Goal: Transaction & Acquisition: Purchase product/service

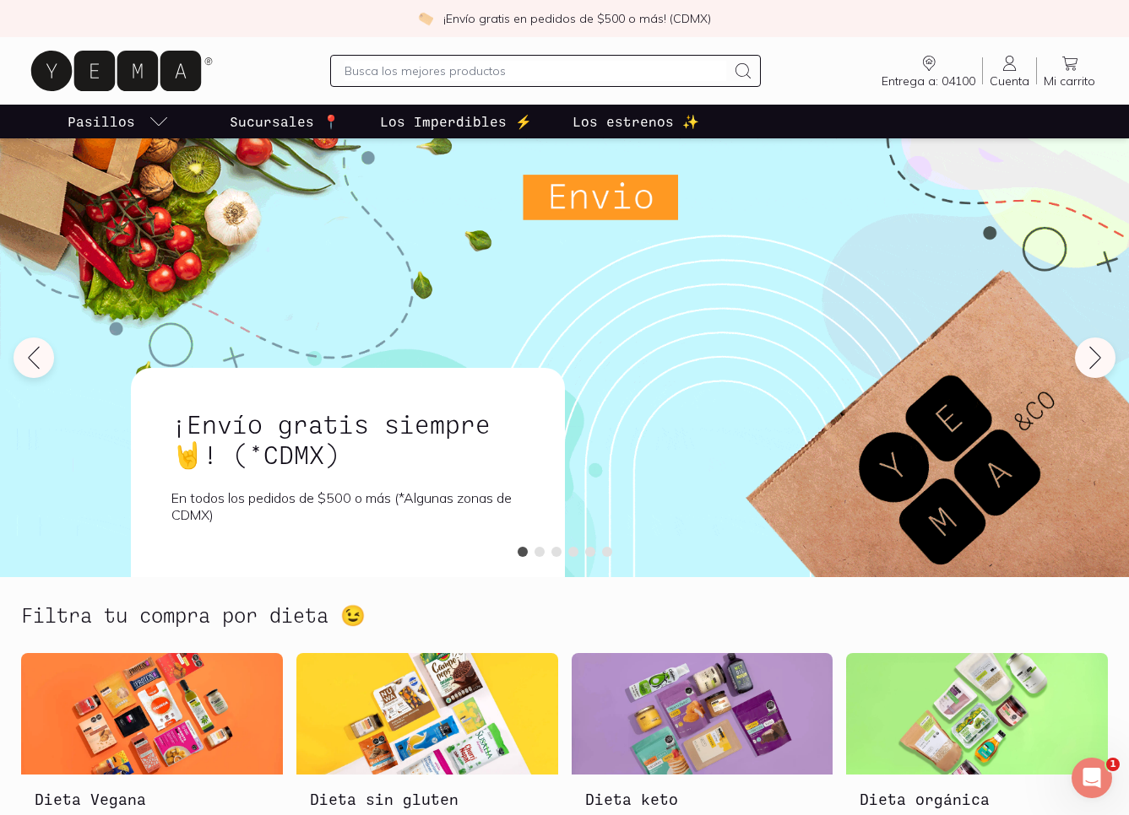
click at [1070, 57] on icon at bounding box center [1069, 63] width 20 height 20
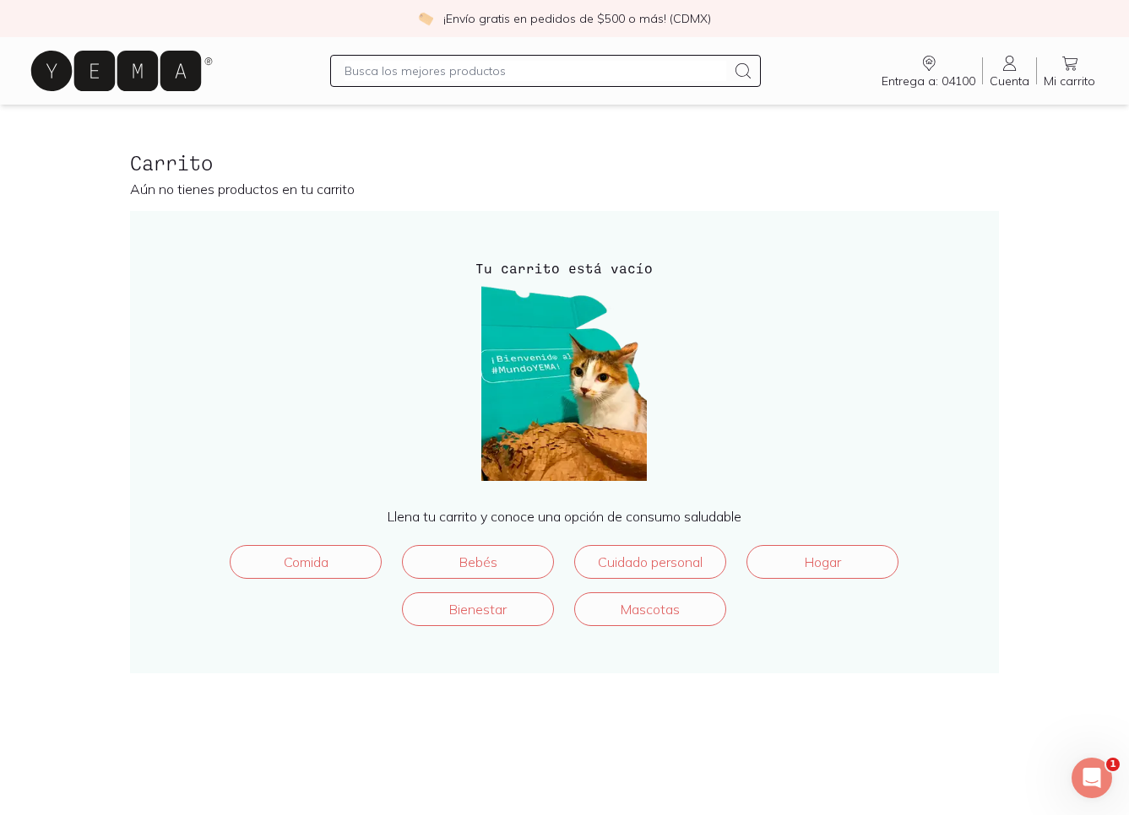
click at [1008, 65] on icon at bounding box center [1009, 63] width 13 height 15
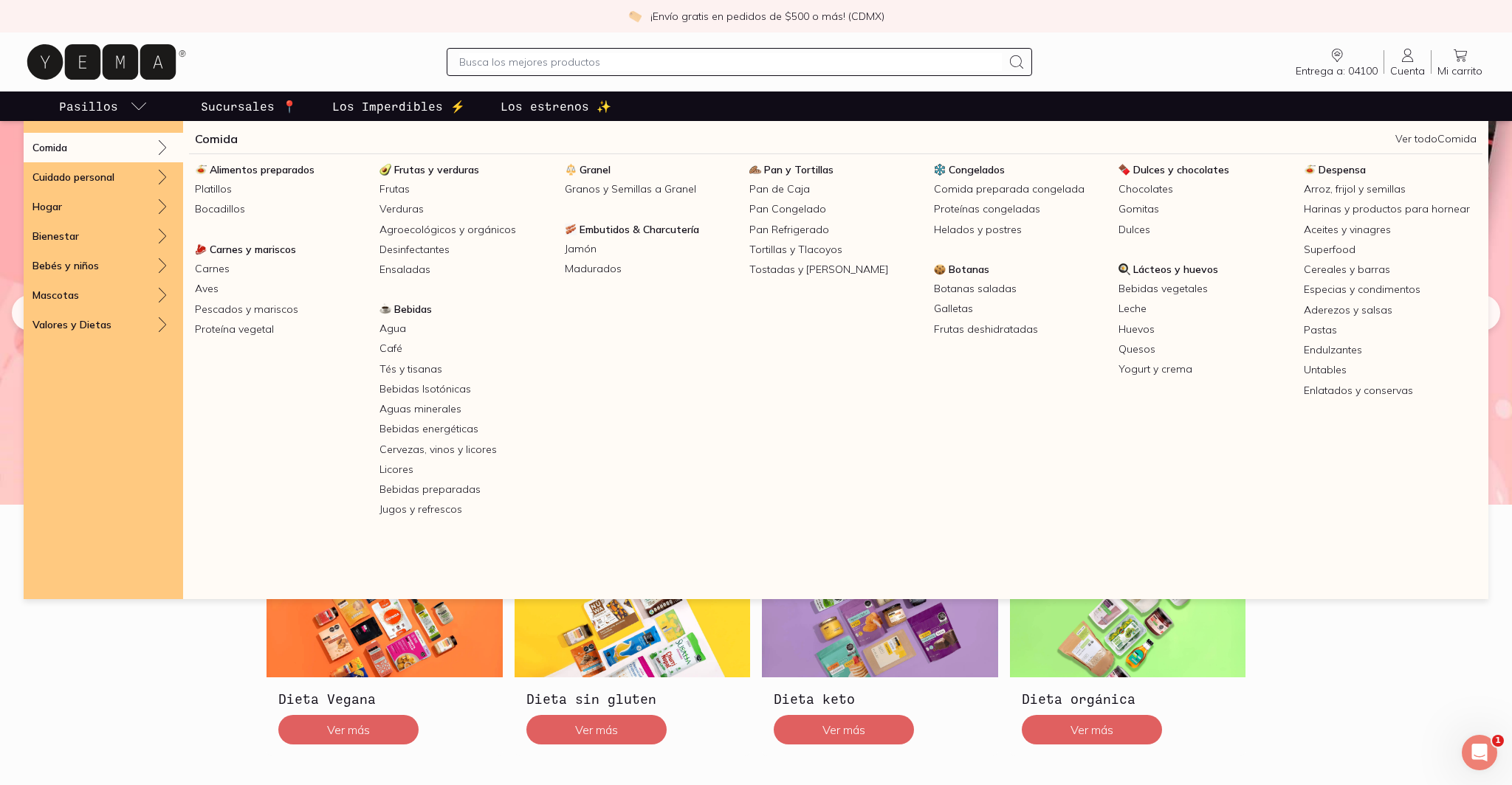
click at [206, 143] on link "Comida" at bounding box center [216, 139] width 43 height 17
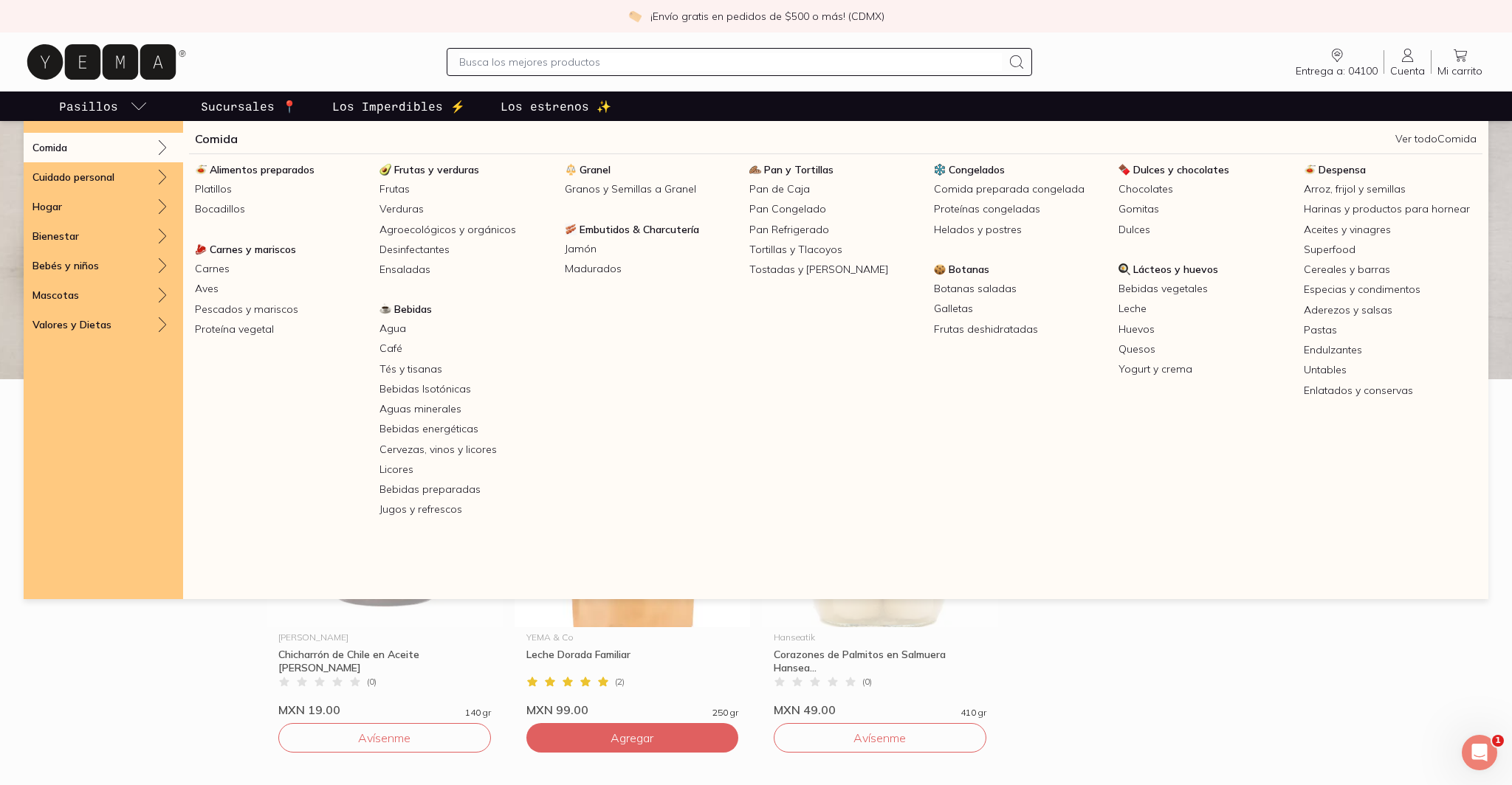
click at [87, 98] on p "Pasillos" at bounding box center [89, 106] width 59 height 17
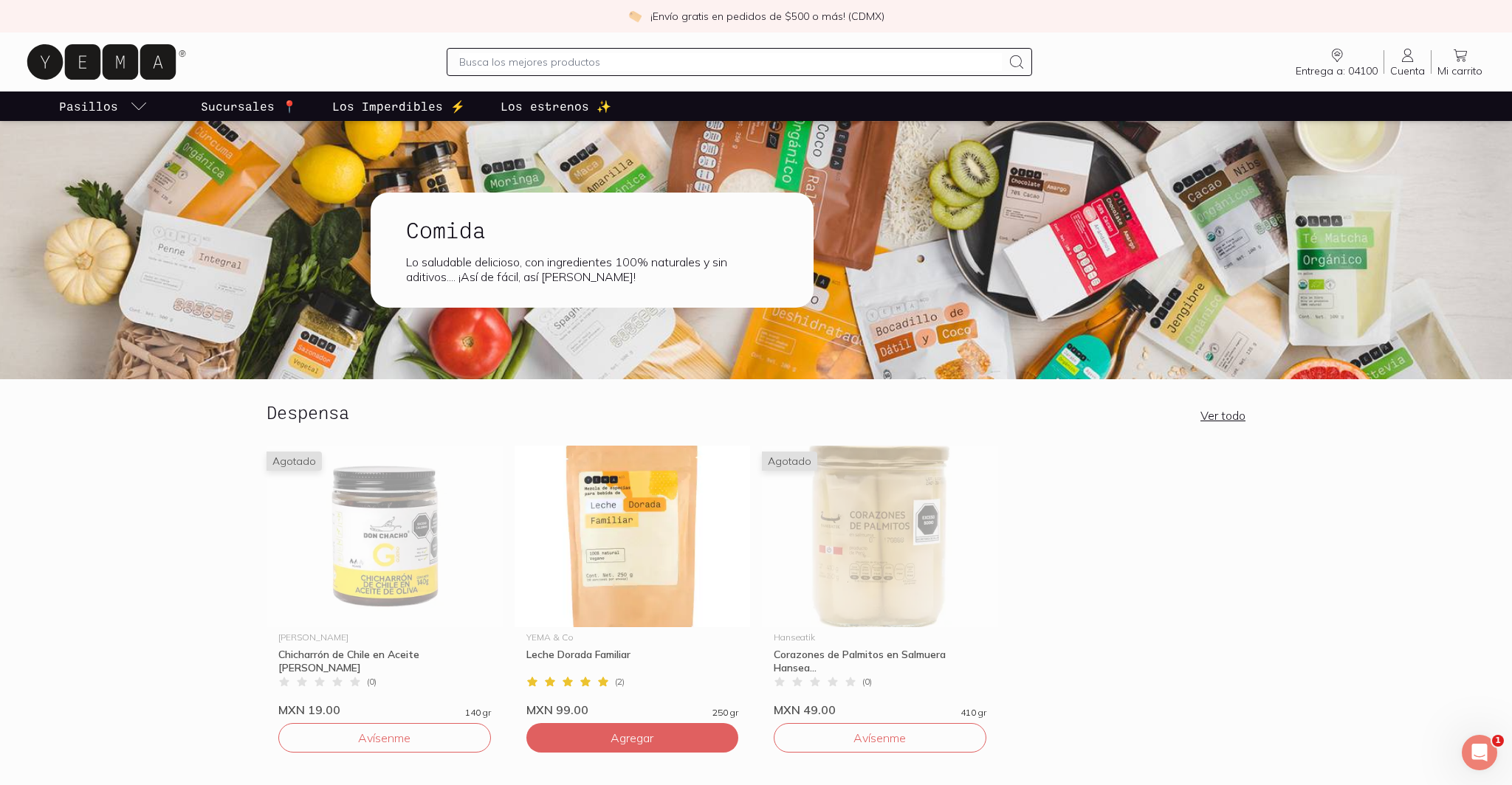
click at [83, 109] on p "Pasillos" at bounding box center [89, 106] width 59 height 17
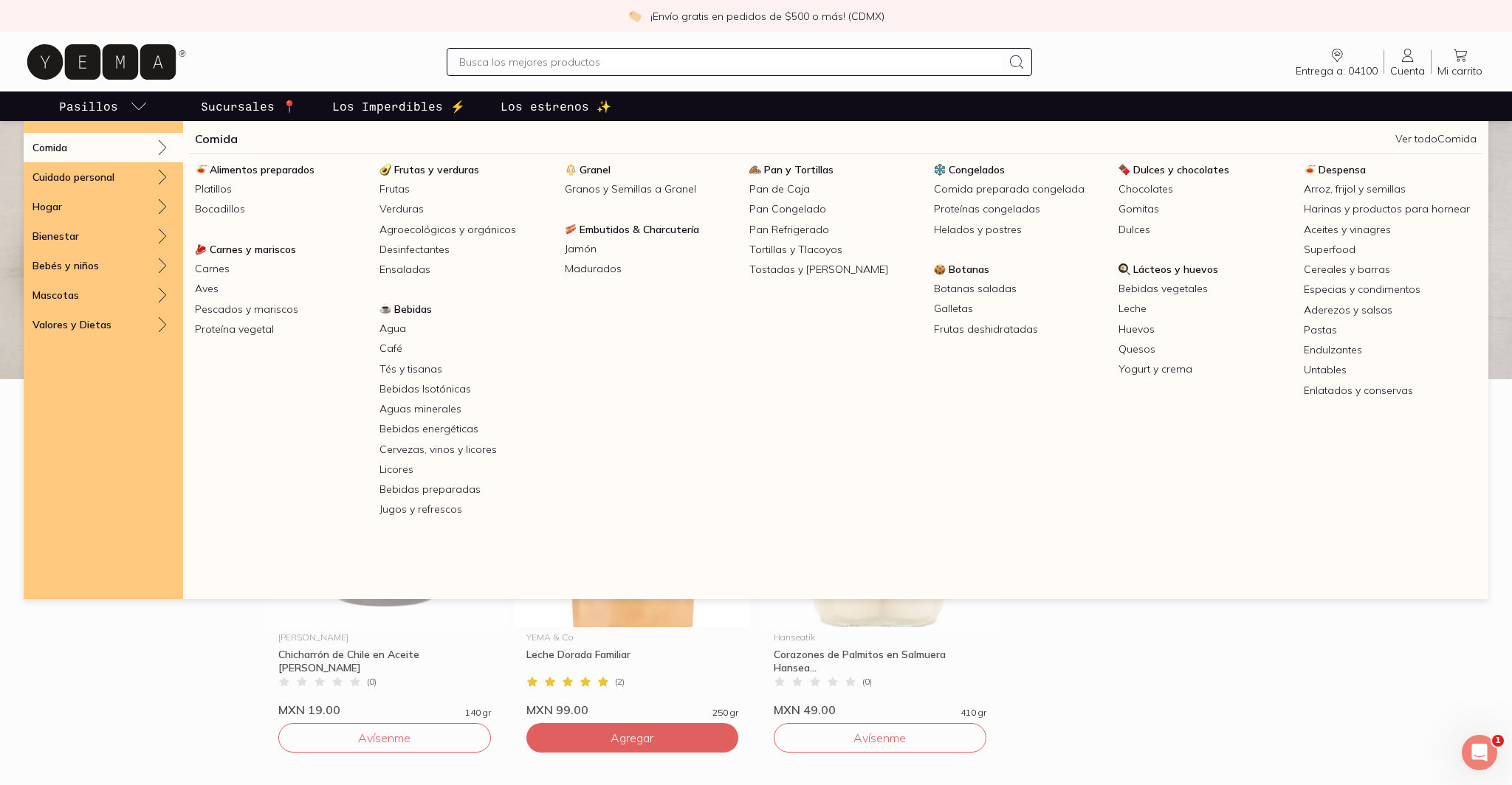
click at [59, 154] on div "Comida" at bounding box center [103, 148] width 159 height 30
click at [119, 149] on div "Comida" at bounding box center [103, 148] width 159 height 30
click at [232, 186] on link "Platillos" at bounding box center [281, 189] width 185 height 20
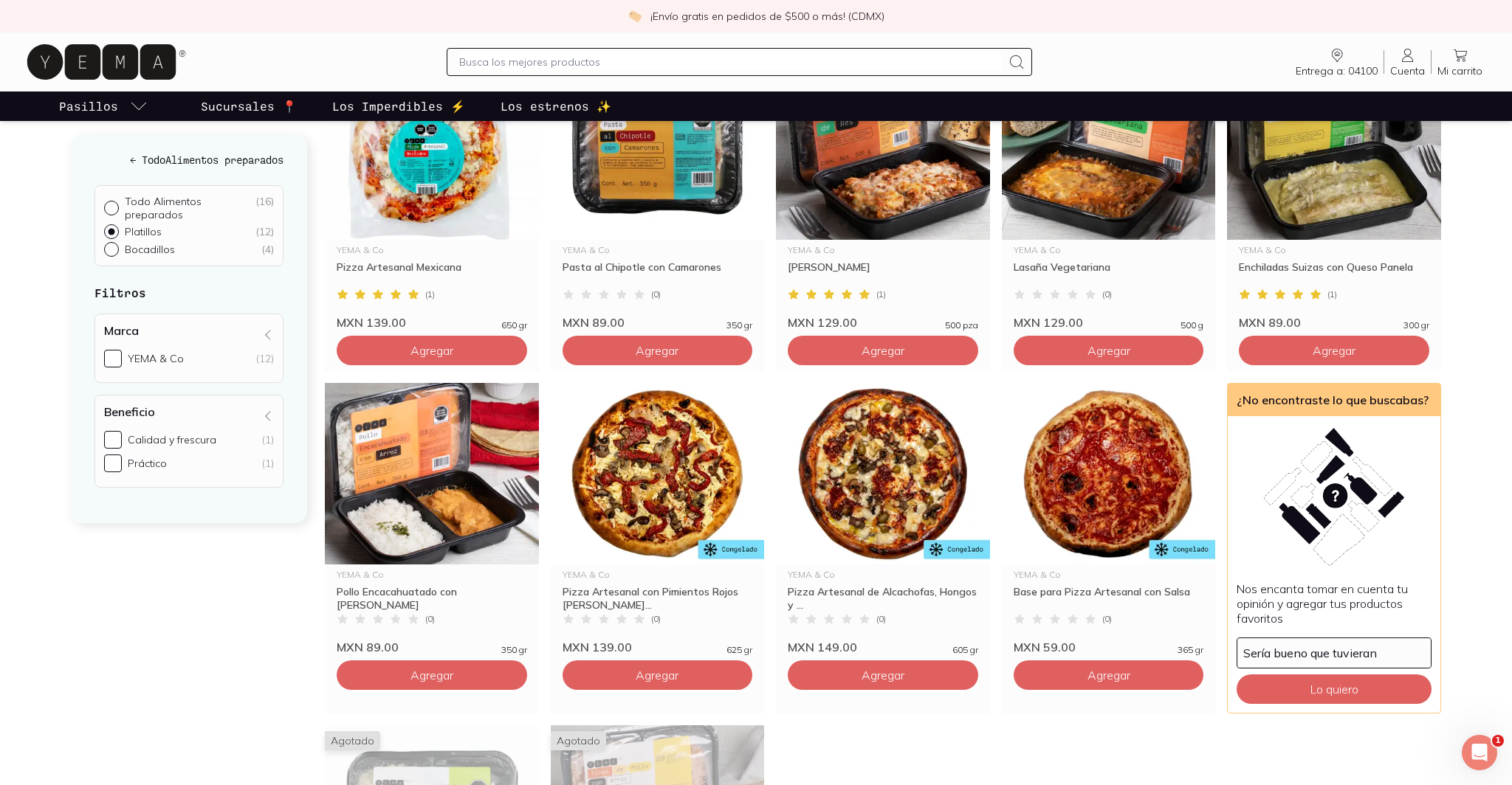
scroll to position [263, 0]
click at [481, 64] on input "text" at bounding box center [730, 62] width 543 height 17
click at [897, 678] on span "Agregar" at bounding box center [882, 674] width 43 height 15
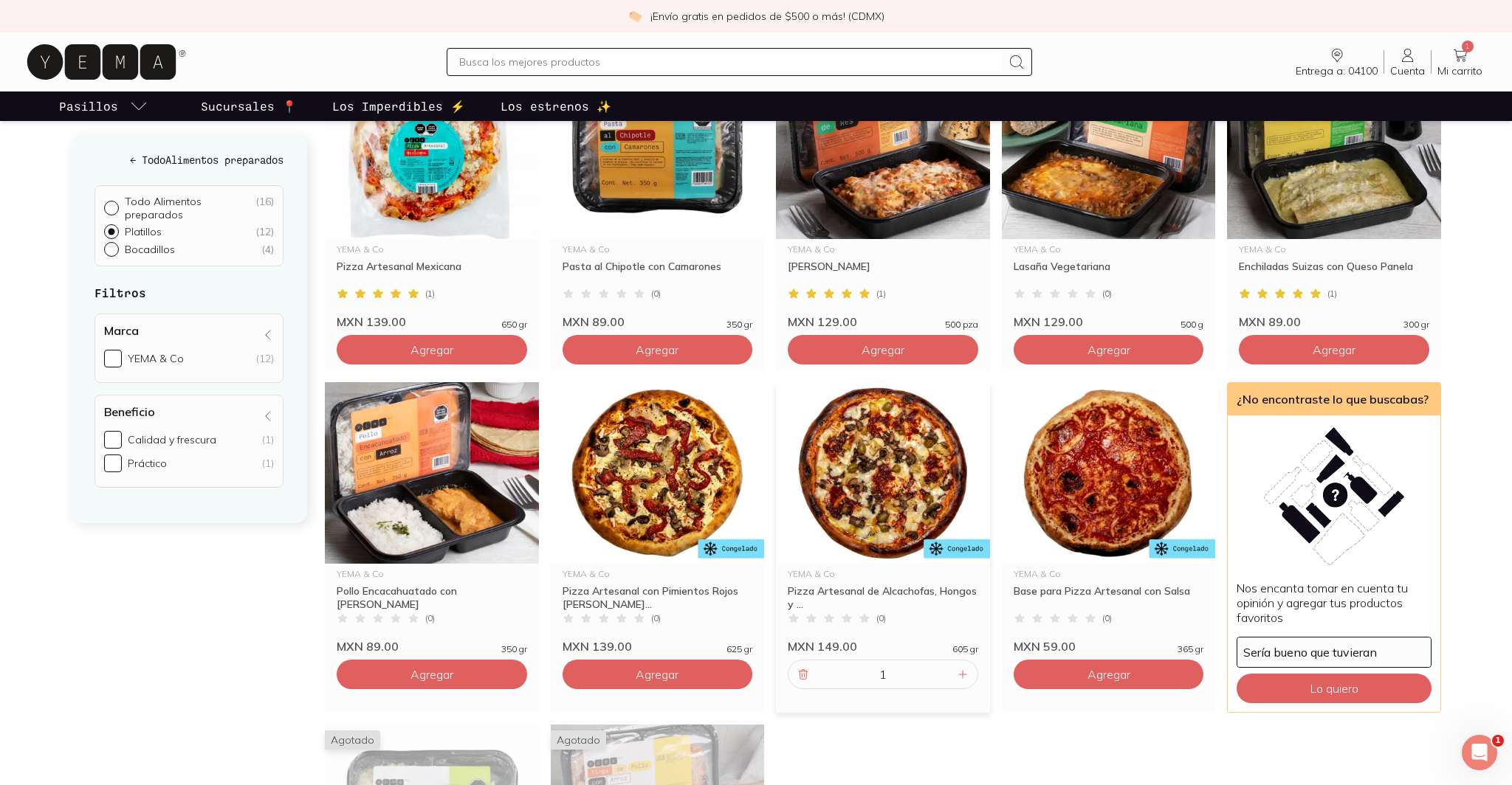
click at [986, 50] on icon at bounding box center [1460, 55] width 17 height 17
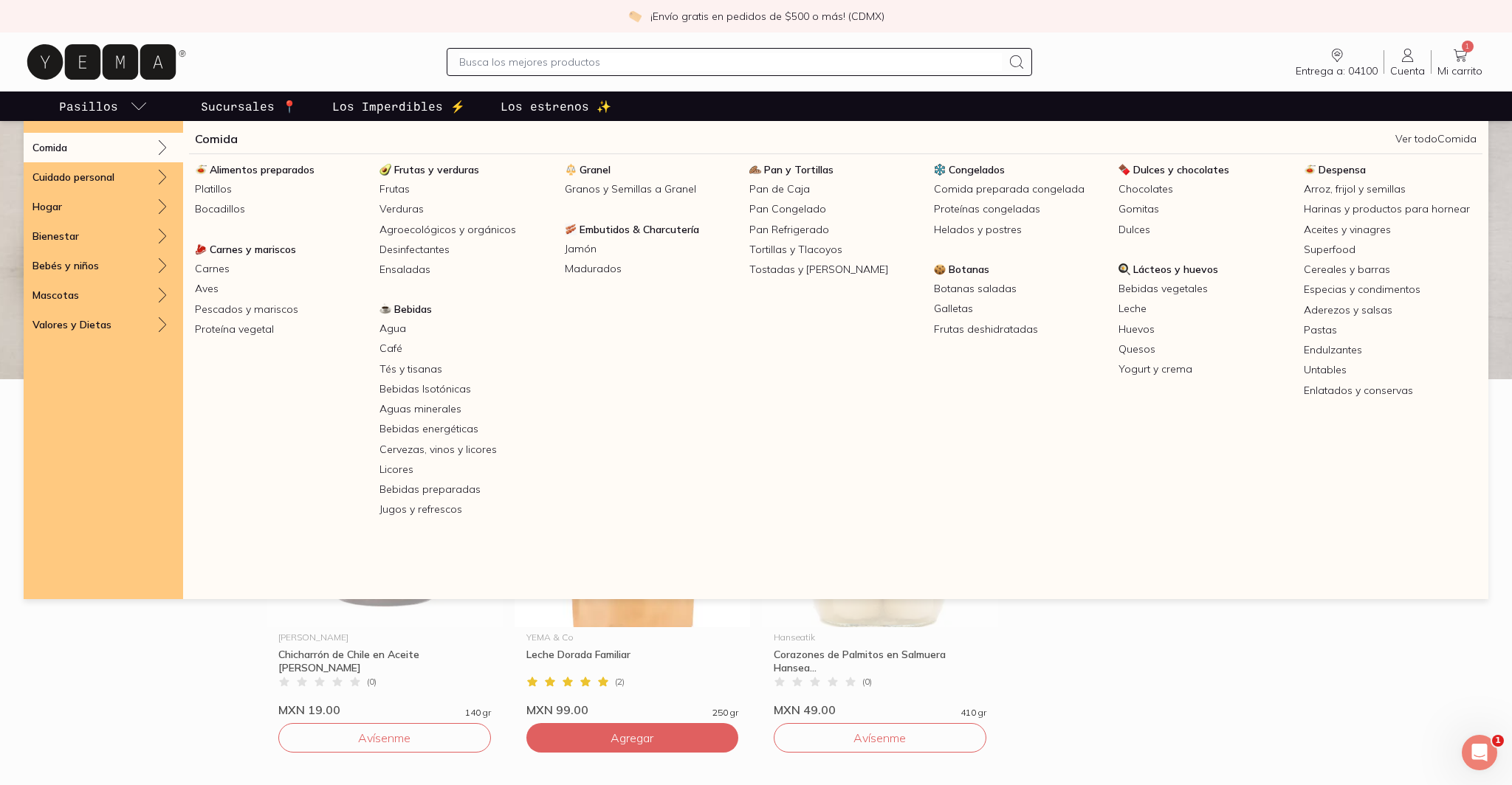
click at [72, 151] on div "Comida" at bounding box center [103, 148] width 159 height 30
click at [215, 210] on link "Bocadillos" at bounding box center [281, 209] width 185 height 20
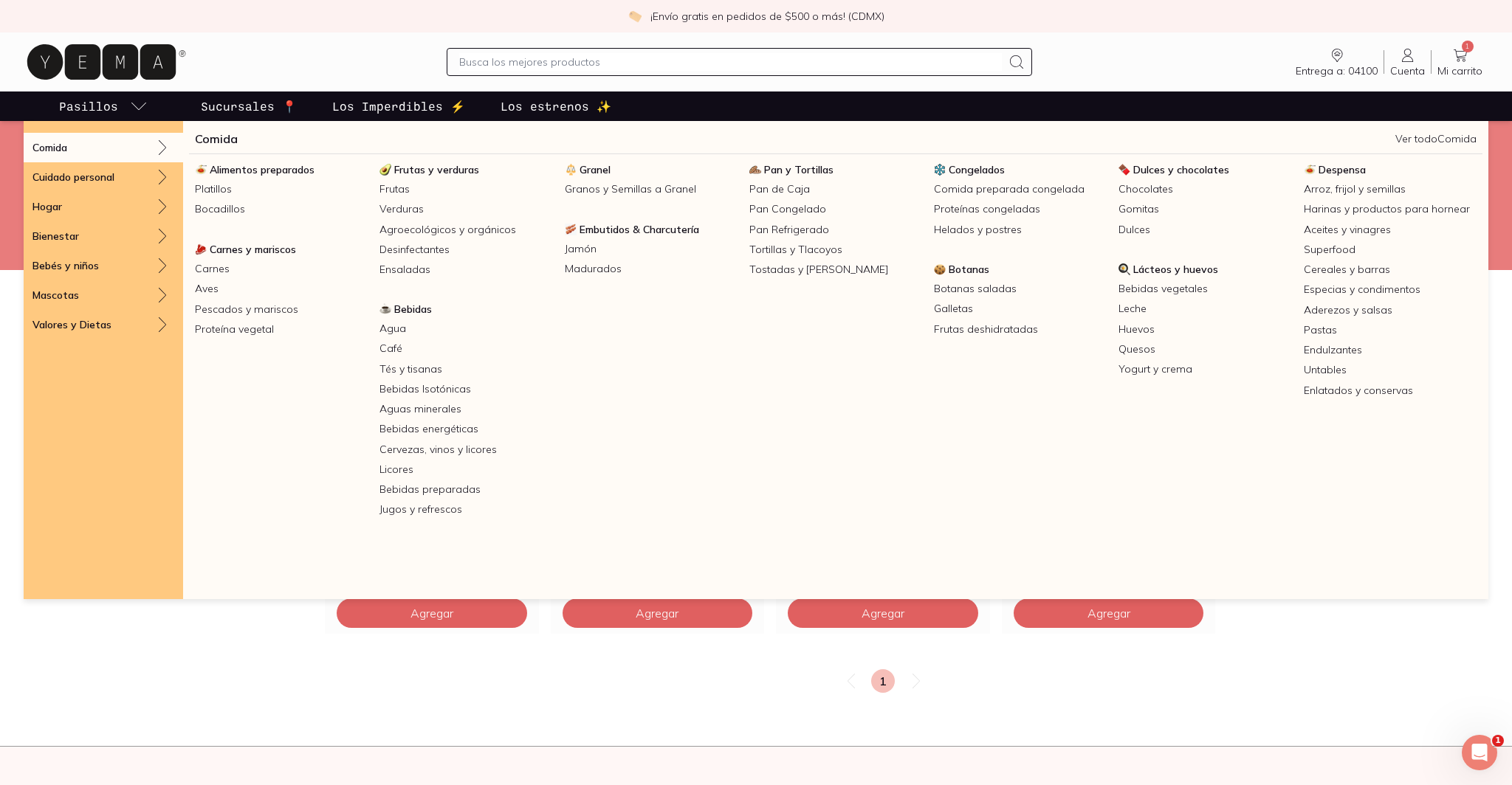
click at [79, 144] on div "Comida" at bounding box center [103, 148] width 159 height 30
click at [213, 189] on link "Platillos" at bounding box center [281, 189] width 185 height 20
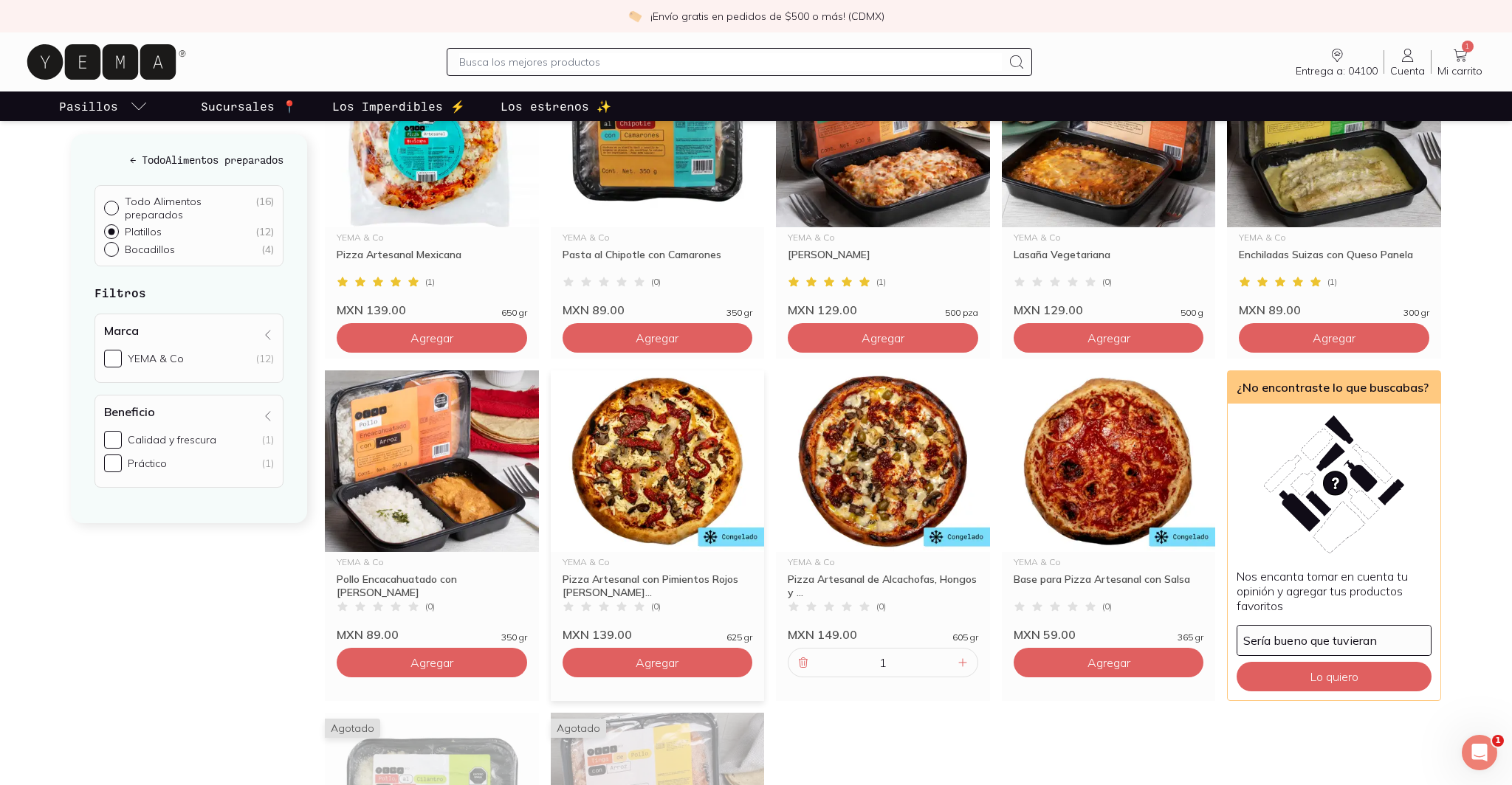
scroll to position [279, 0]
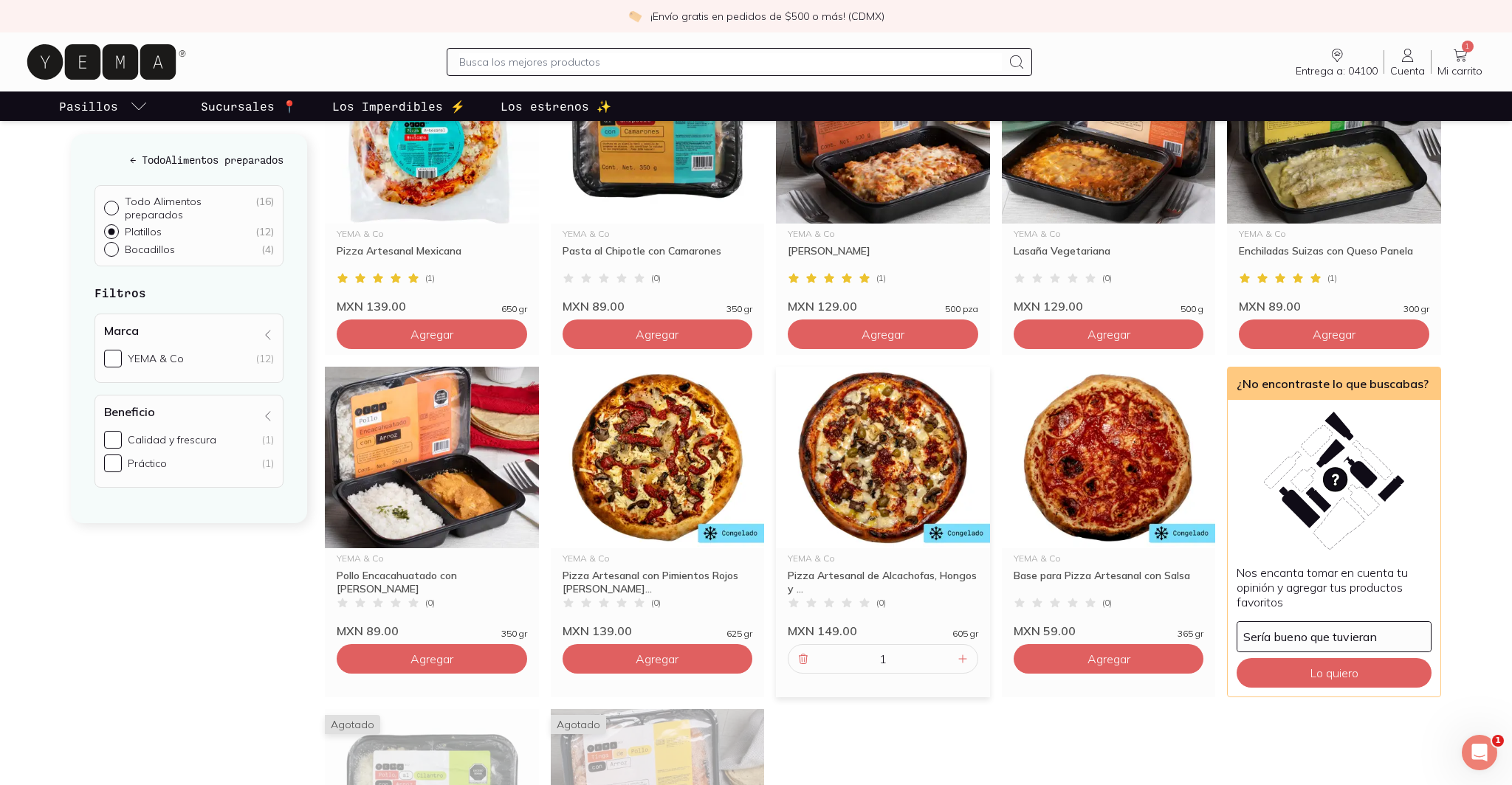
click at [875, 459] on img at bounding box center [882, 458] width 214 height 182
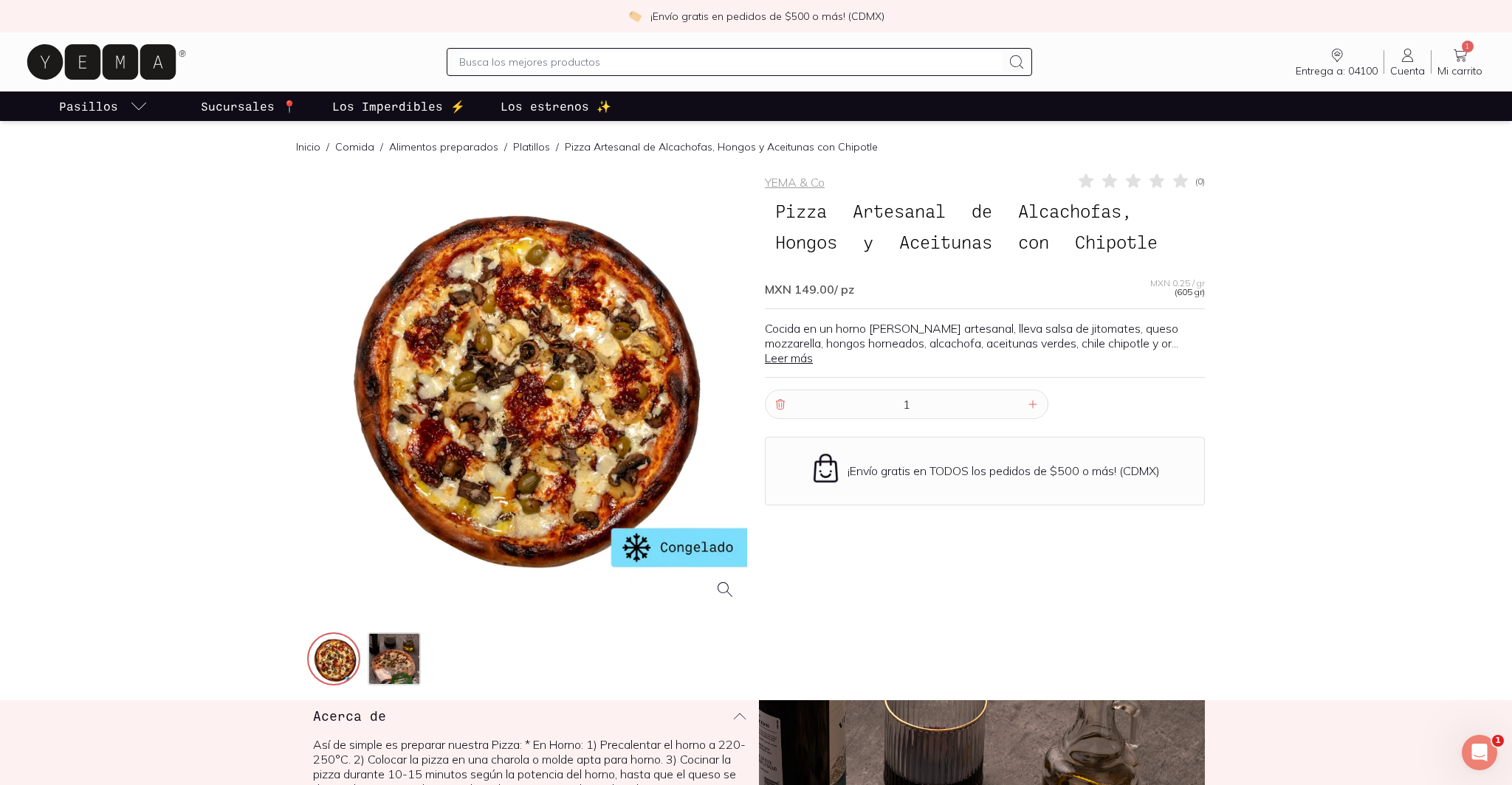
click at [797, 362] on link "Leer más" at bounding box center [789, 358] width 48 height 15
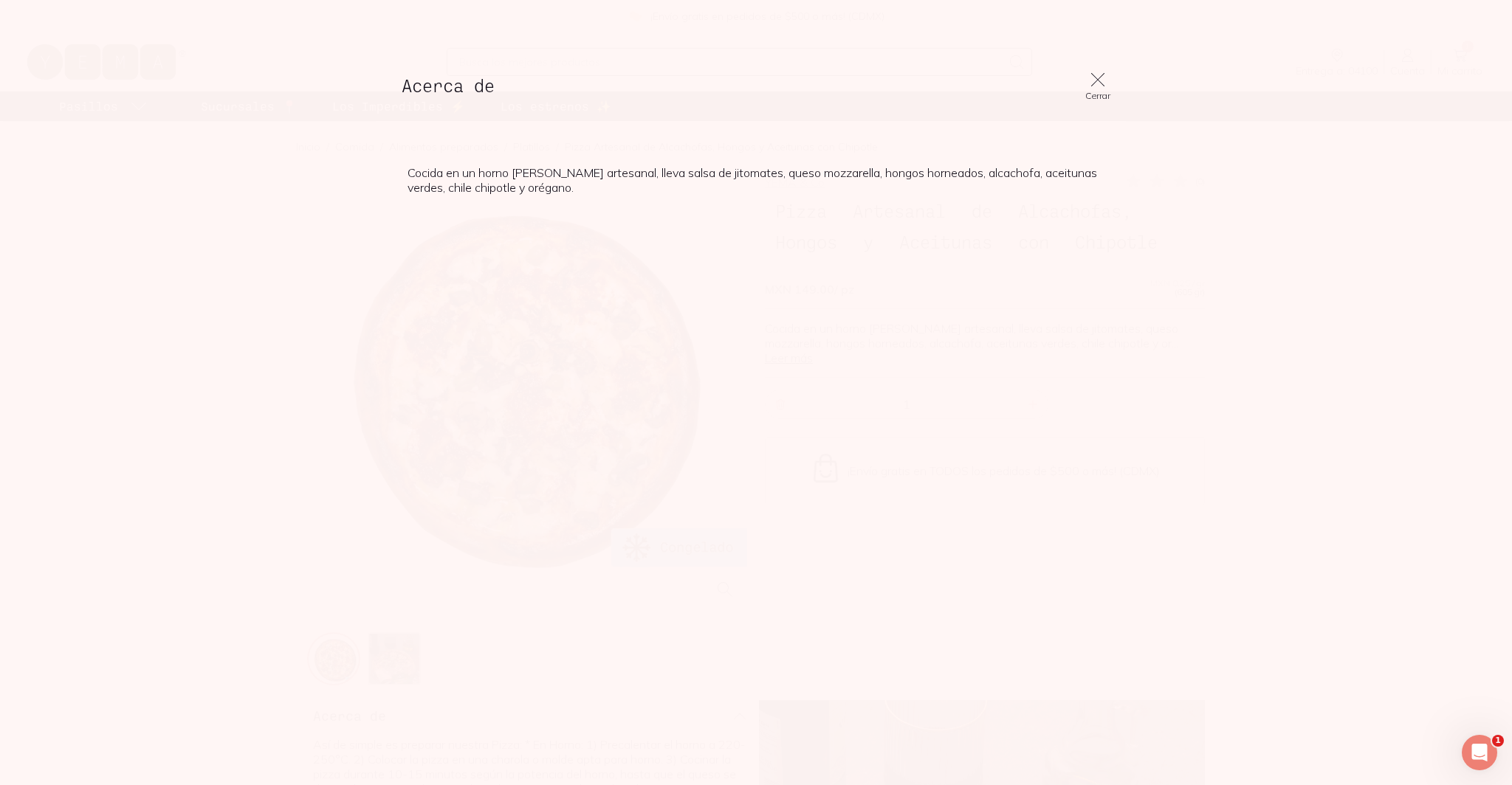
click at [986, 76] on icon at bounding box center [1097, 80] width 17 height 17
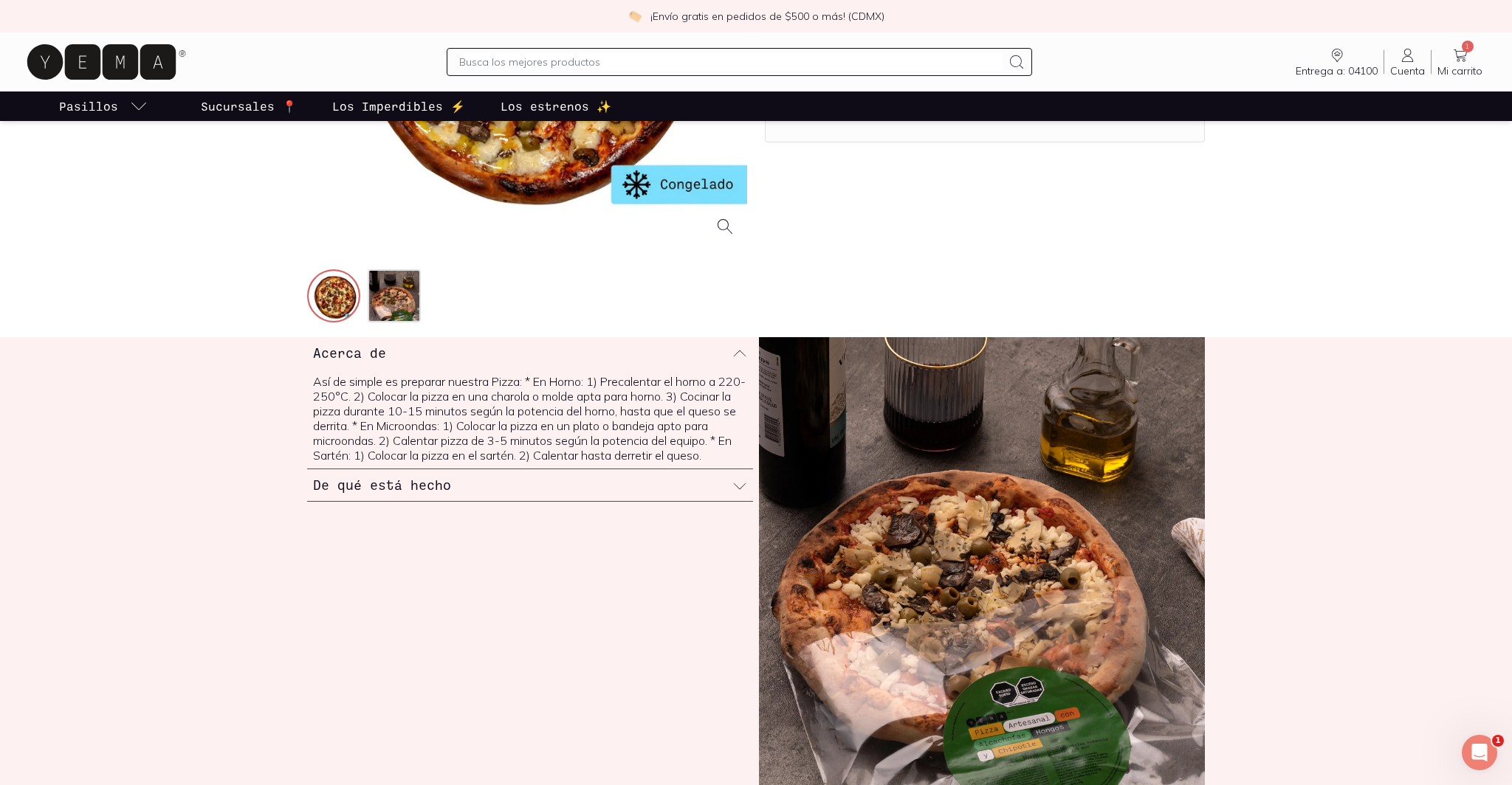
scroll to position [365, 0]
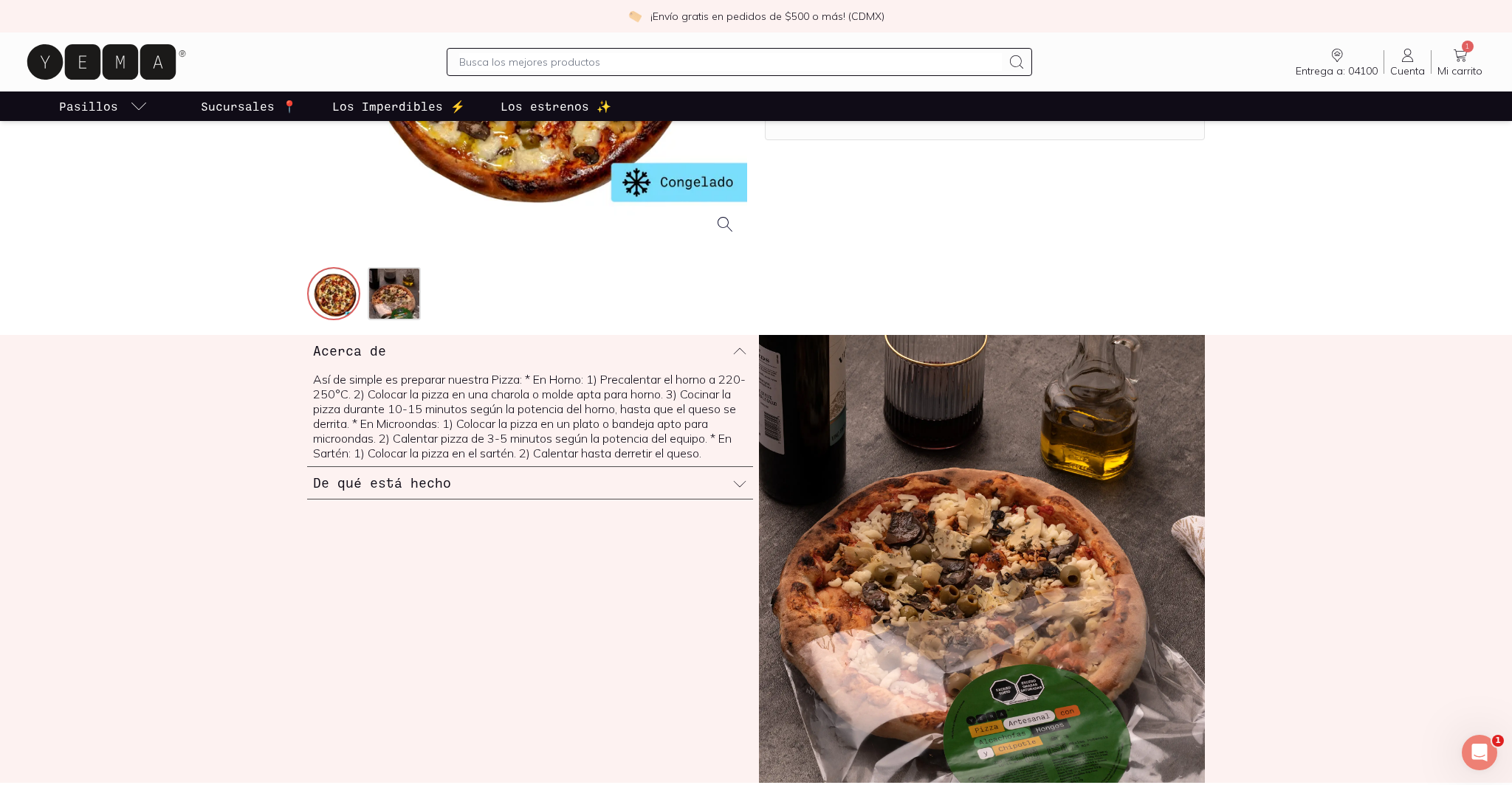
click at [422, 492] on h3 "De qué está hecho" at bounding box center [382, 483] width 138 height 19
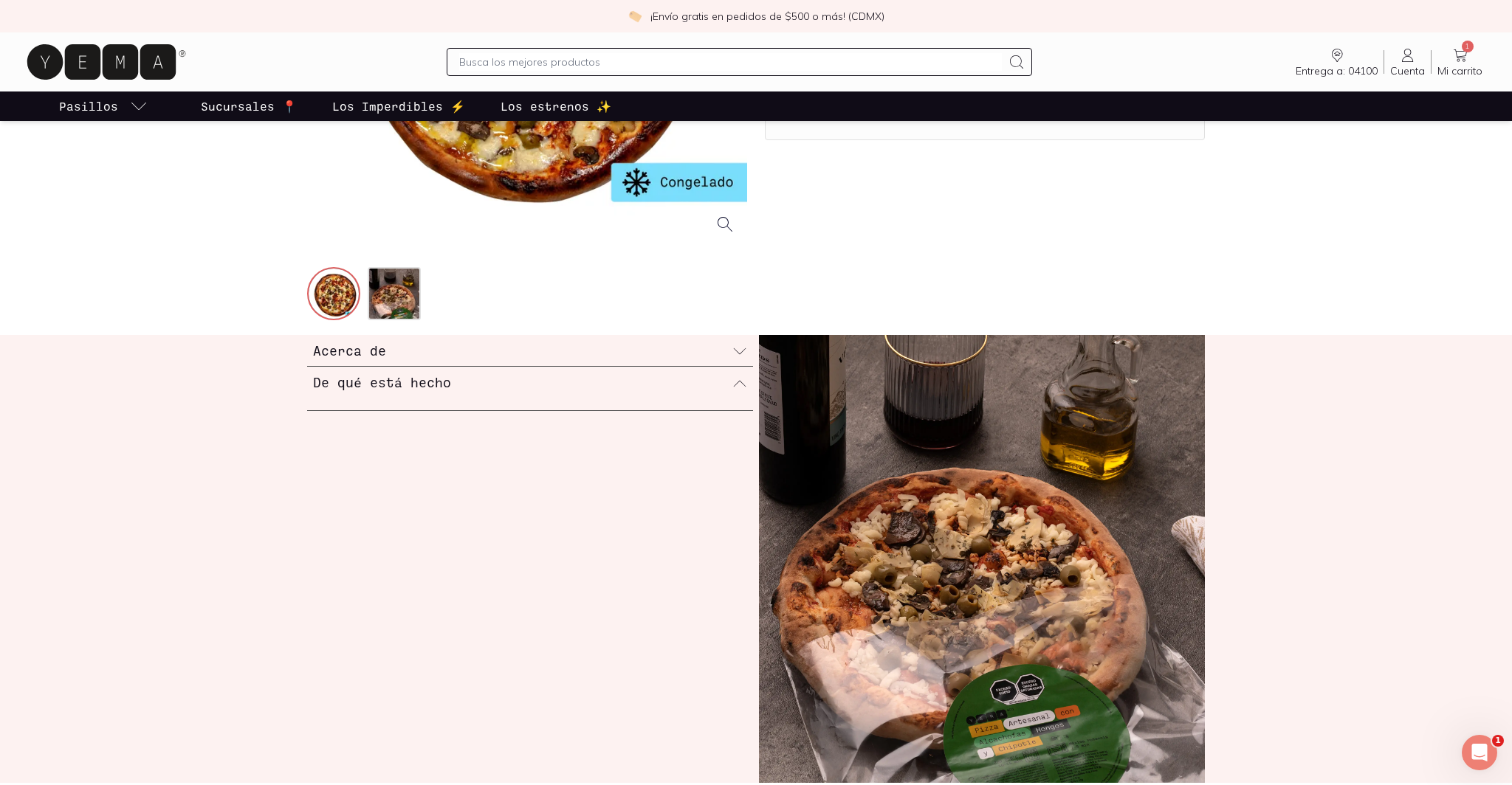
click at [414, 386] on h3 "De qué está hecho" at bounding box center [382, 382] width 138 height 19
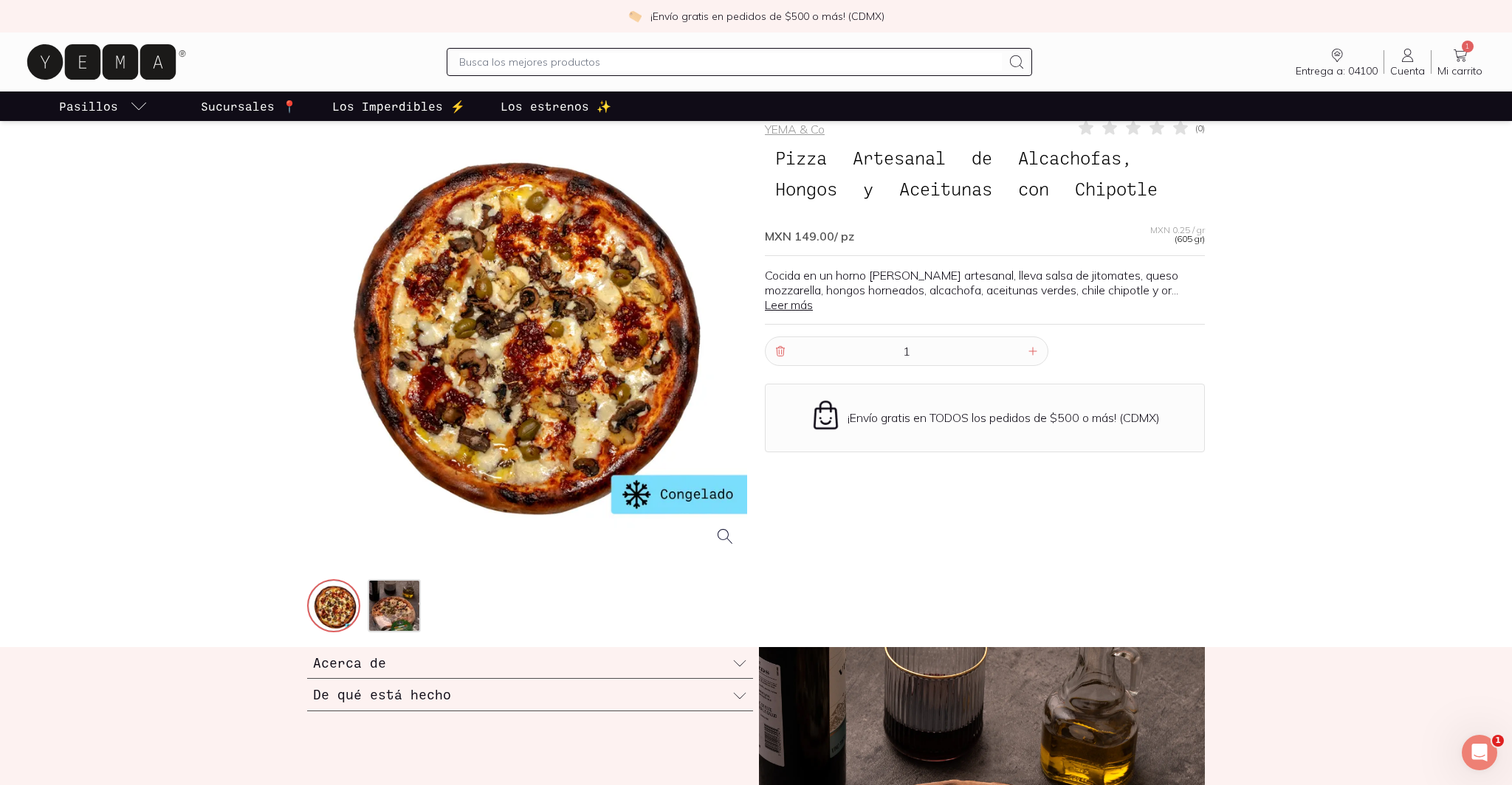
scroll to position [0, 0]
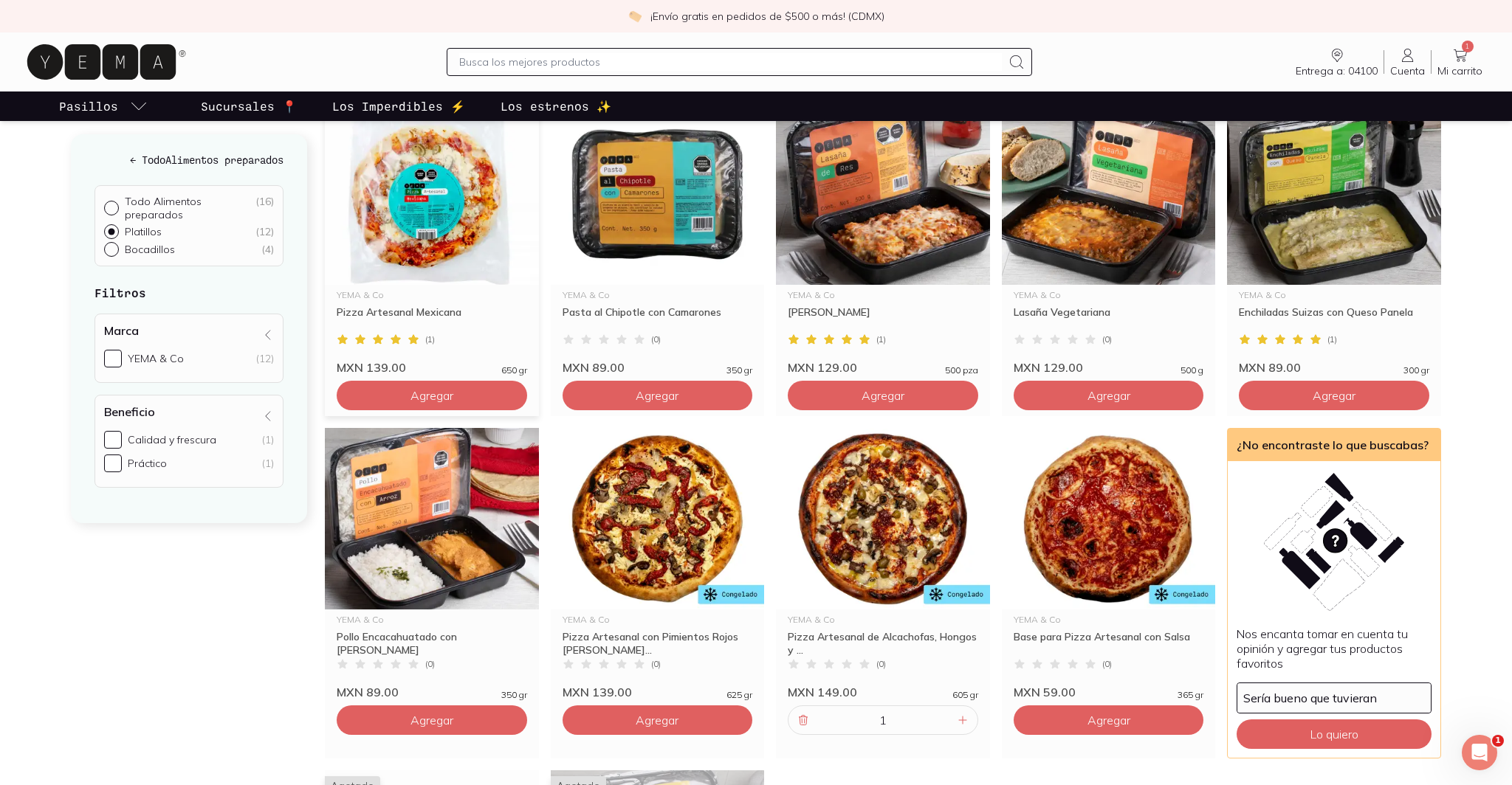
scroll to position [219, 0]
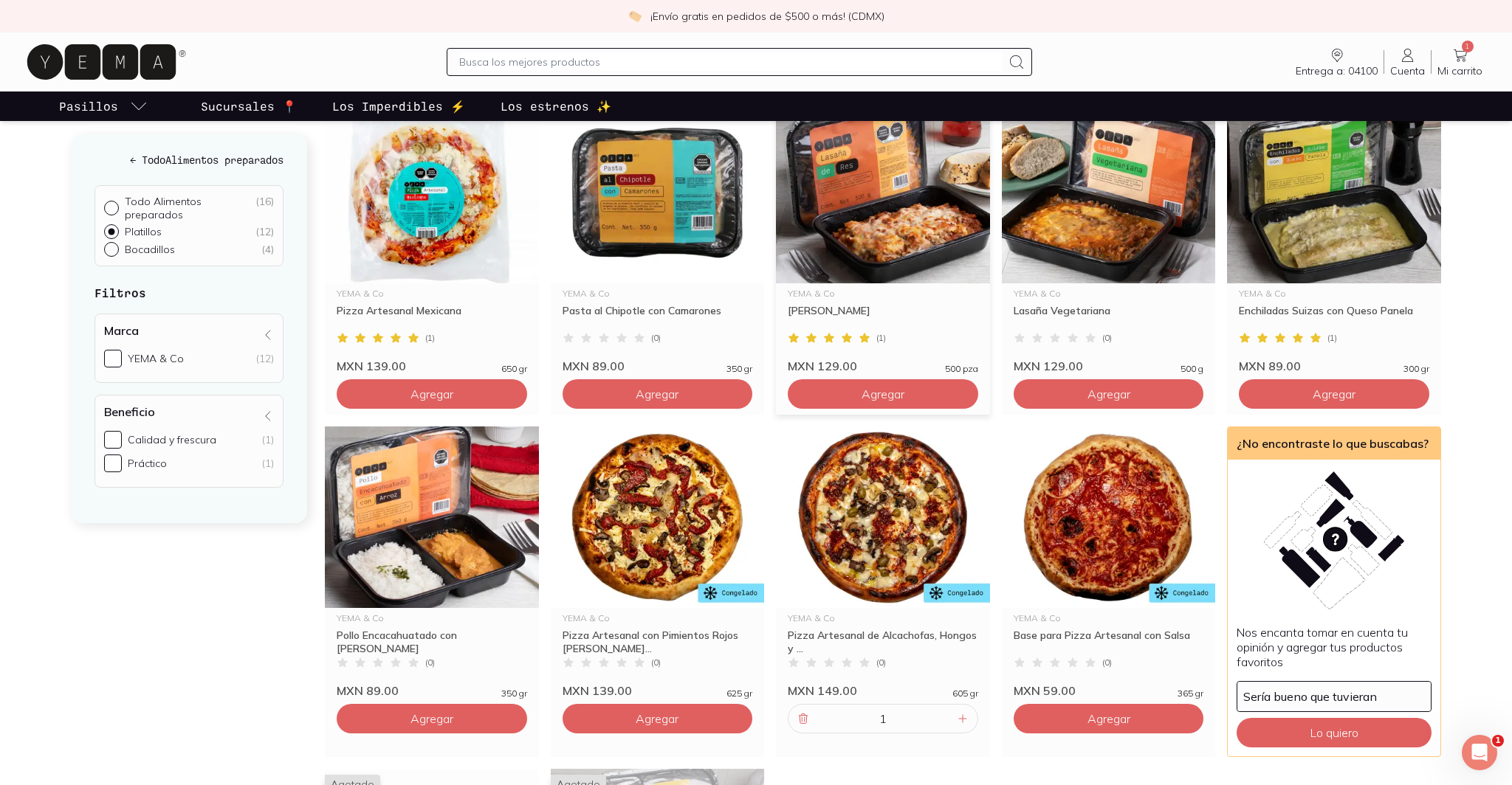
click at [916, 189] on img at bounding box center [882, 192] width 214 height 182
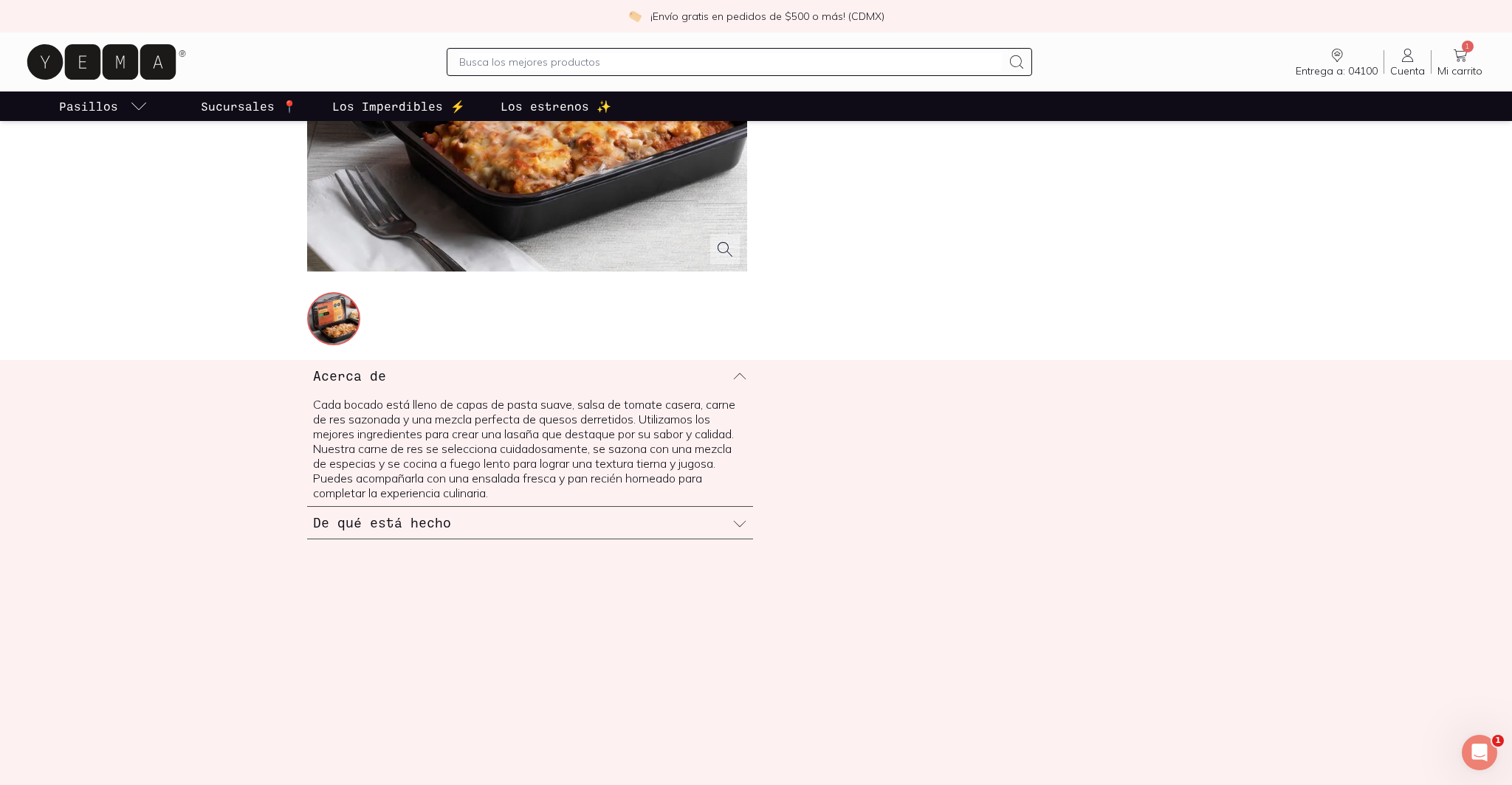
scroll to position [344, 0]
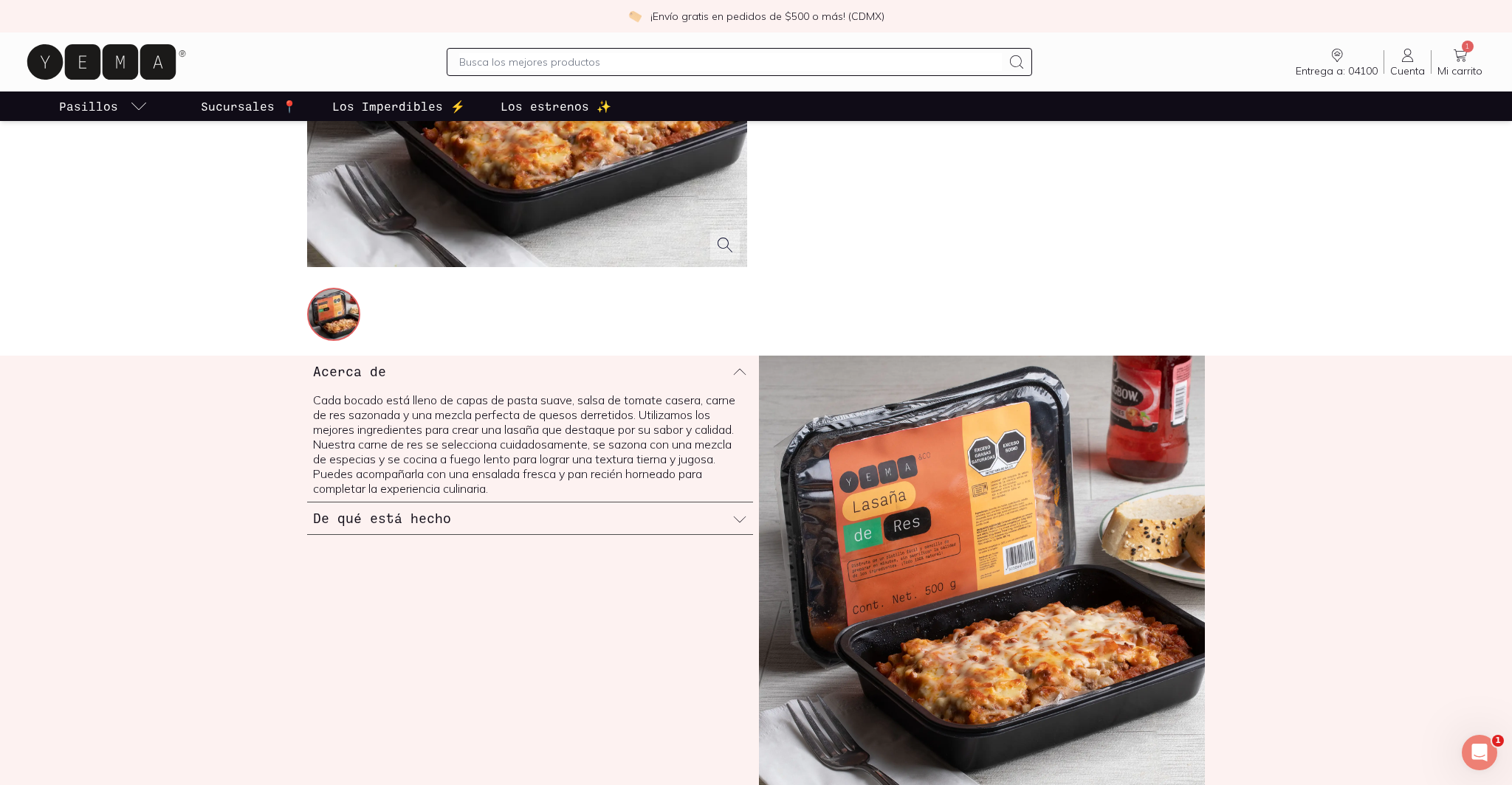
click at [387, 522] on h3 "De qué está hecho" at bounding box center [382, 518] width 138 height 19
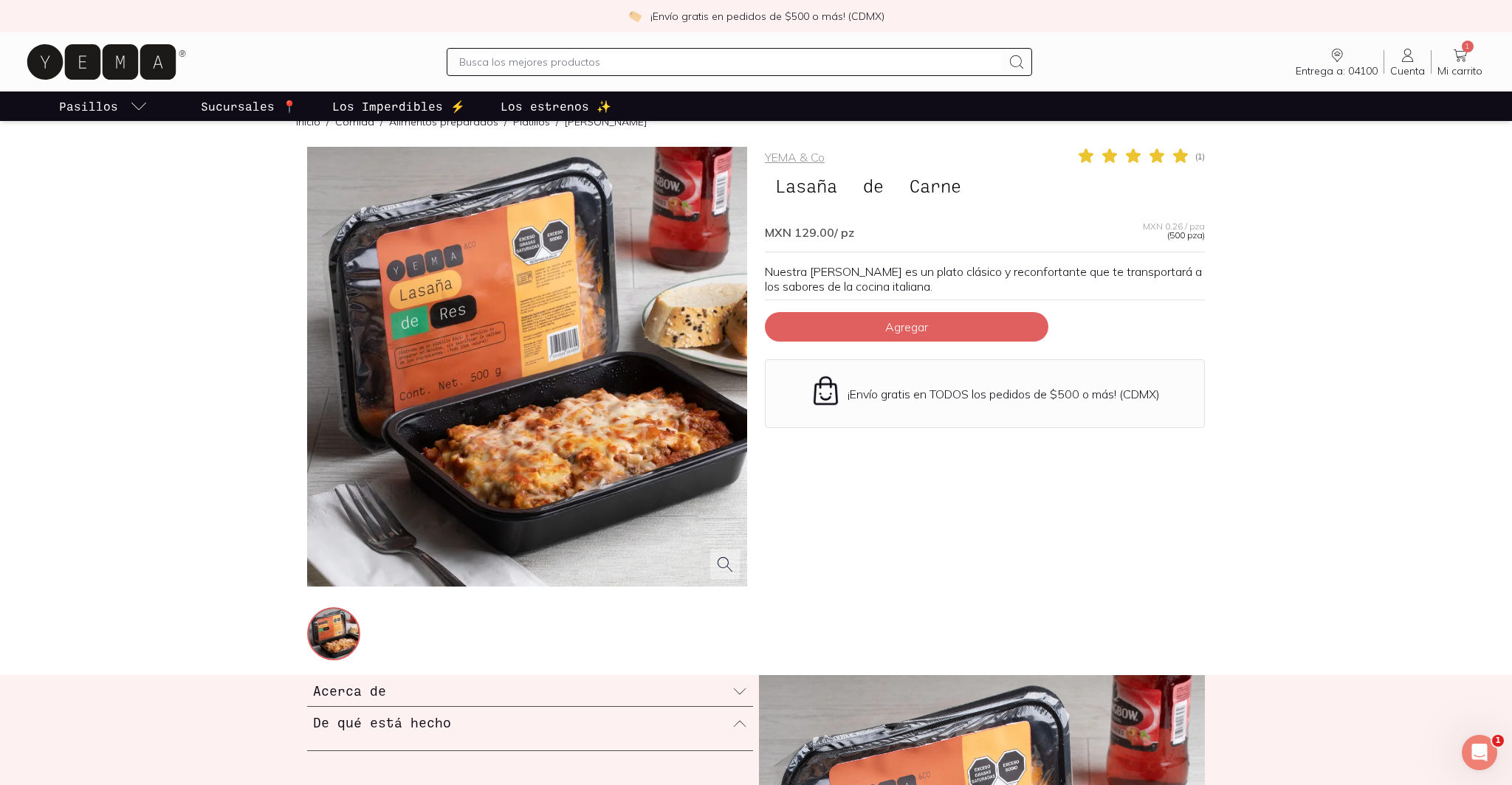
scroll to position [20, 0]
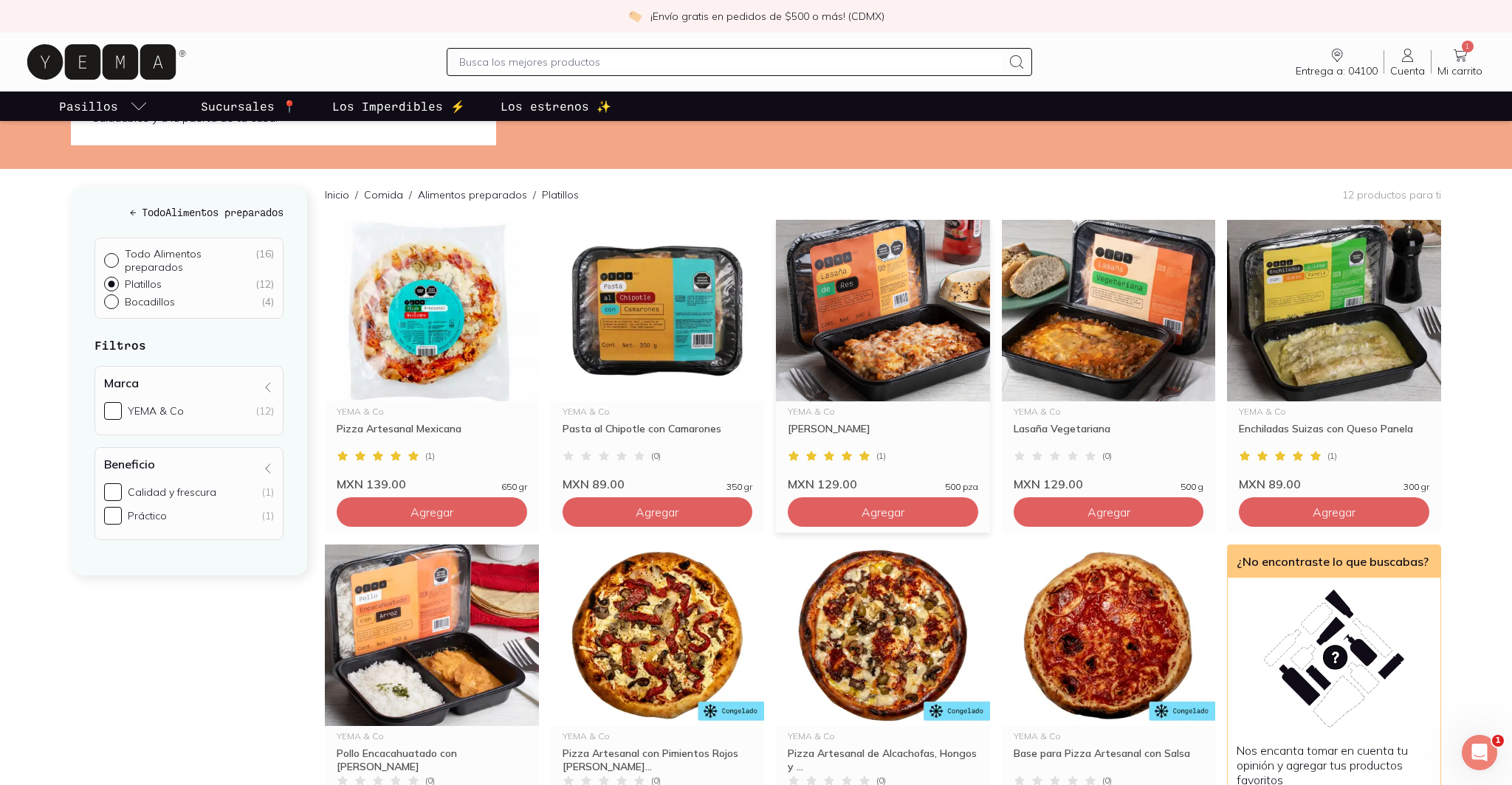
scroll to position [100, 0]
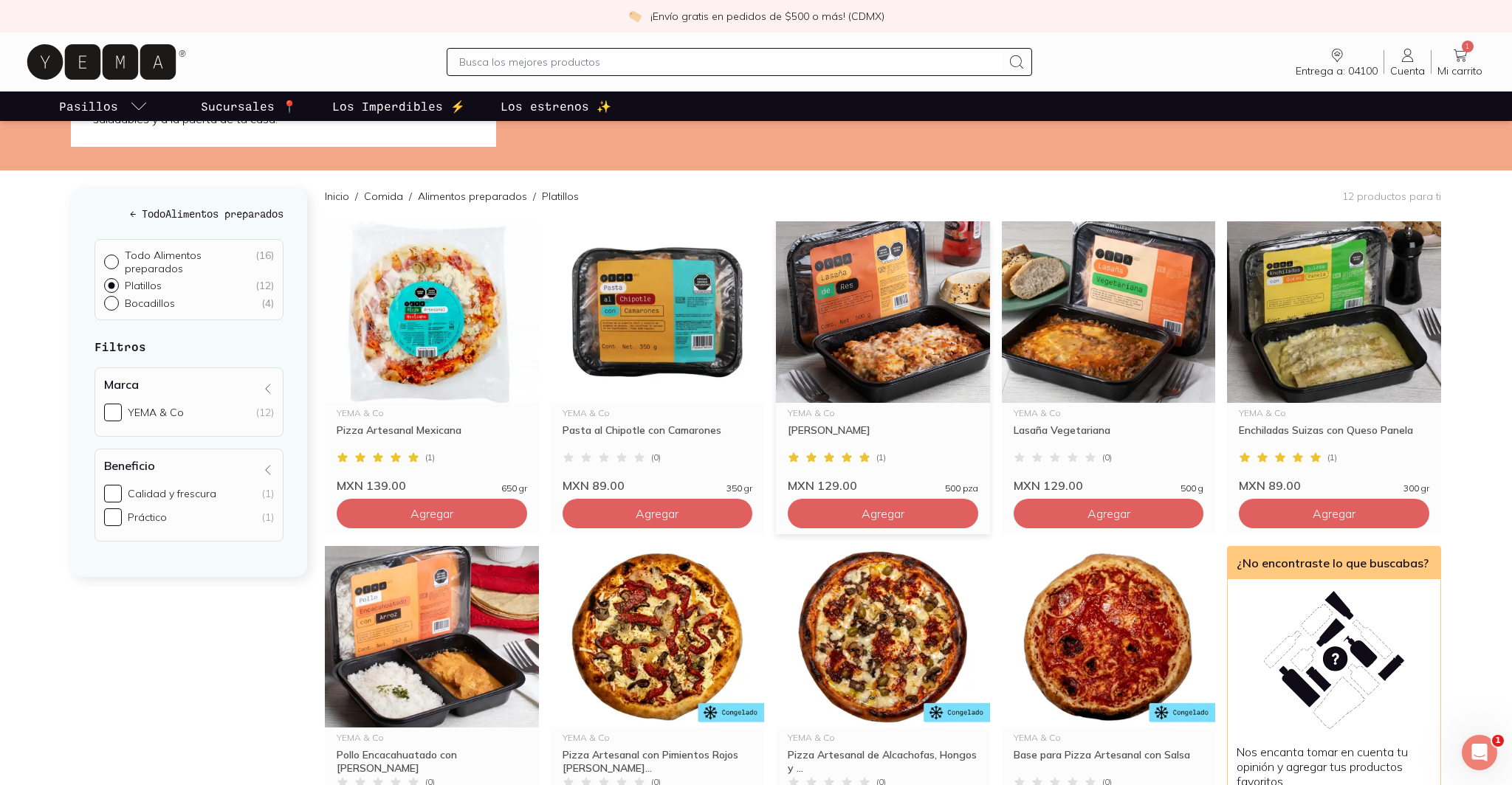
click at [872, 302] on img at bounding box center [882, 312] width 214 height 182
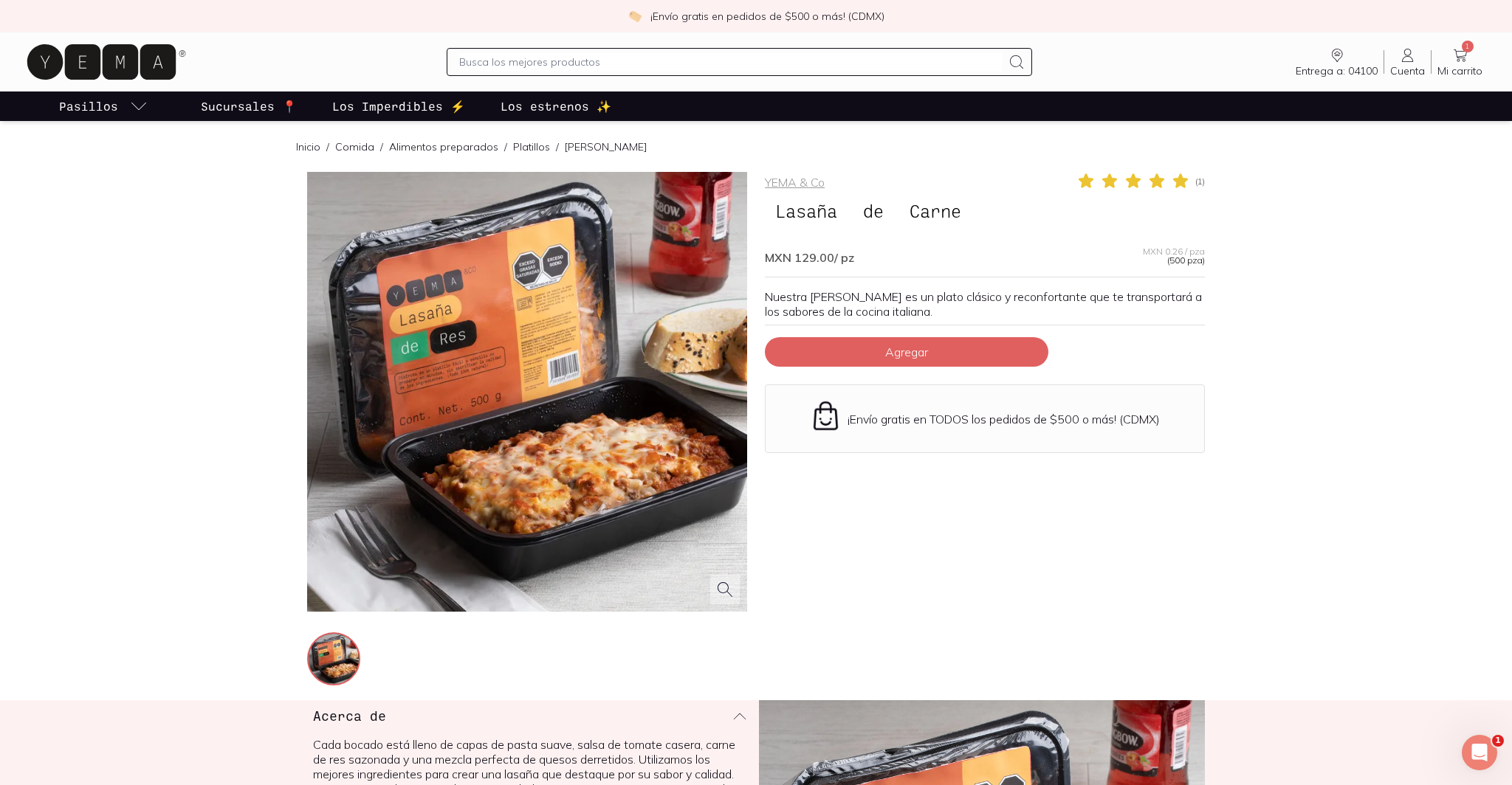
scroll to position [100, 0]
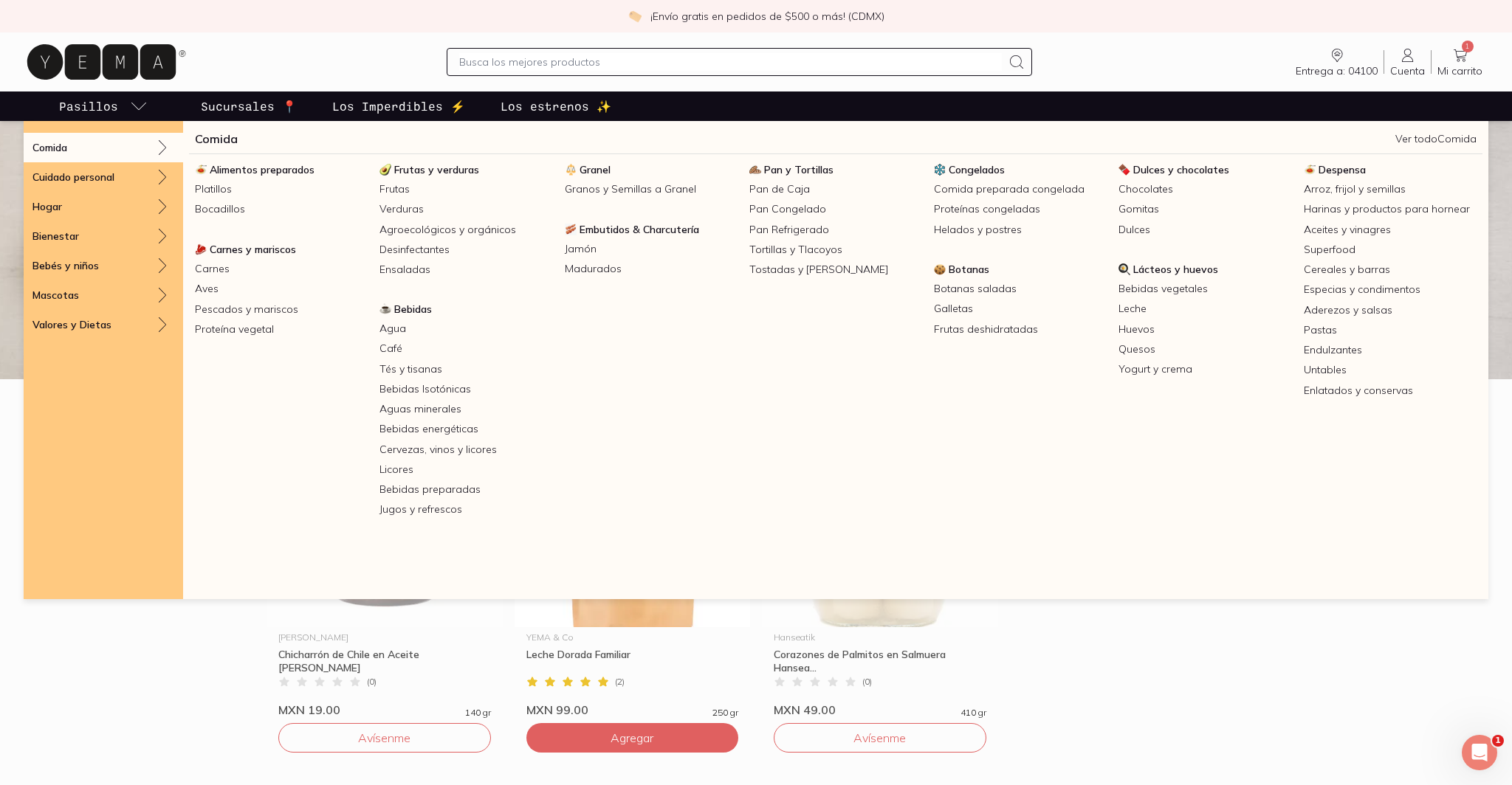
click at [106, 148] on div "Comida" at bounding box center [103, 148] width 159 height 30
click at [215, 191] on link "Platillos" at bounding box center [281, 189] width 185 height 20
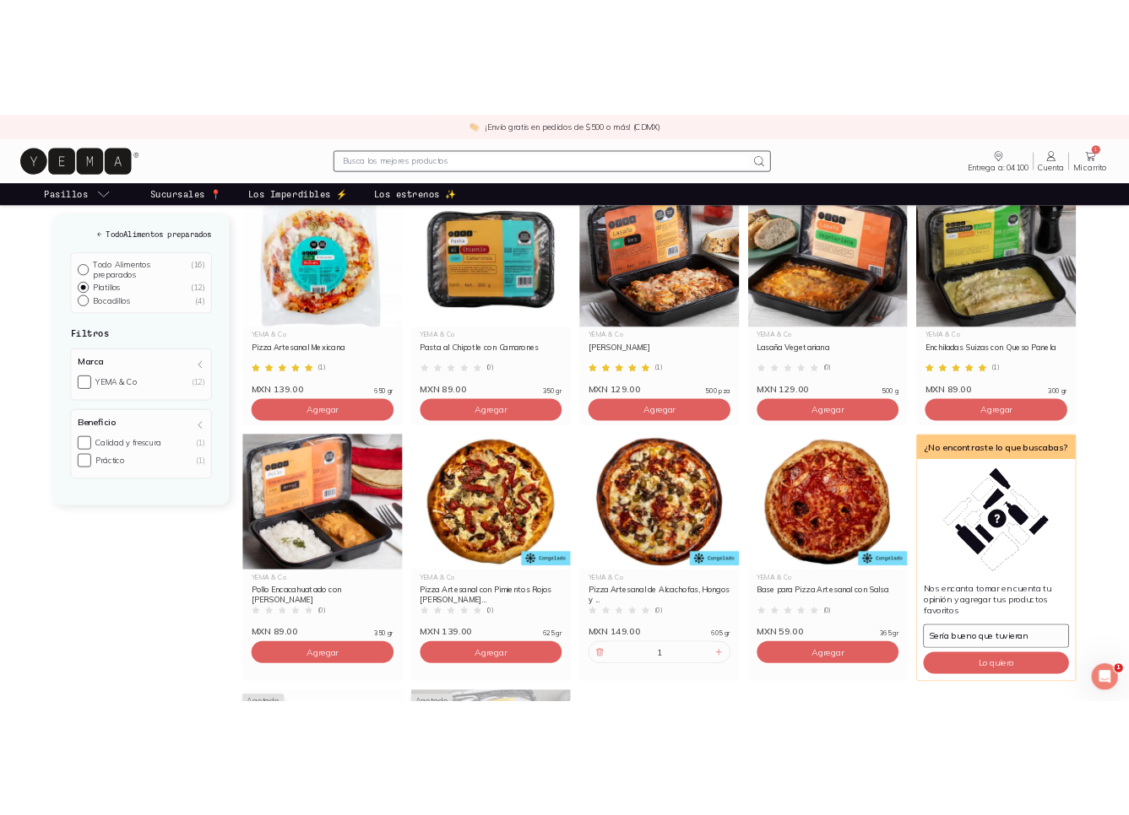
scroll to position [252, 0]
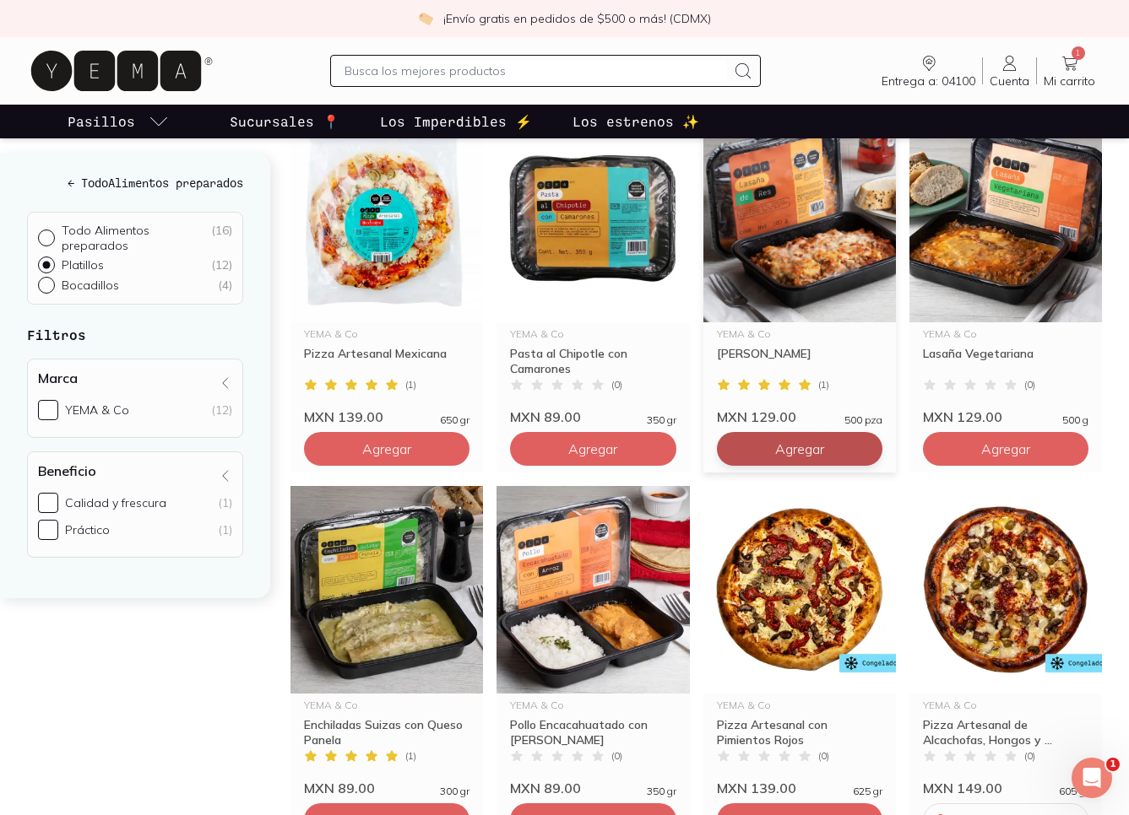
click at [790, 452] on span "Agregar" at bounding box center [799, 449] width 49 height 17
click at [1082, 59] on link "2 Mi carrito Carrito" at bounding box center [1069, 70] width 65 height 35
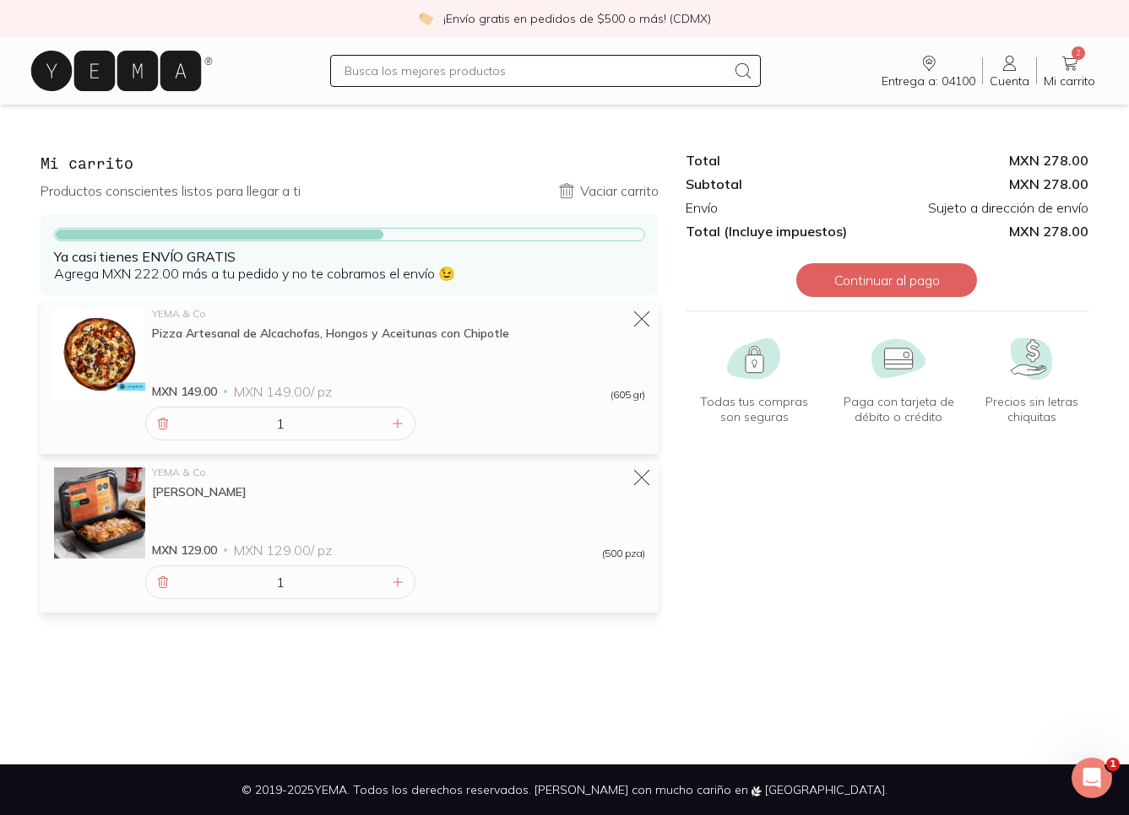
click at [565, 187] on icon at bounding box center [566, 185] width 15 height 4
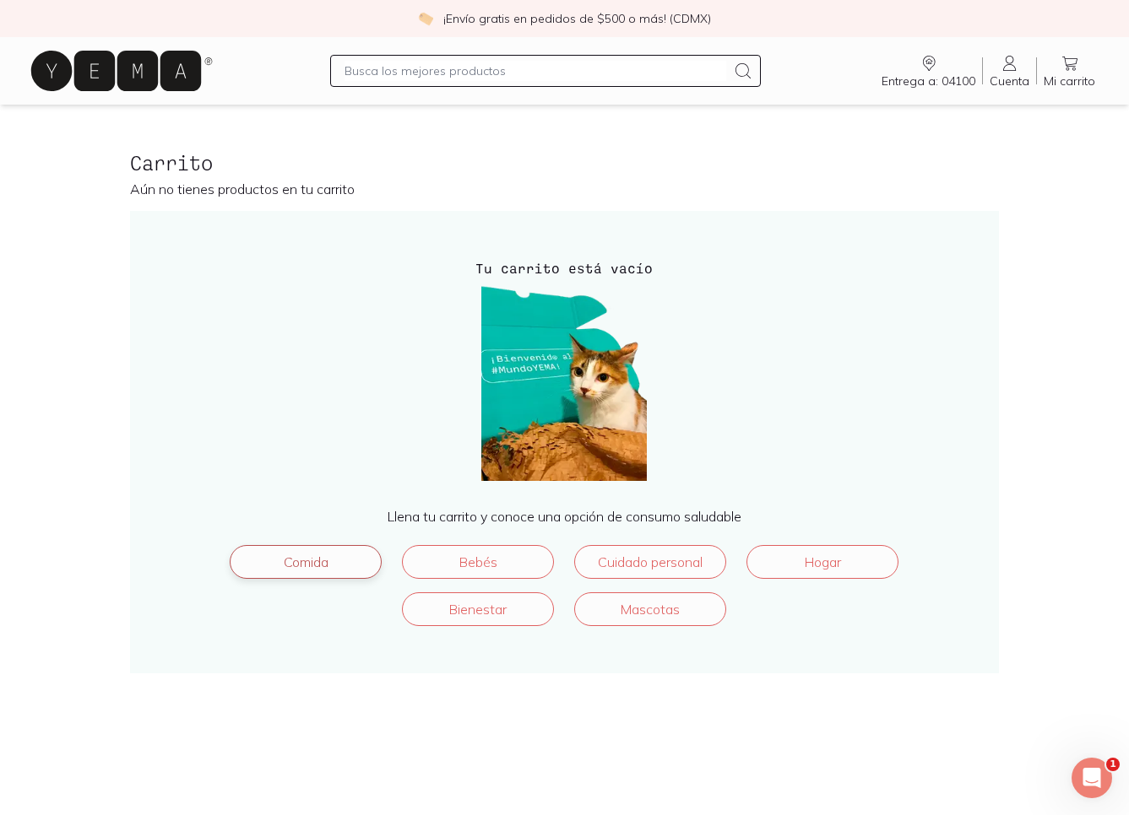
click at [295, 566] on link "Comida" at bounding box center [306, 562] width 152 height 34
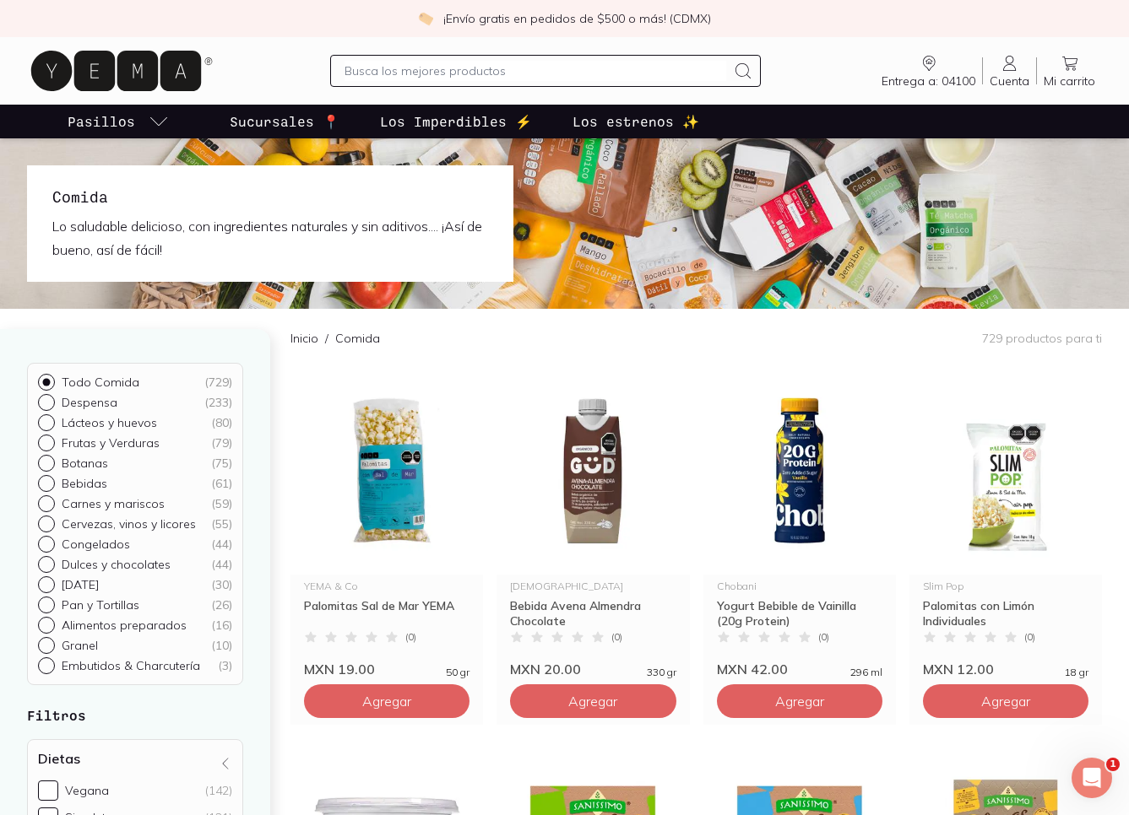
click at [45, 629] on input "Alimentos preparados ( 16 )" at bounding box center [45, 624] width 14 height 14
radio input "true"
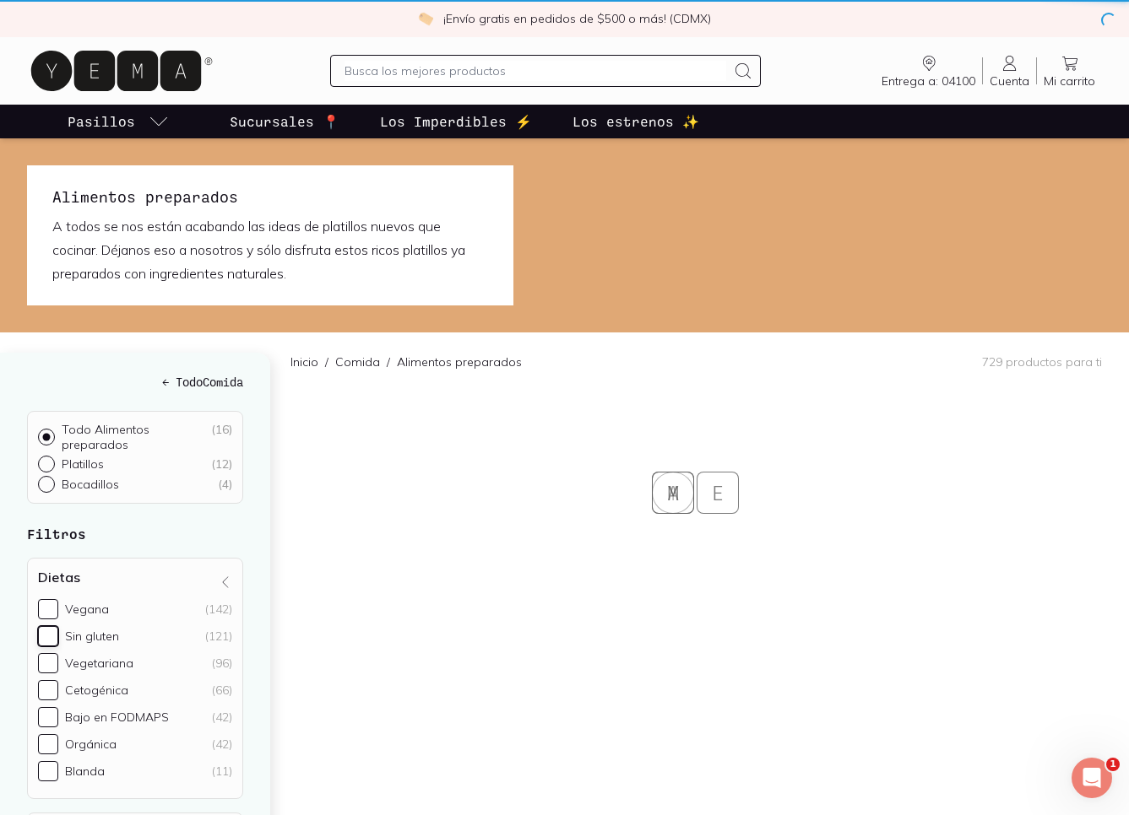
click at [47, 626] on input "Sin gluten (121)" at bounding box center [48, 636] width 20 height 20
checkbox input "true"
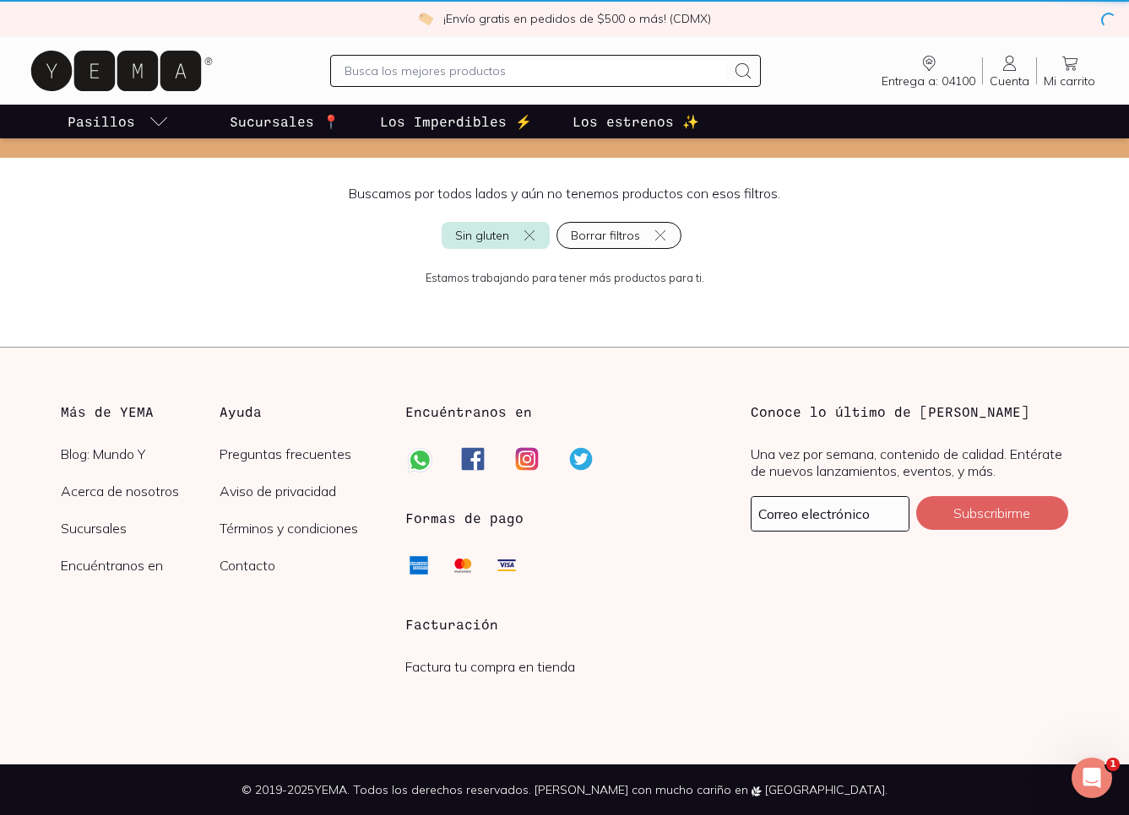
scroll to position [206, 0]
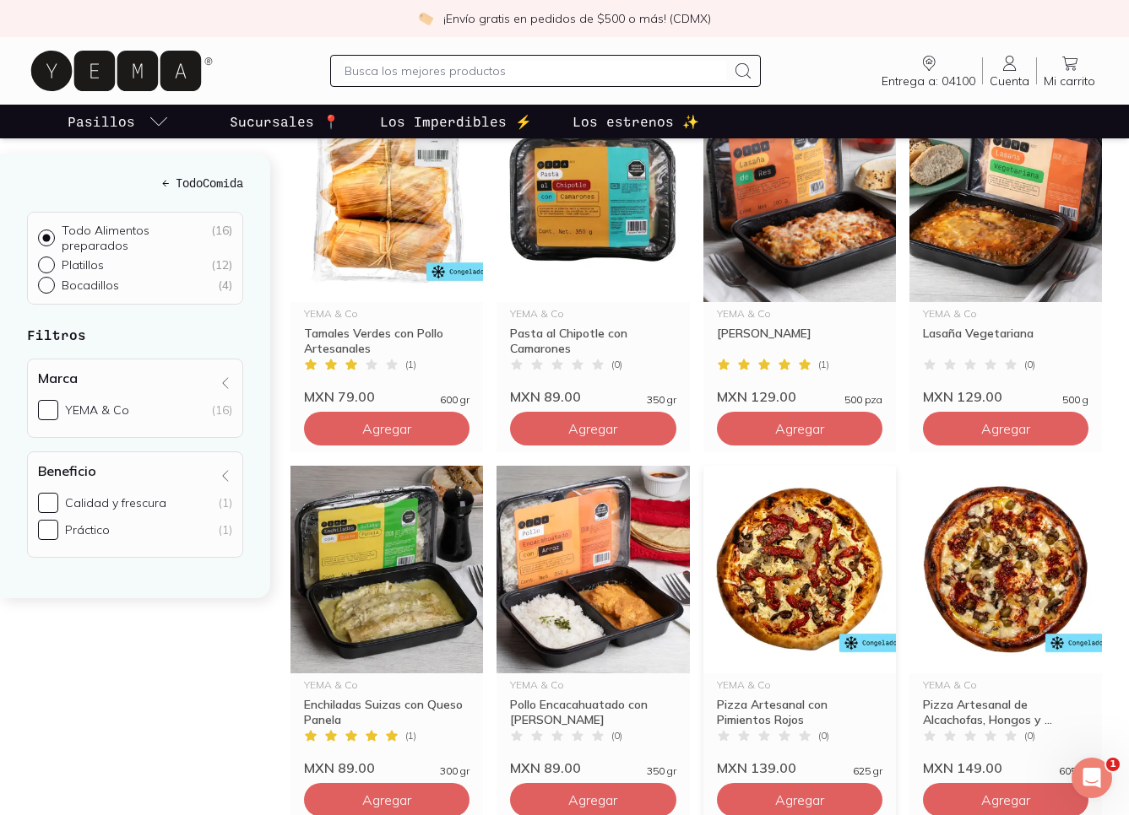
scroll to position [699, 0]
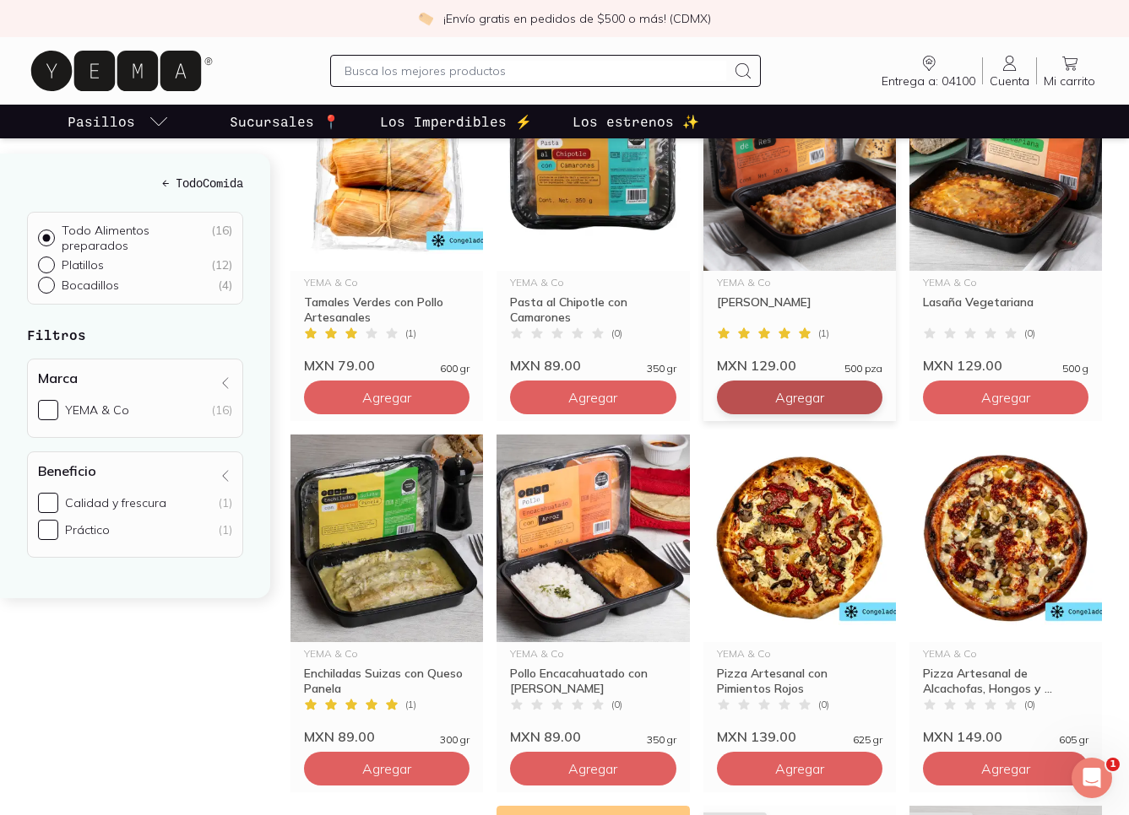
click at [801, 392] on span "Agregar" at bounding box center [799, 397] width 49 height 17
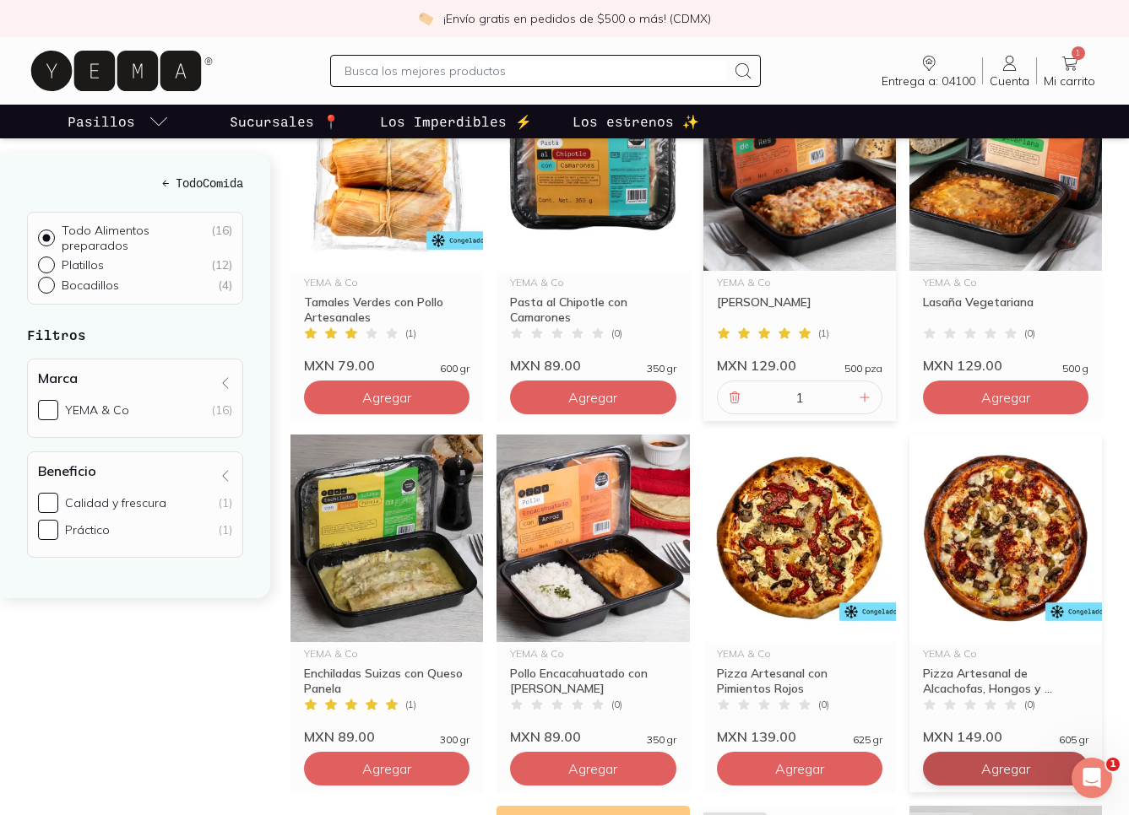
click at [989, 766] on span "Agregar" at bounding box center [1005, 769] width 49 height 17
click at [1073, 58] on icon at bounding box center [1069, 64] width 15 height 14
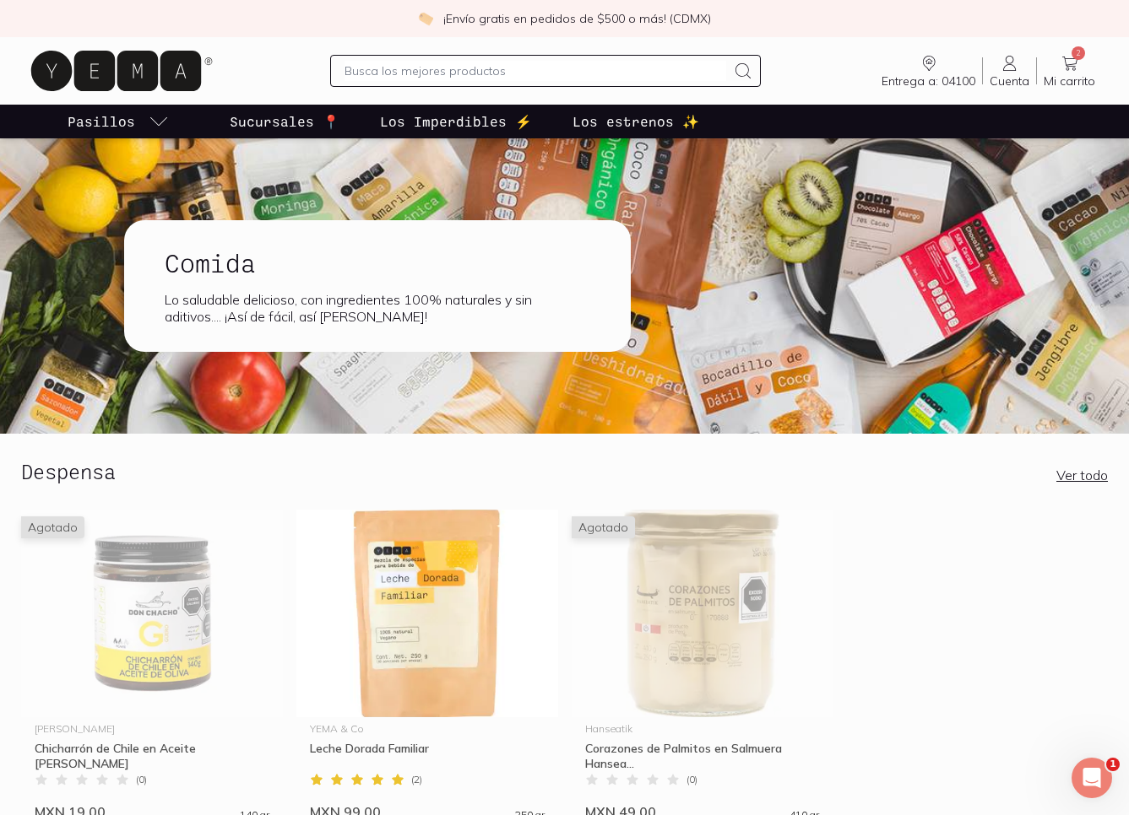
click at [305, 126] on p "Sucursales 📍" at bounding box center [285, 121] width 110 height 20
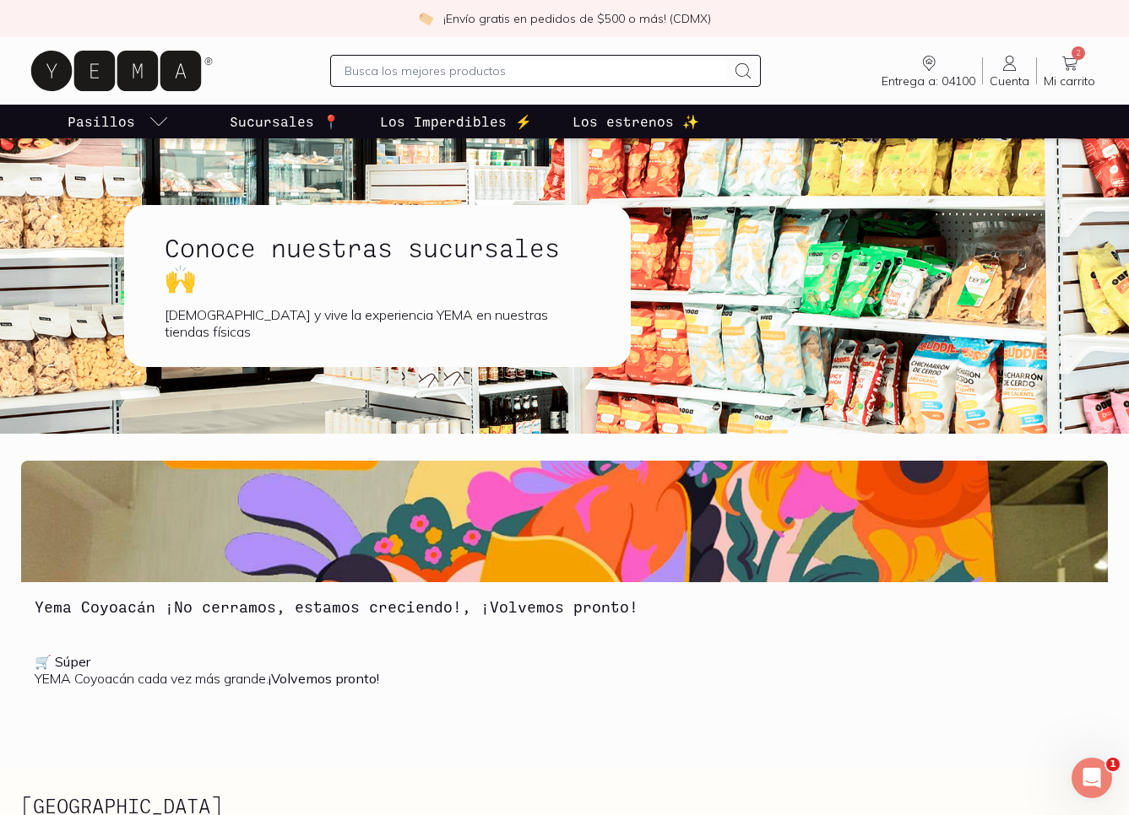
click at [262, 125] on p "Sucursales 📍" at bounding box center [285, 121] width 110 height 20
click at [1078, 62] on icon at bounding box center [1069, 63] width 20 height 20
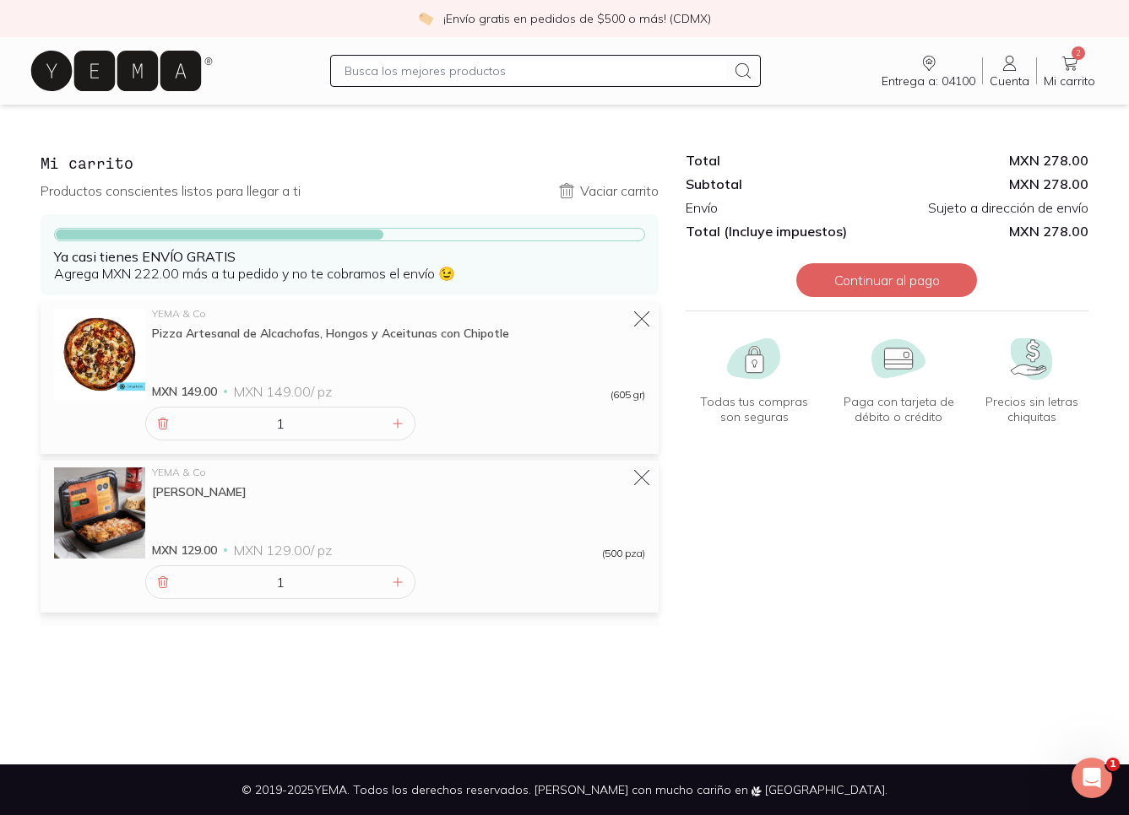
click at [369, 74] on input "text" at bounding box center [534, 71] width 381 height 20
type input "sal"
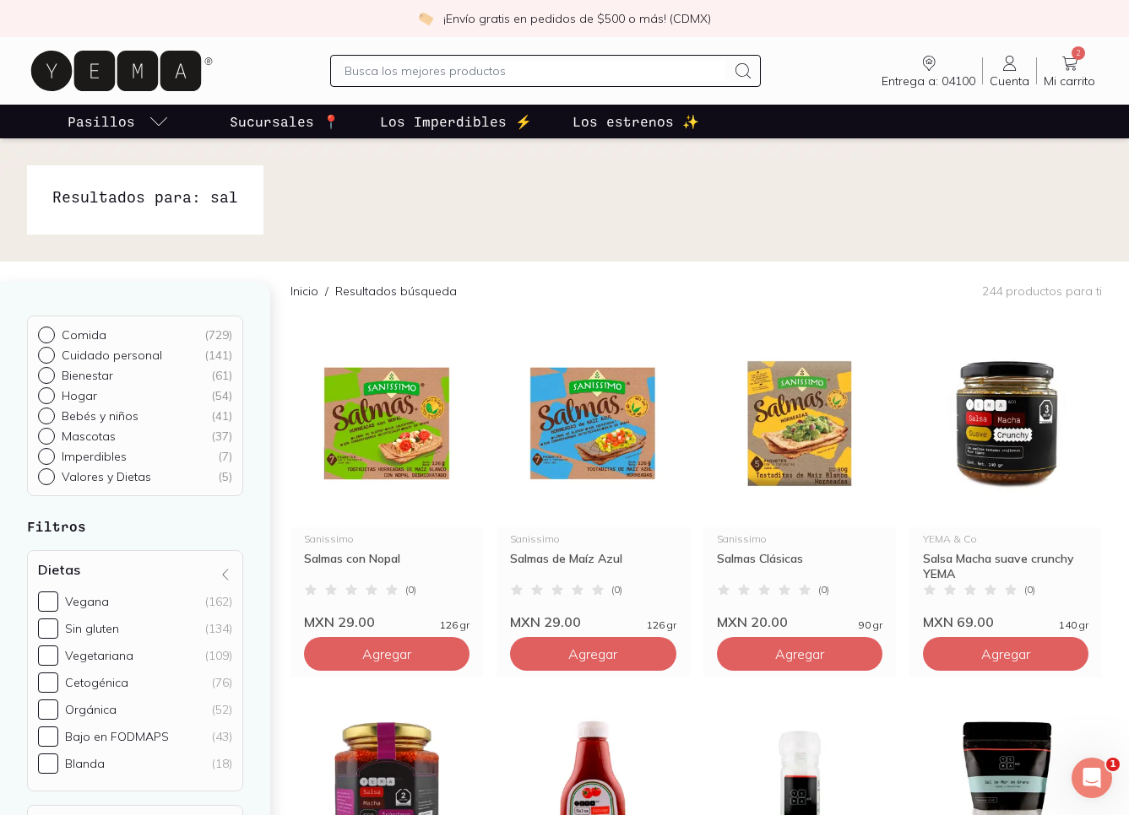
click at [57, 335] on div at bounding box center [50, 335] width 24 height 17
click at [51, 335] on input "Comida ( 729 )" at bounding box center [45, 334] width 14 height 14
radio input "true"
click at [50, 337] on input "Comida ( 729 )" at bounding box center [45, 334] width 14 height 14
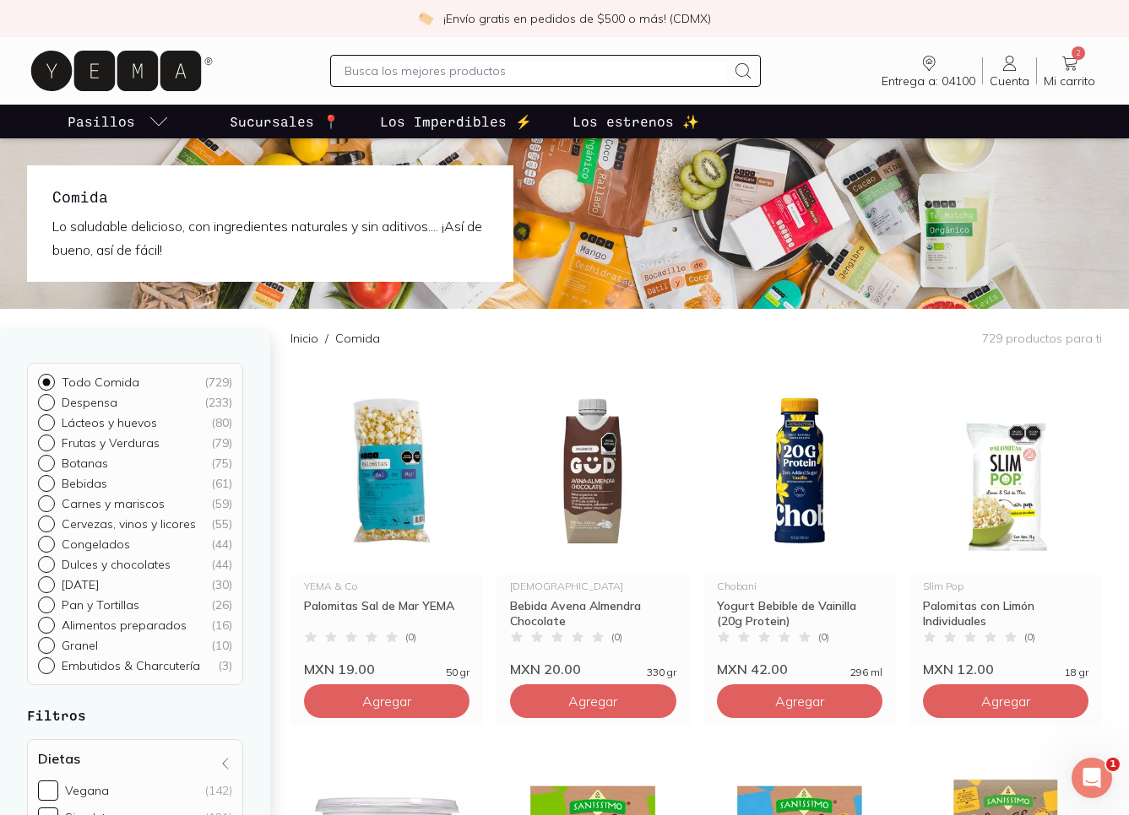
click at [451, 79] on input "text" at bounding box center [534, 71] width 381 height 20
type input "sal"
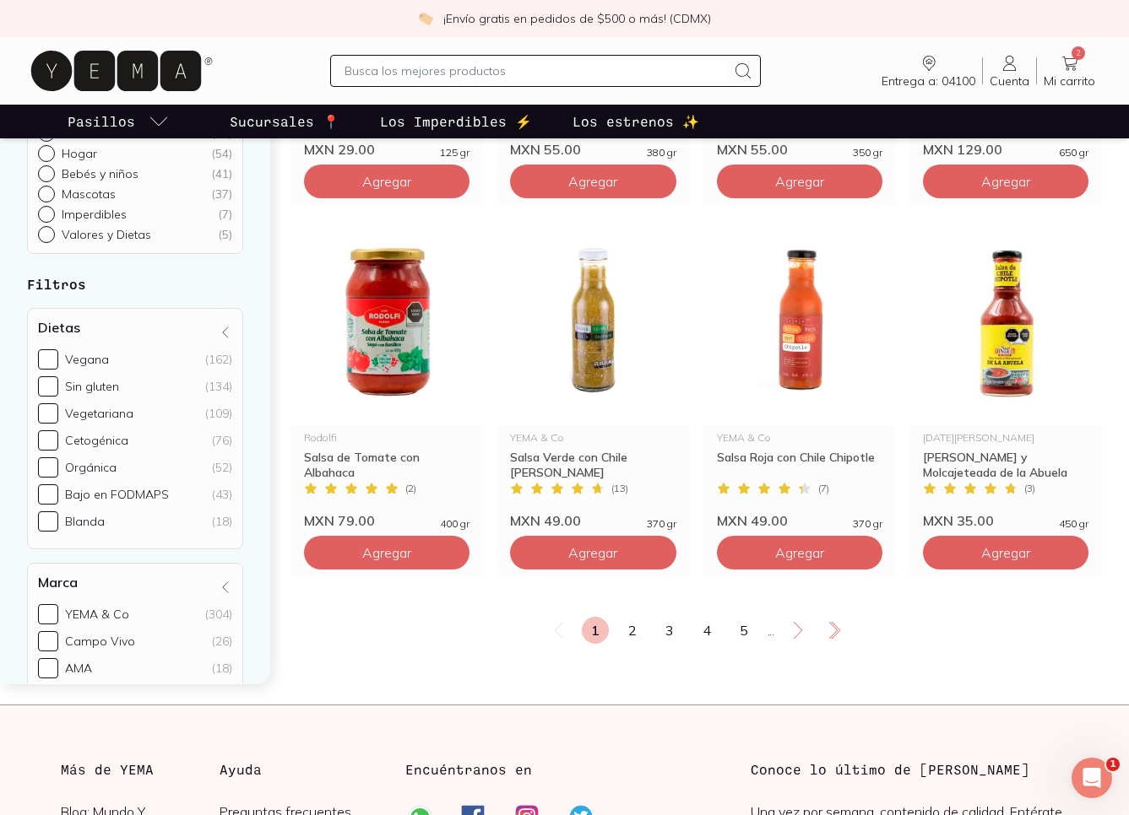
scroll to position [1959, 0]
click at [631, 631] on link "2" at bounding box center [632, 629] width 27 height 27
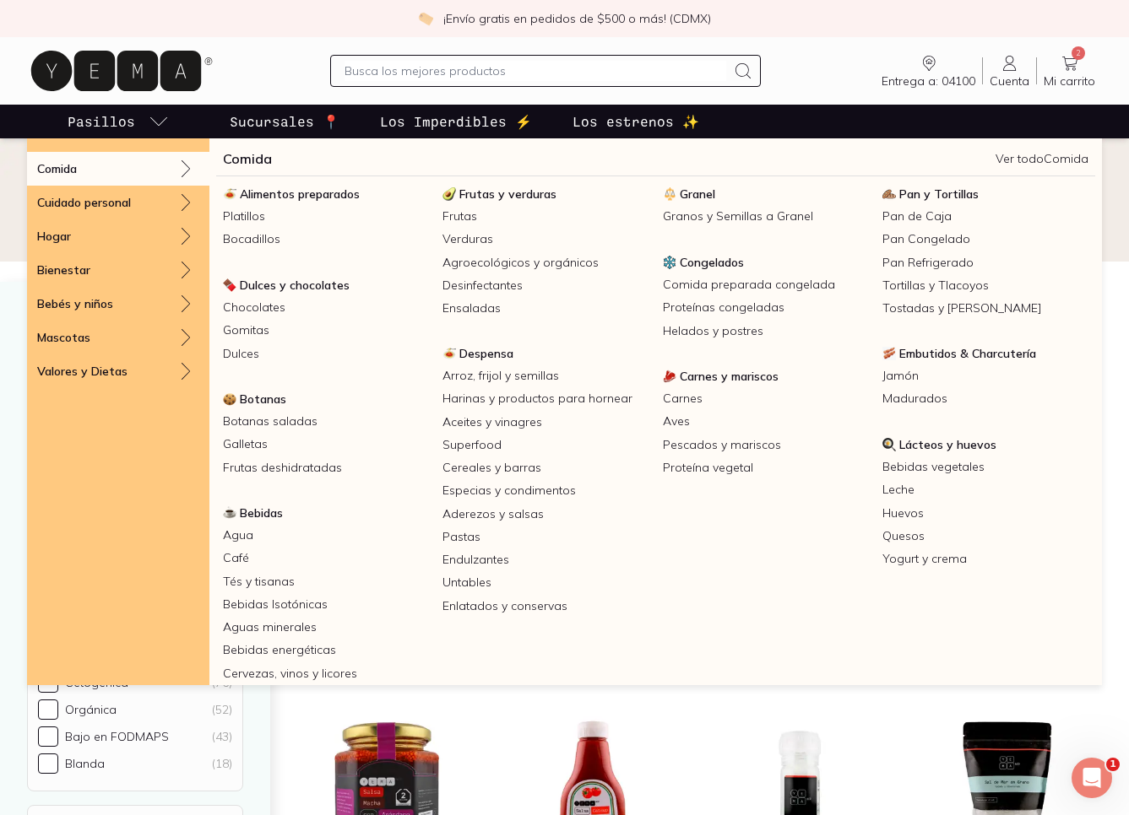
click at [74, 165] on p "Comida" at bounding box center [57, 168] width 40 height 15
click at [256, 217] on link "Platillos" at bounding box center [325, 216] width 219 height 23
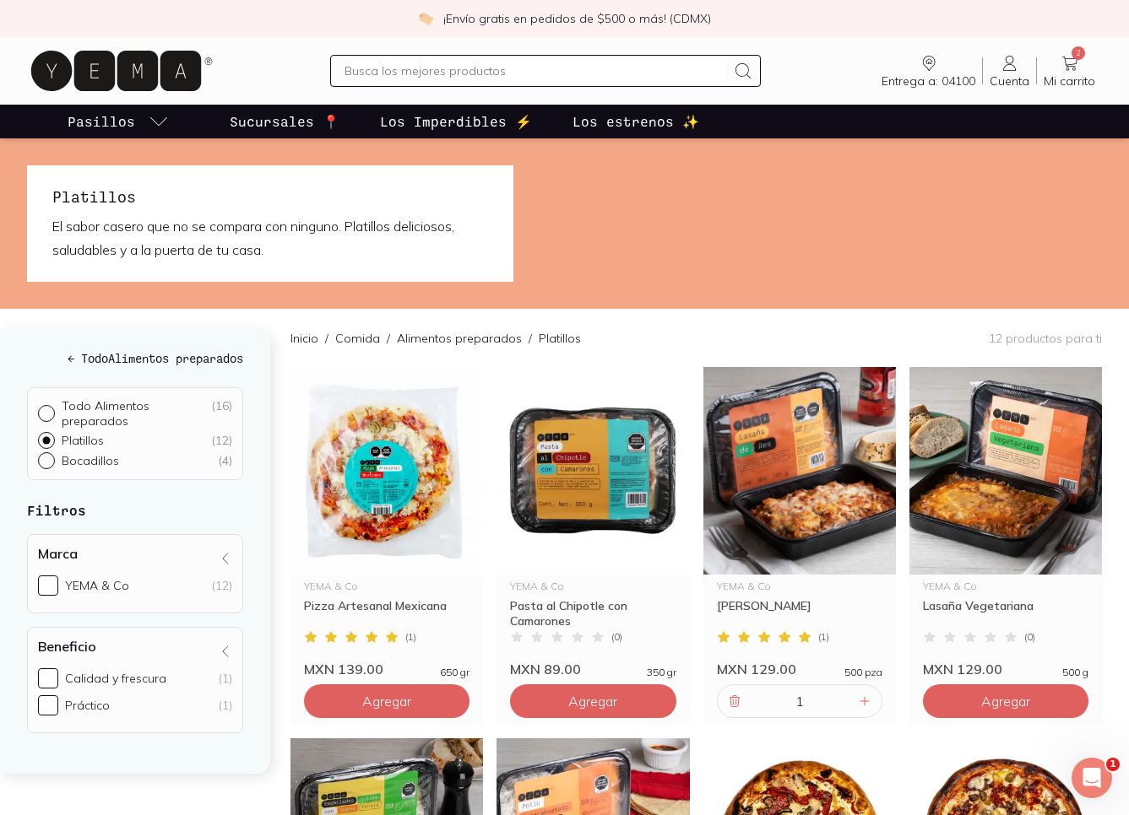
click at [1062, 66] on icon at bounding box center [1069, 63] width 20 height 20
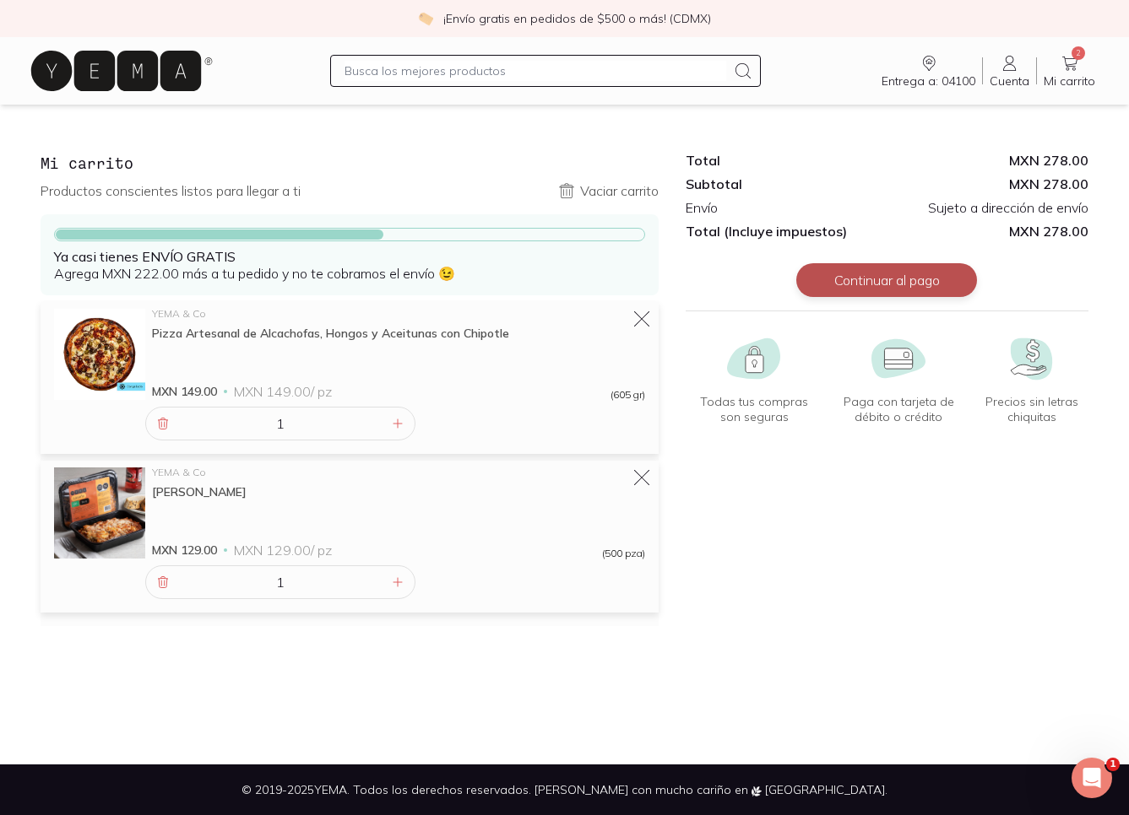
click at [861, 286] on button "Continuar al pago" at bounding box center [886, 280] width 181 height 34
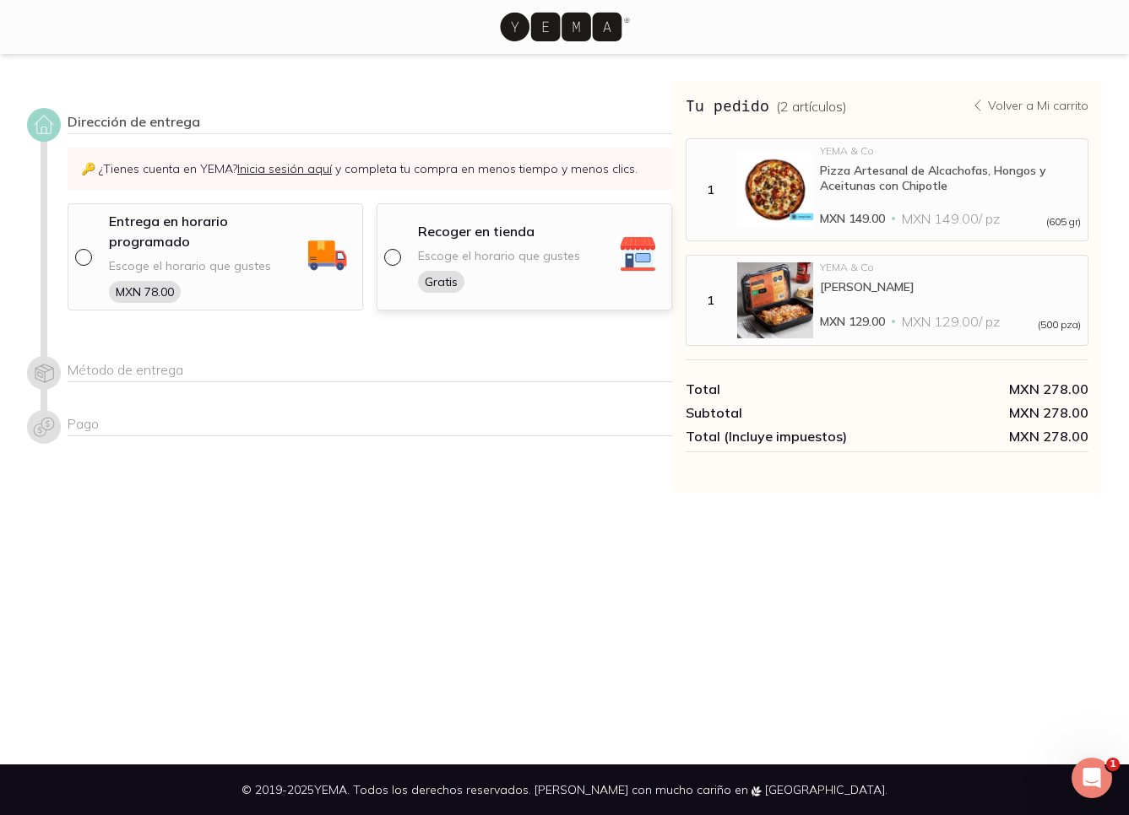
click at [394, 257] on input "radio" at bounding box center [391, 256] width 14 height 14
radio input "true"
select select "204"
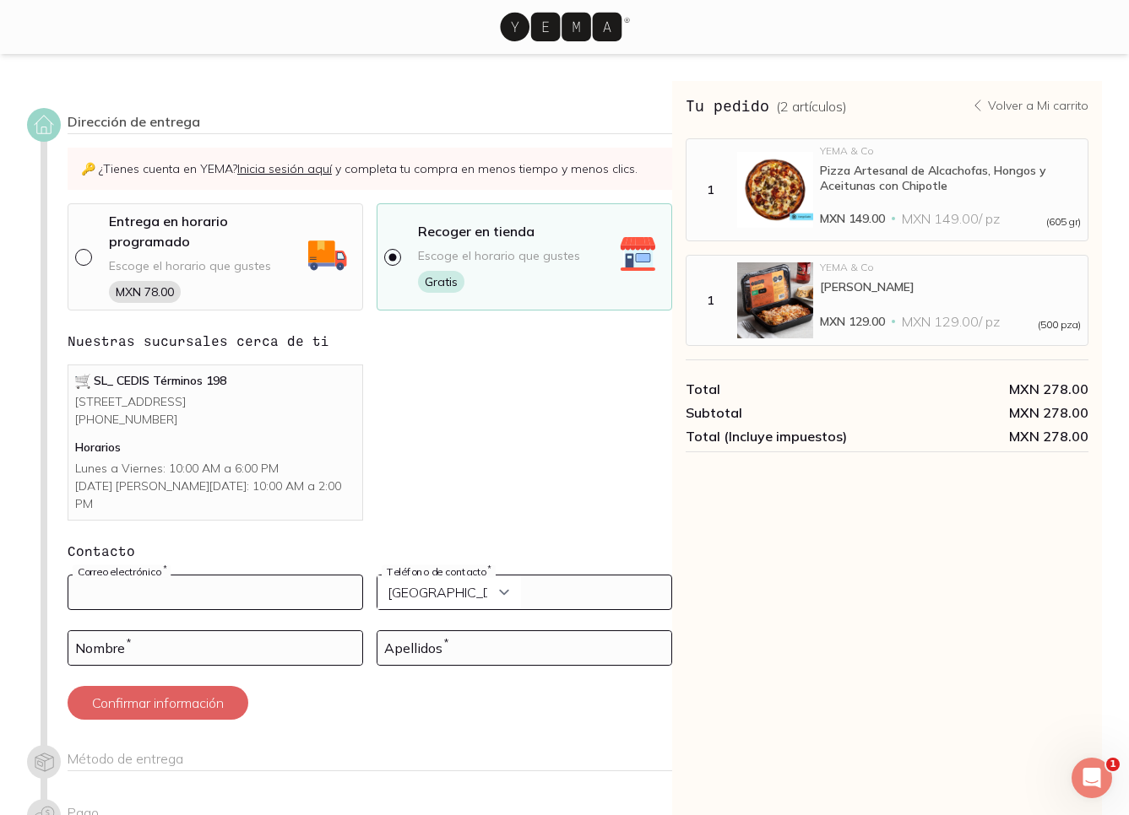
click at [142, 588] on input at bounding box center [215, 593] width 294 height 34
type input "[EMAIL_ADDRESS][DOMAIN_NAME]"
select select "52"
type input "5543896488"
type input "[PERSON_NAME]"
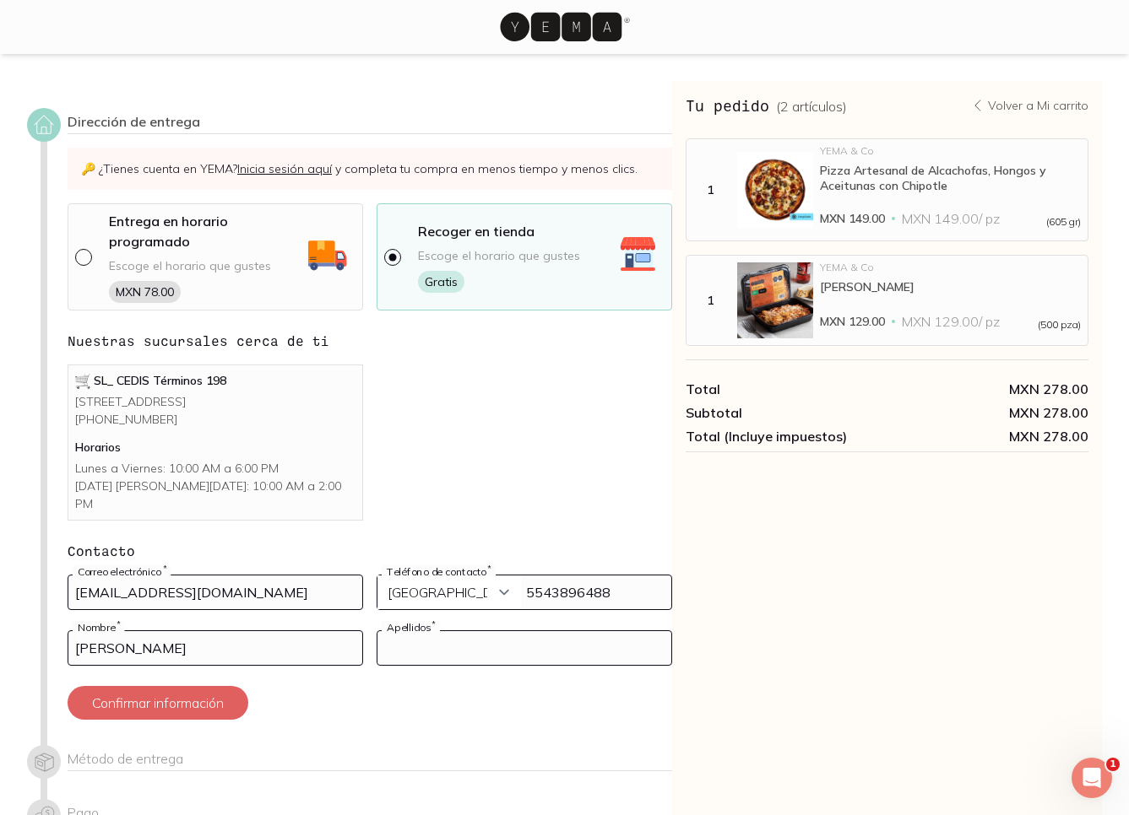
type input "[PERSON_NAME]"
click at [499, 594] on select "Curazao (+5999) [GEOGRAPHIC_DATA] (+1876) [GEOGRAPHIC_DATA][PERSON_NAME][PERSON…" at bounding box center [449, 593] width 144 height 34
click at [506, 593] on select "Curazao (+5999) [GEOGRAPHIC_DATA] (+1876) [GEOGRAPHIC_DATA][PERSON_NAME][PERSON…" at bounding box center [449, 593] width 144 height 34
select select "204"
click at [204, 702] on button "Confirmar información" at bounding box center [158, 703] width 181 height 34
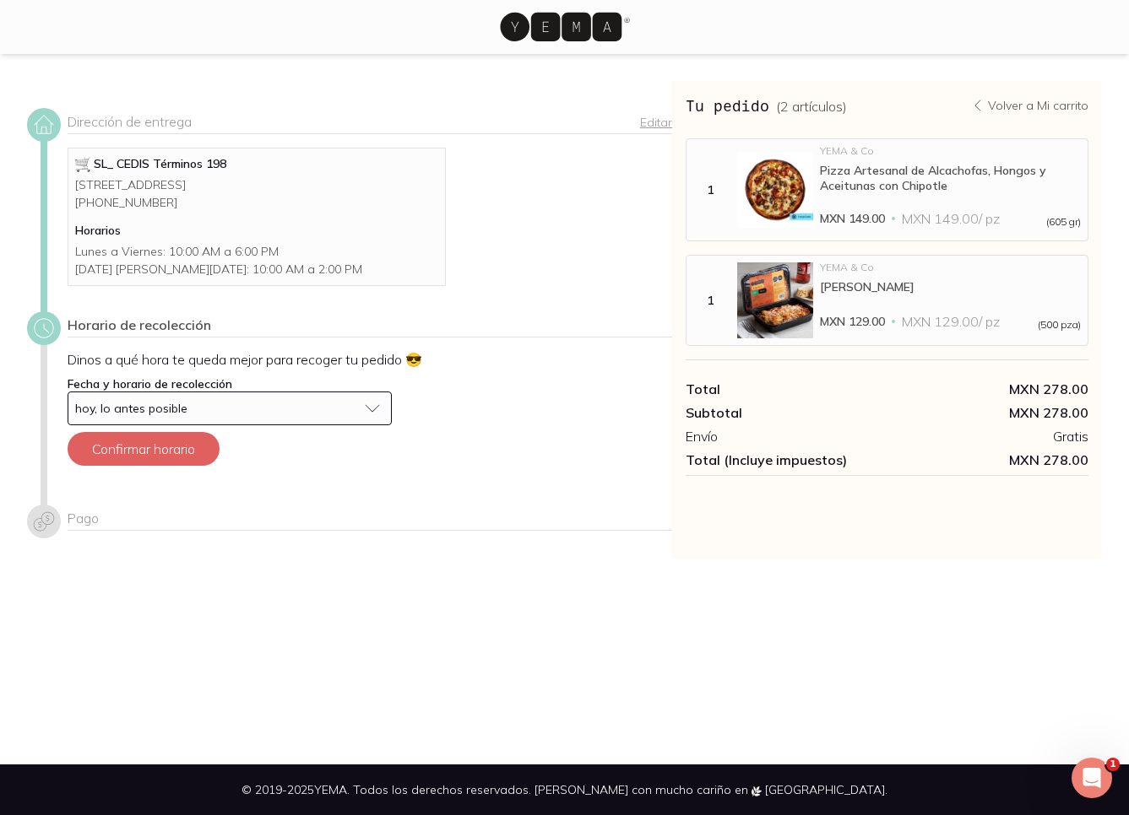
click at [371, 425] on button "hoy, lo antes posible" at bounding box center [230, 409] width 324 height 34
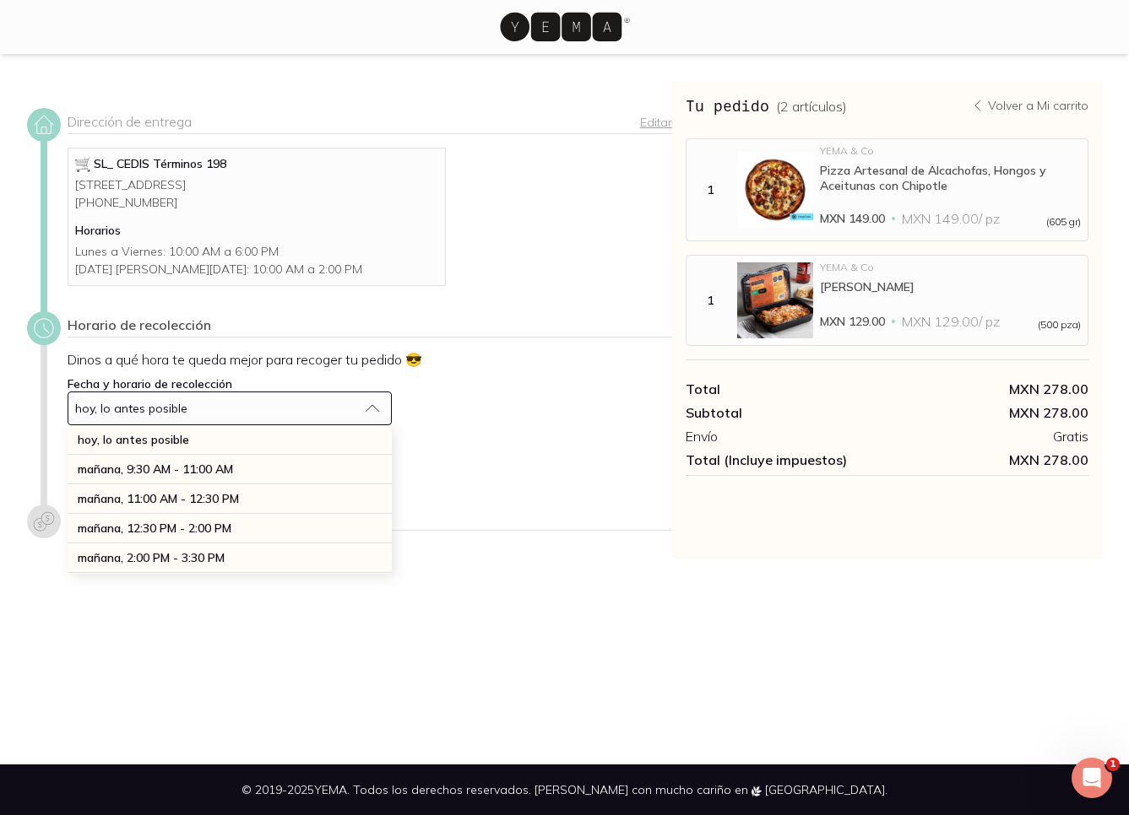
click at [479, 478] on div "Dinos a qué hora te queda mejor para recoger tu pedido 😎 Fecha y horario de rec…" at bounding box center [370, 415] width 604 height 128
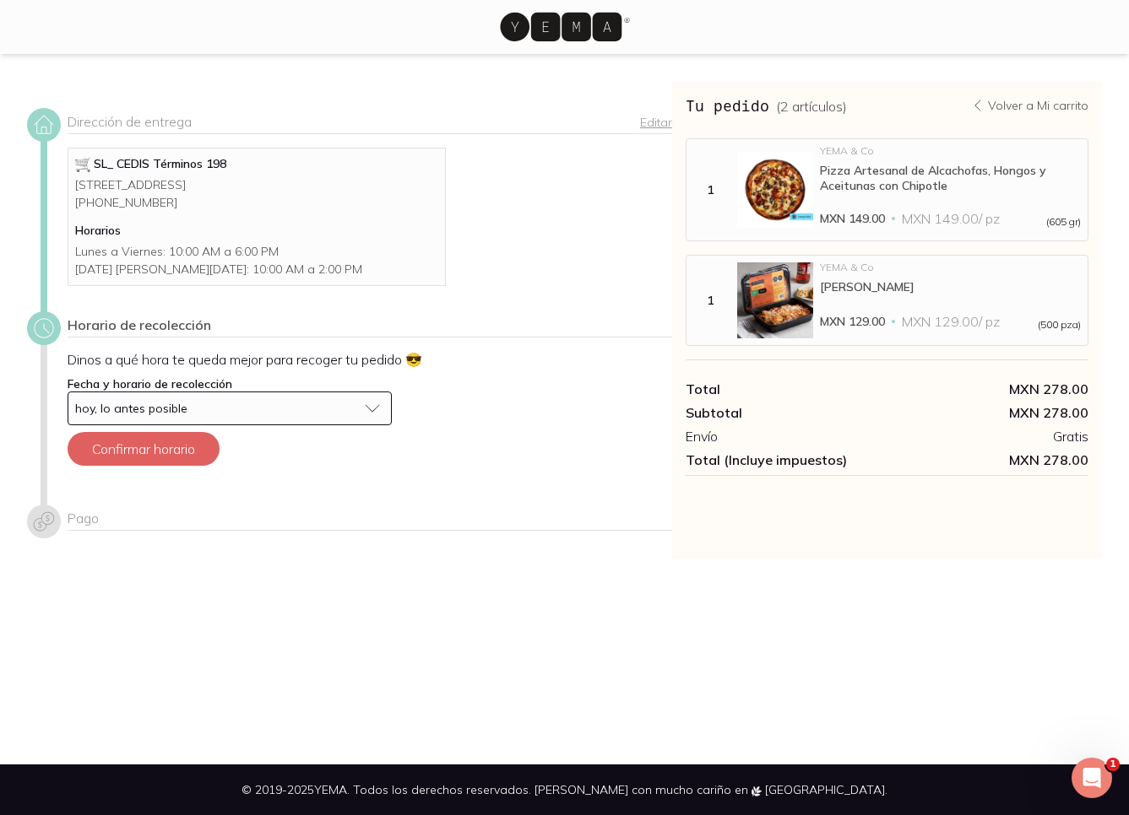
click at [369, 425] on button "hoy, lo antes posible" at bounding box center [230, 409] width 324 height 34
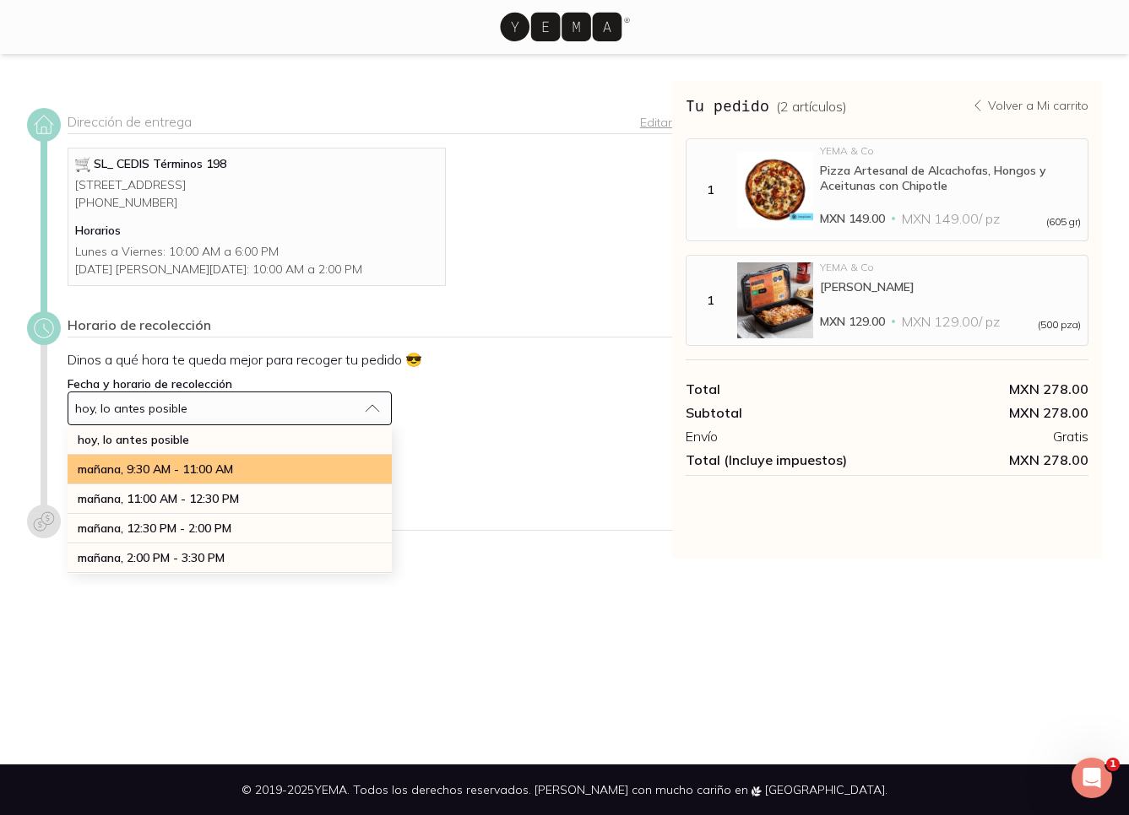
click at [314, 485] on div "mañana, 9:30 AM - 11:00 AM" at bounding box center [230, 470] width 324 height 30
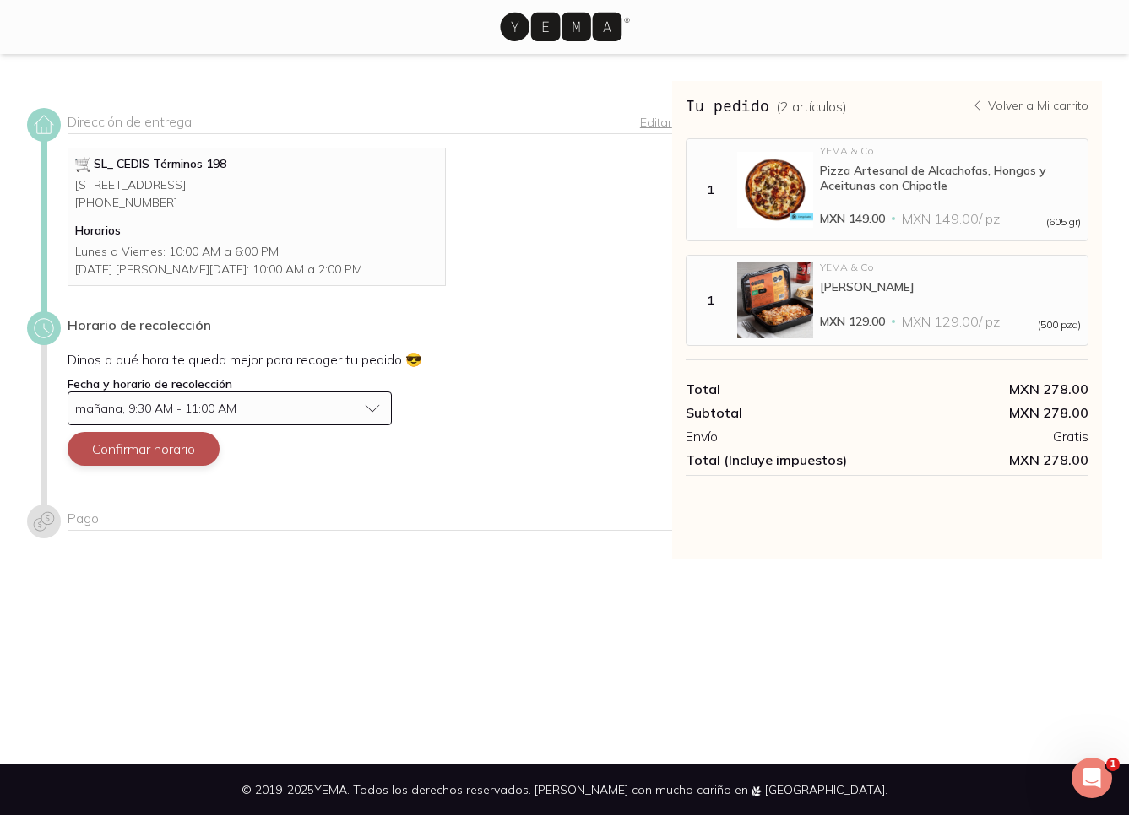
click at [175, 466] on button "Confirmar horario" at bounding box center [144, 449] width 152 height 34
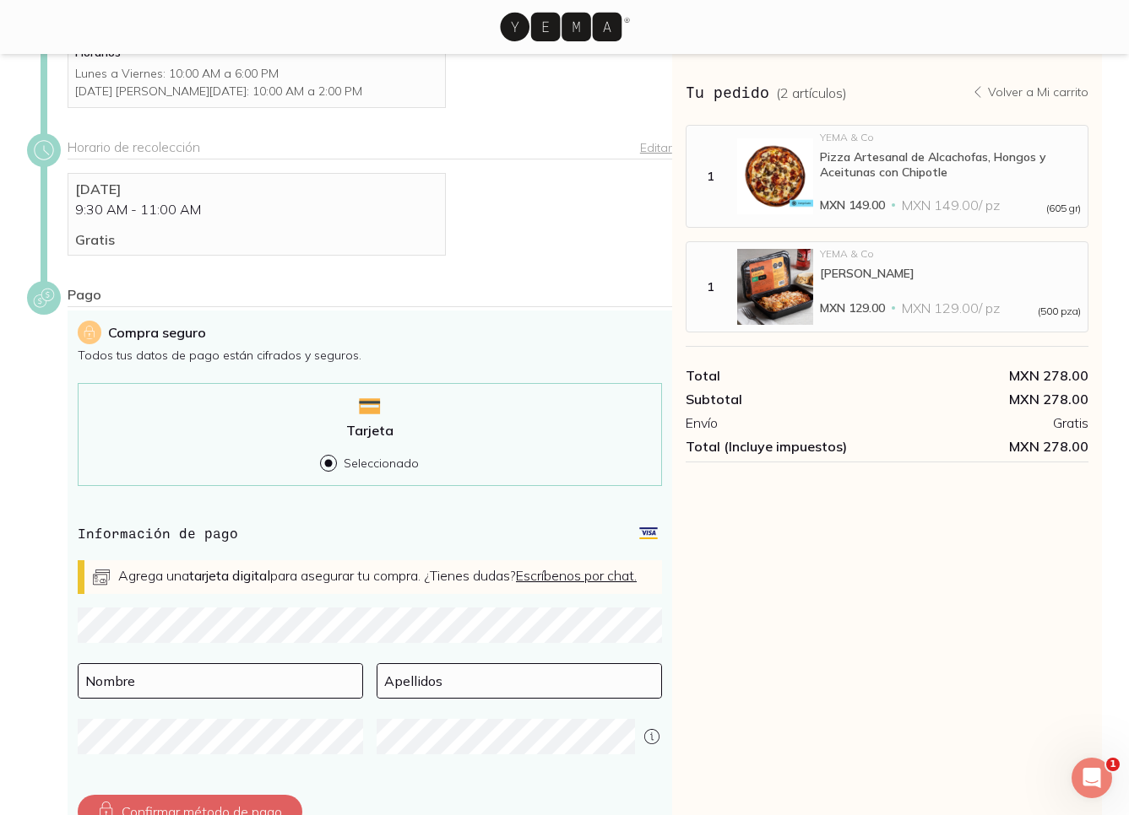
scroll to position [175, 0]
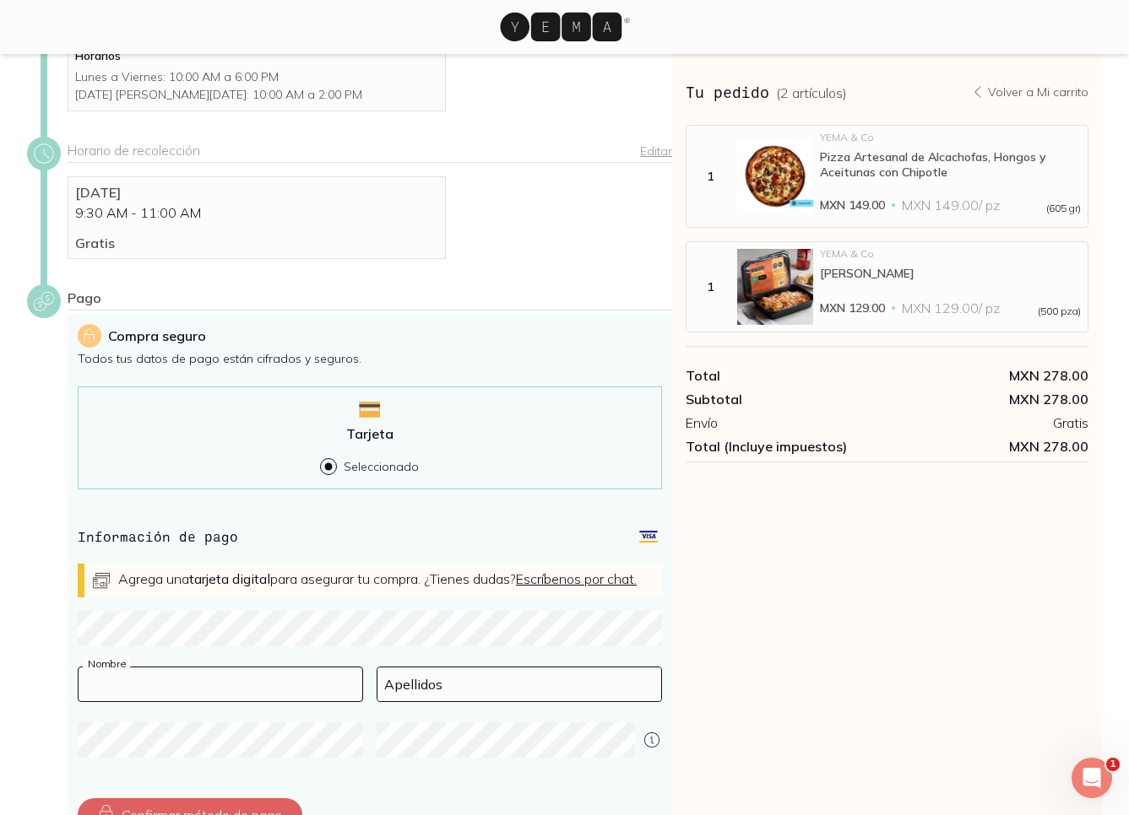
type input "[PERSON_NAME]"
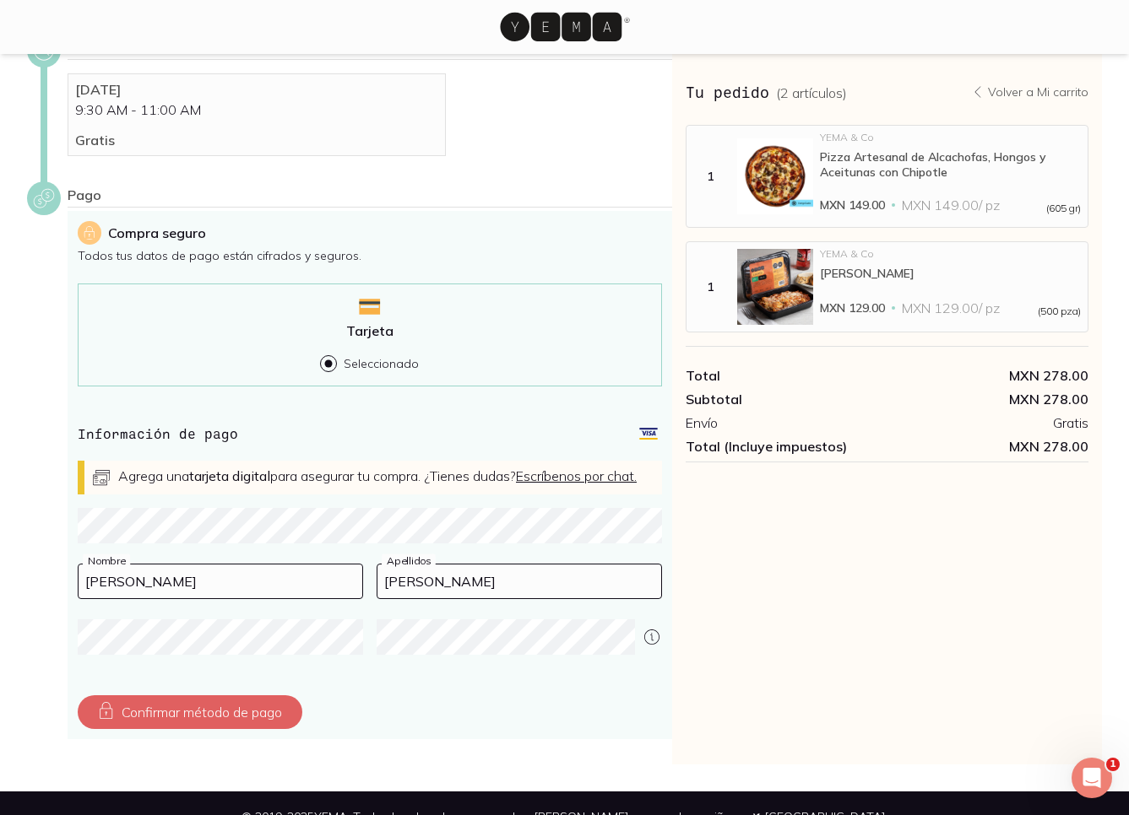
scroll to position [336, 0]
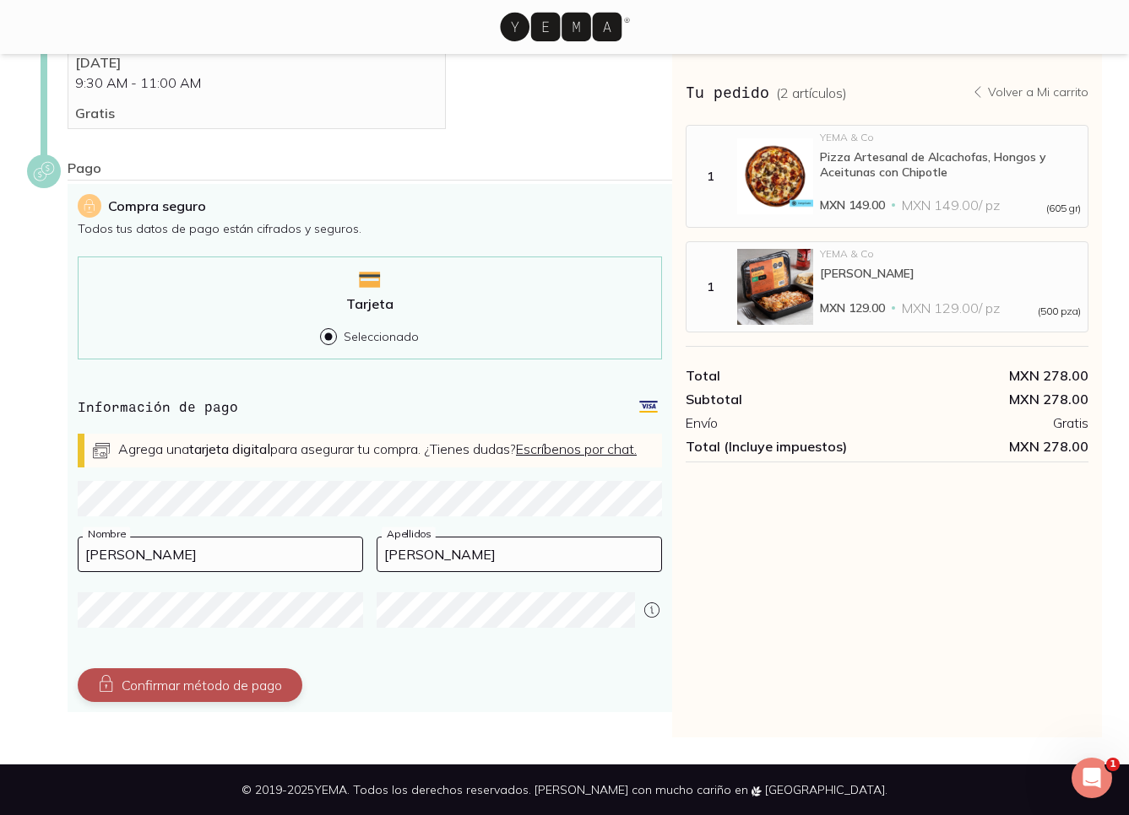
click at [228, 680] on button "Confirmar método de pago" at bounding box center [190, 686] width 225 height 34
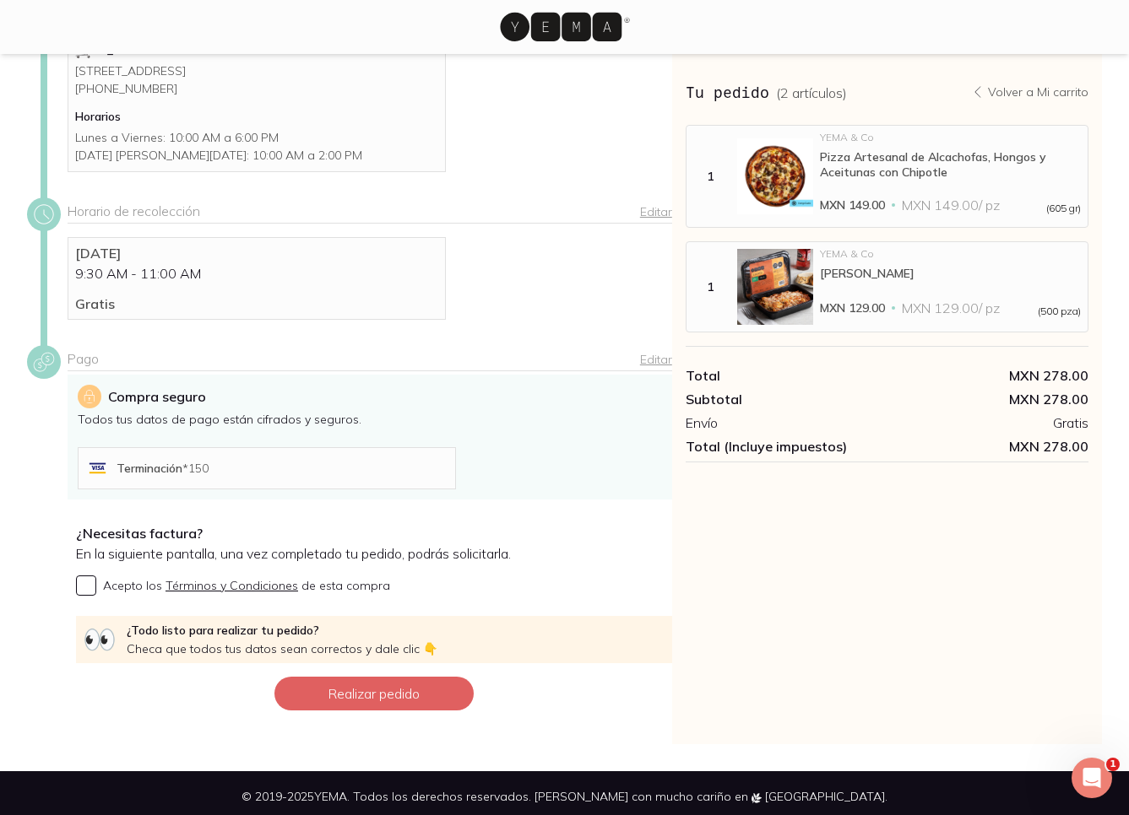
scroll to position [138, 0]
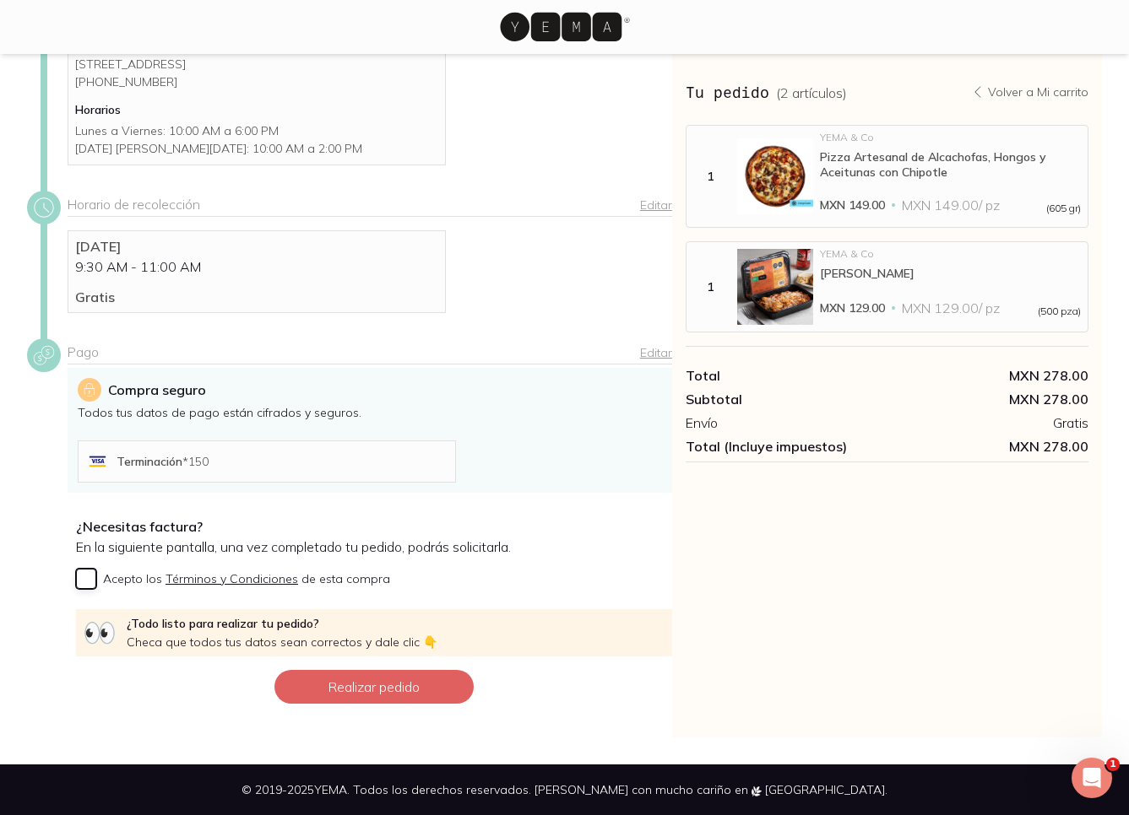
click at [81, 580] on input "Acepto los Términos y Condiciones de esta compra" at bounding box center [86, 579] width 20 height 20
checkbox input "true"
click at [403, 690] on button "Realizar pedido" at bounding box center [373, 687] width 199 height 34
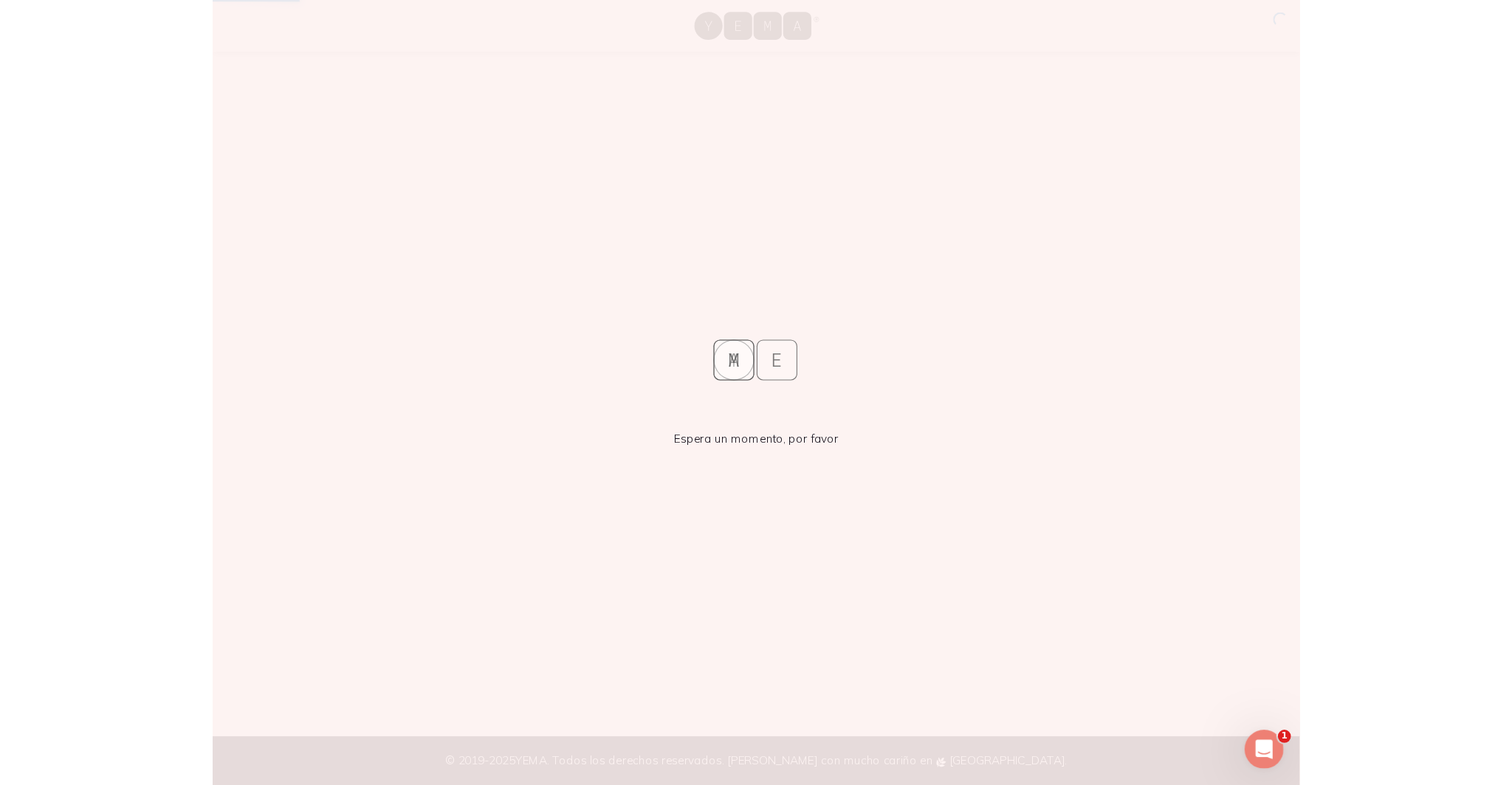
scroll to position [0, 0]
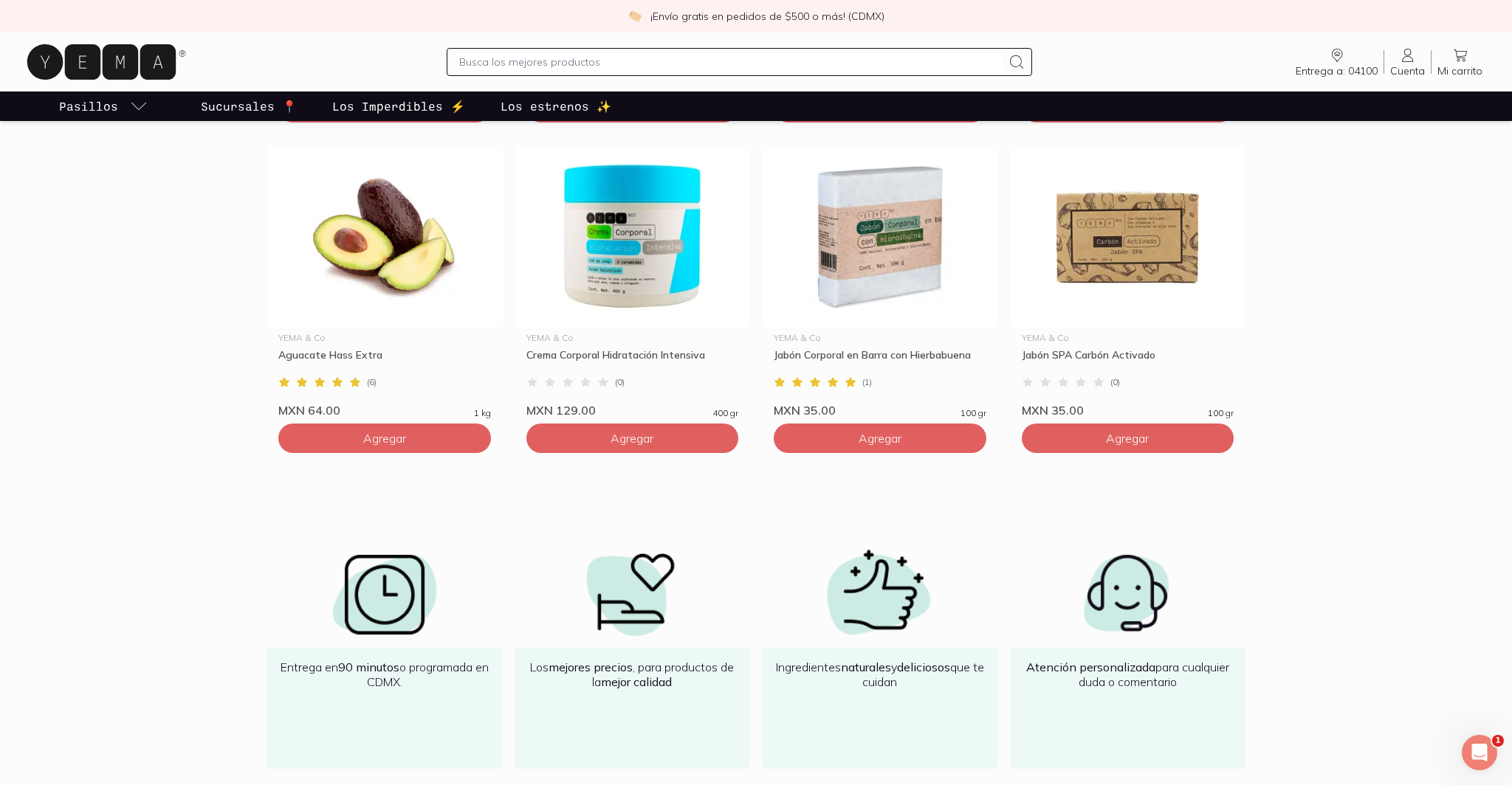
scroll to position [1407, 0]
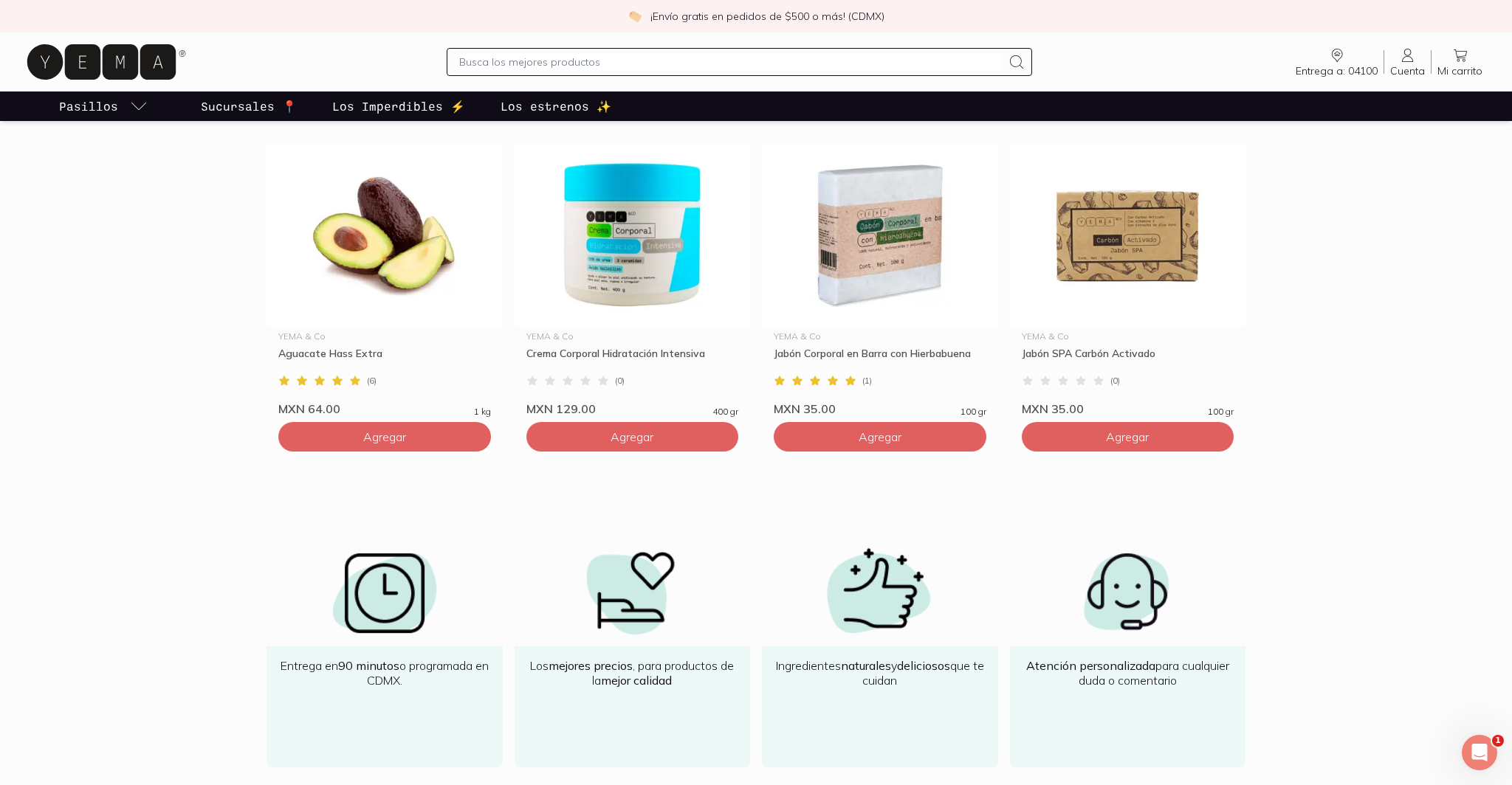
click at [1137, 608] on img at bounding box center [1128, 594] width 236 height 107
click at [1102, 670] on b "personalizada" at bounding box center [1117, 665] width 76 height 15
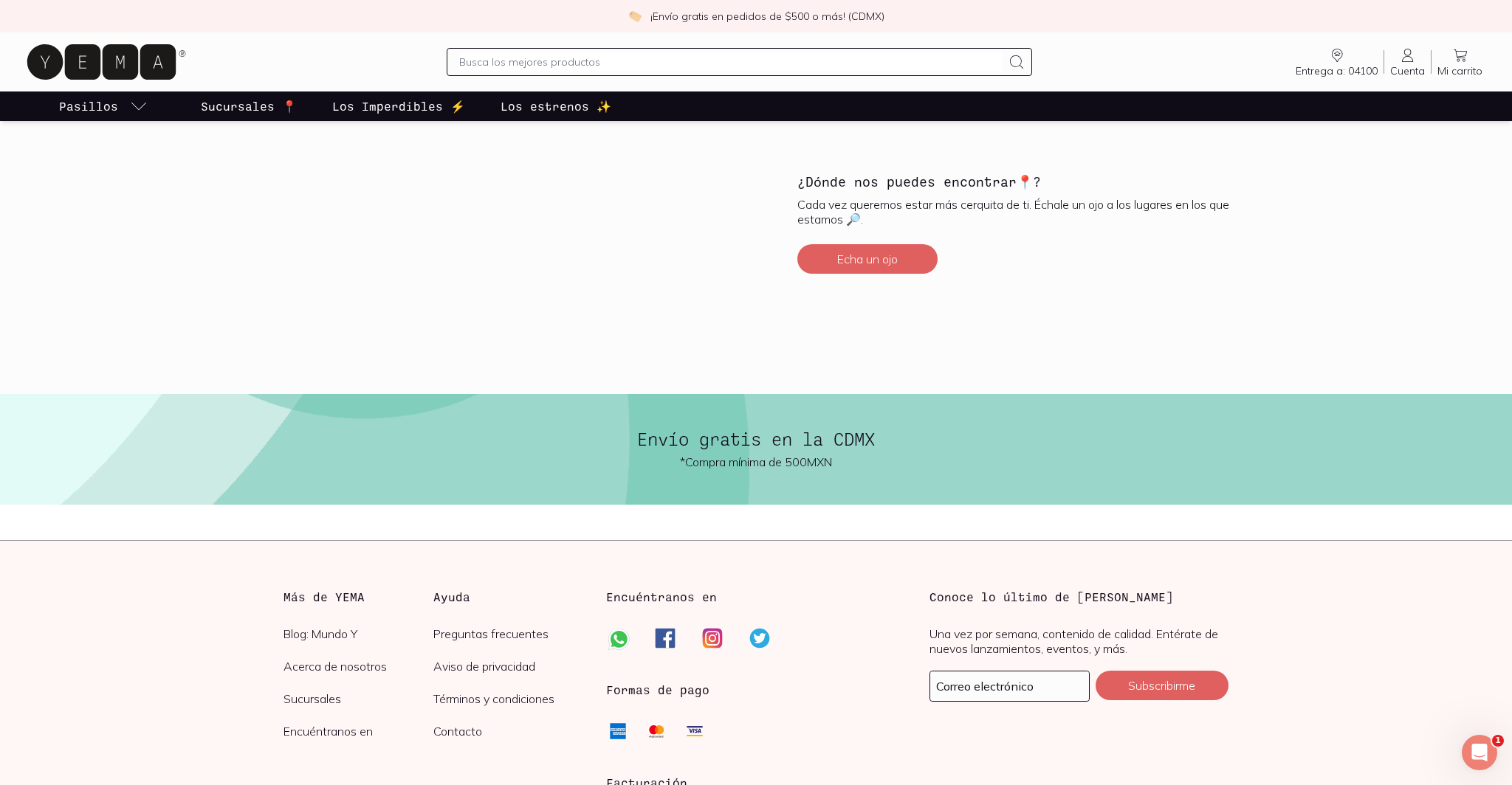
scroll to position [3414, 0]
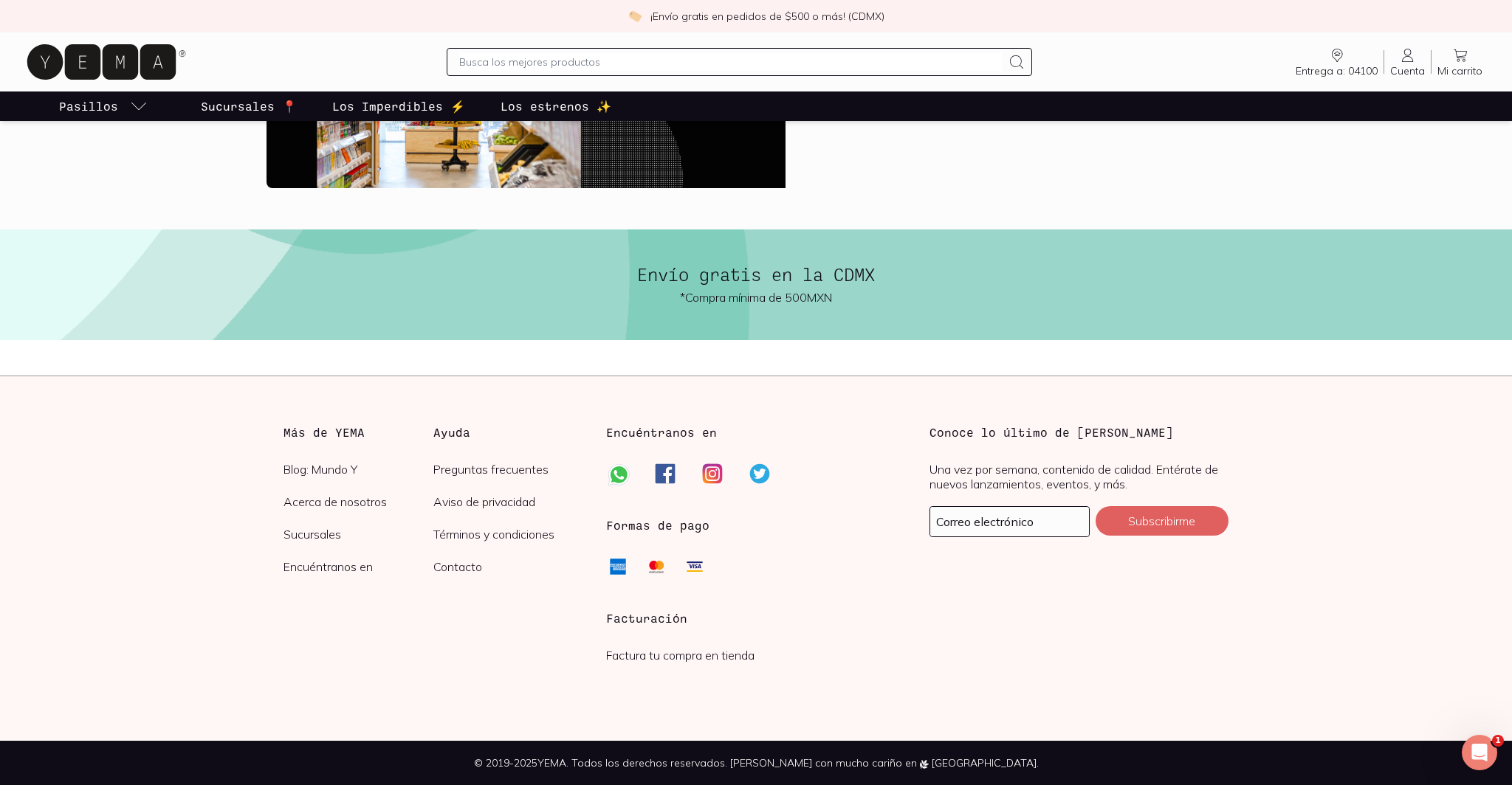
click at [509, 471] on link "Preguntas frecuentes" at bounding box center [508, 469] width 150 height 15
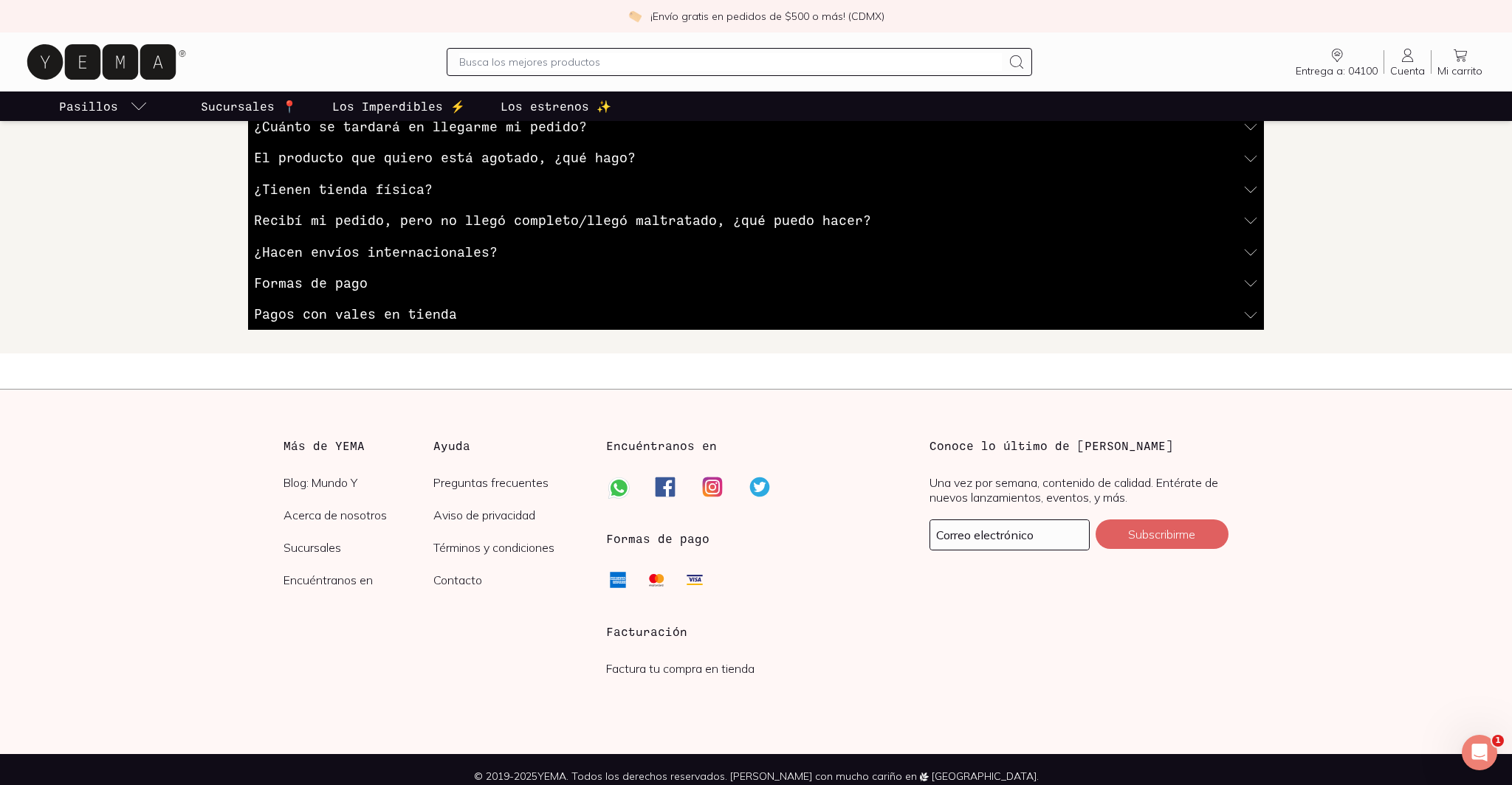
scroll to position [475, 0]
click at [457, 442] on h3 "Ayuda" at bounding box center [508, 445] width 150 height 17
